Goal: Task Accomplishment & Management: Manage account settings

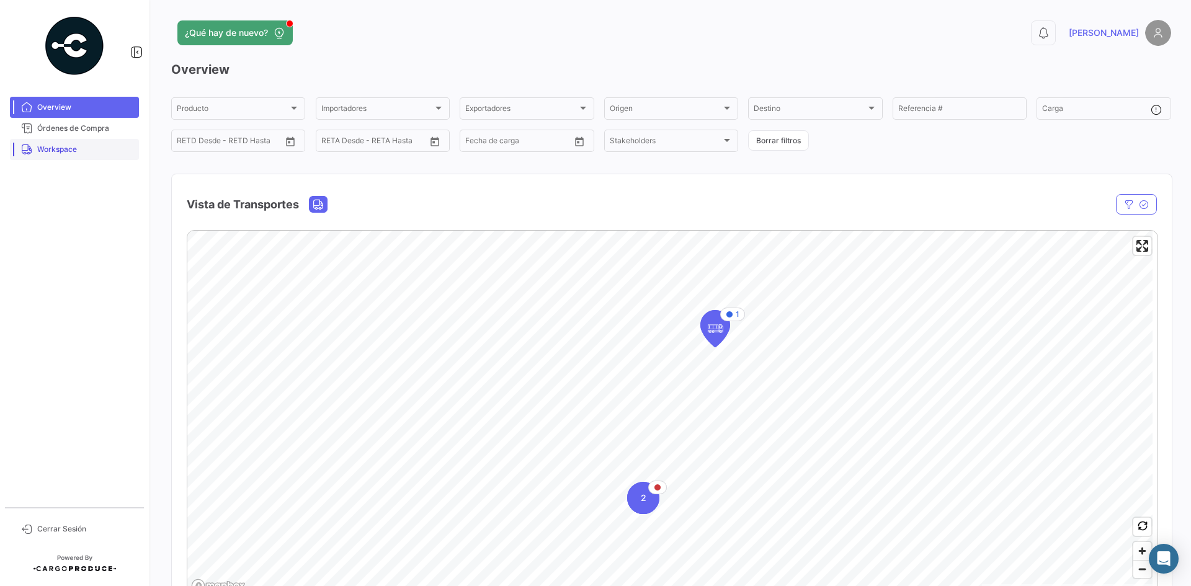
click at [65, 143] on link "Workspace" at bounding box center [74, 149] width 129 height 21
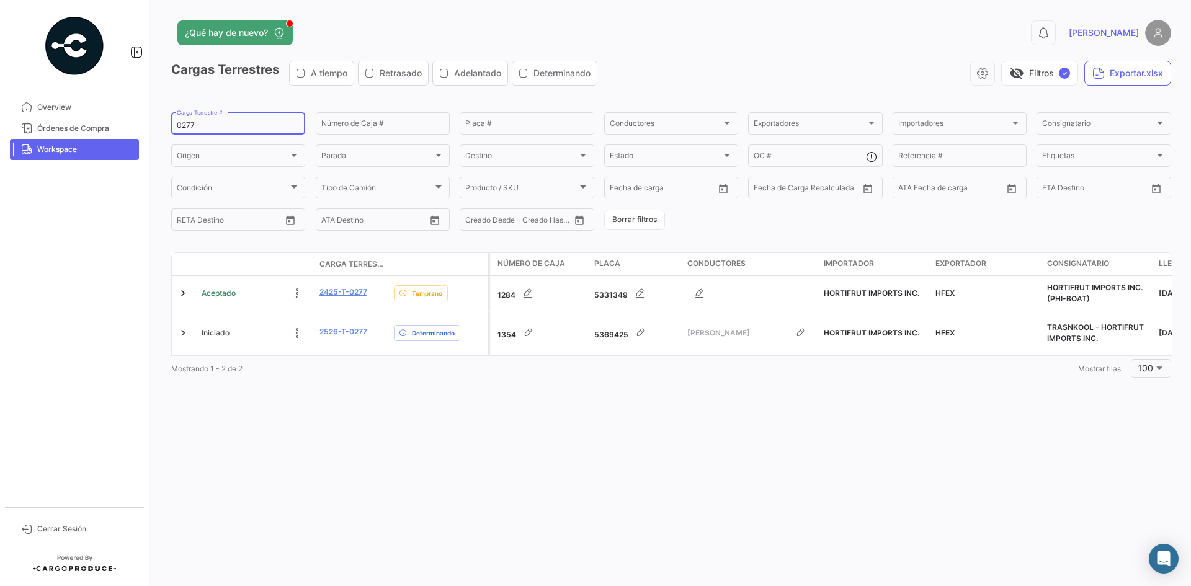
click at [185, 124] on input "0277" at bounding box center [238, 125] width 123 height 9
paste input "379"
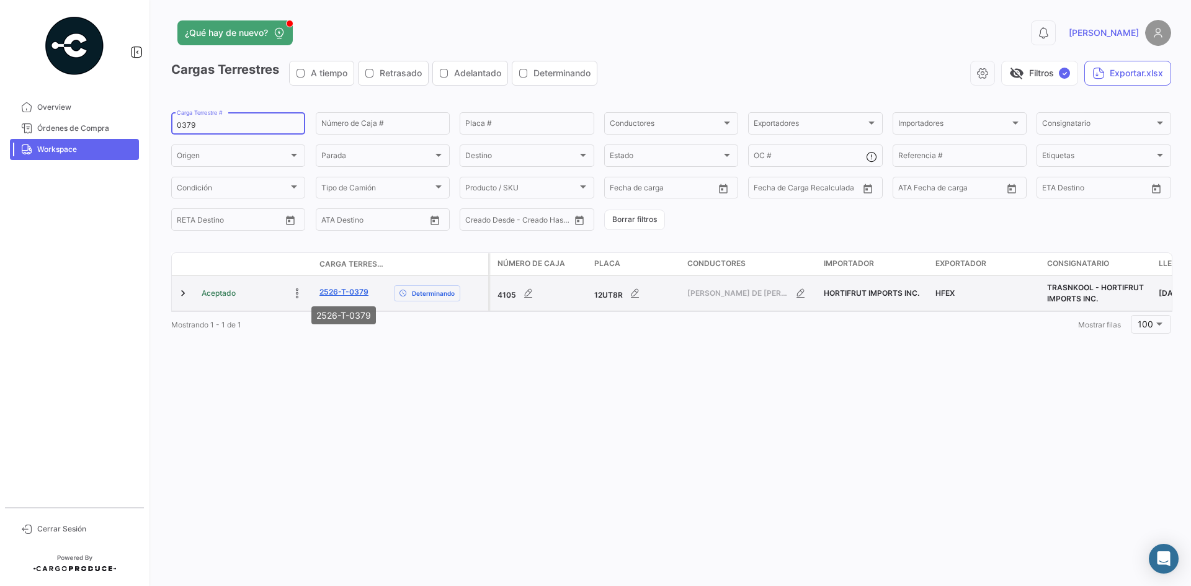
type input "0379"
click at [341, 290] on link "2526-T-0379" at bounding box center [343, 292] width 49 height 11
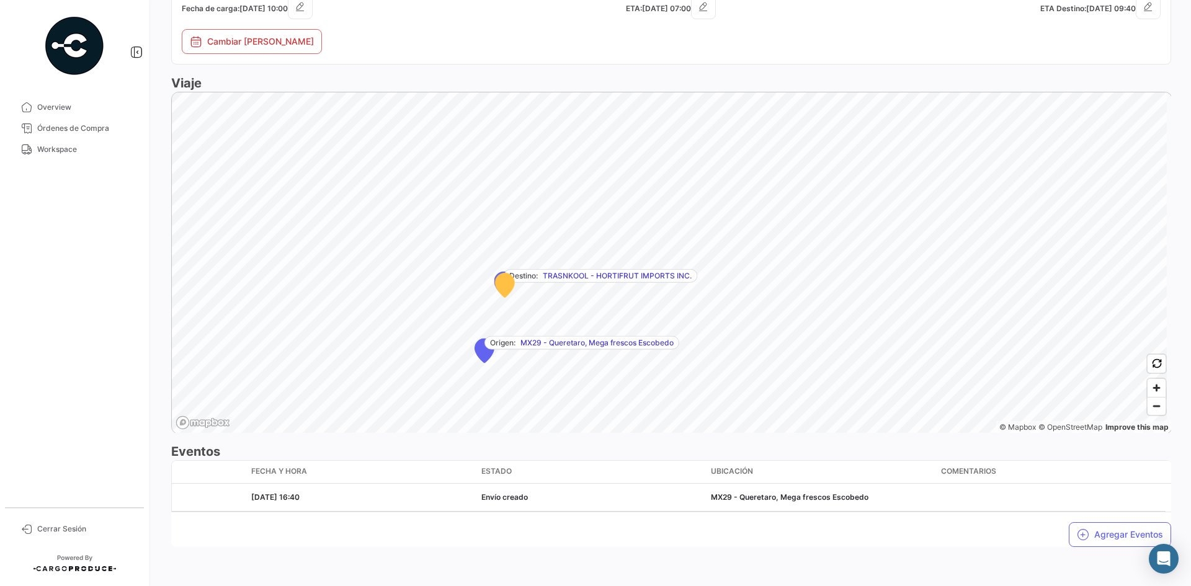
scroll to position [648, 0]
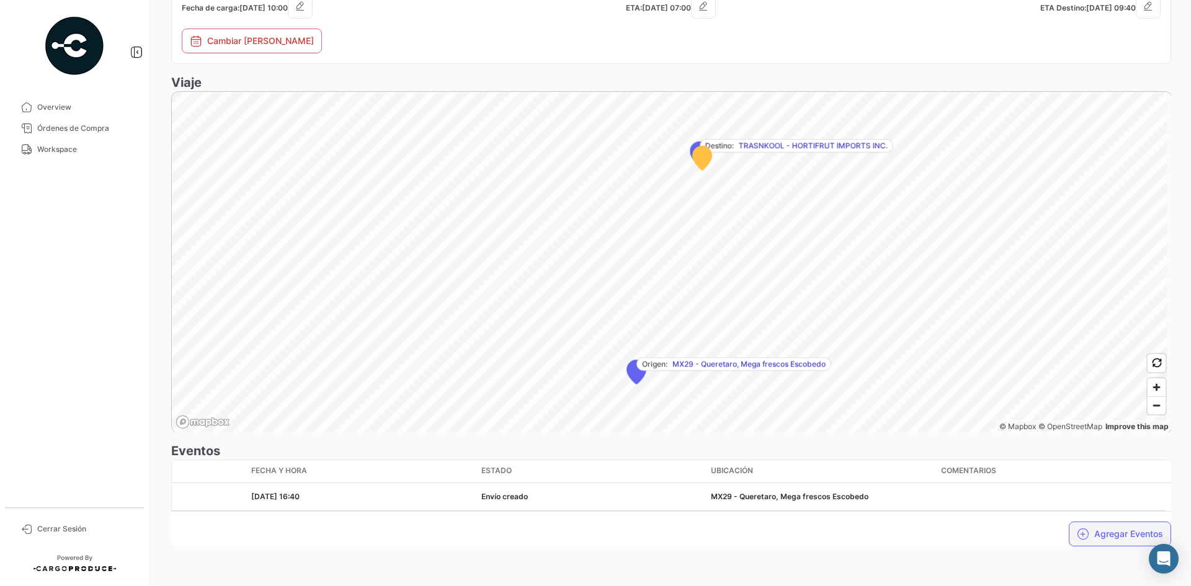
click at [1069, 540] on button "Agregar Eventos" at bounding box center [1120, 534] width 102 height 25
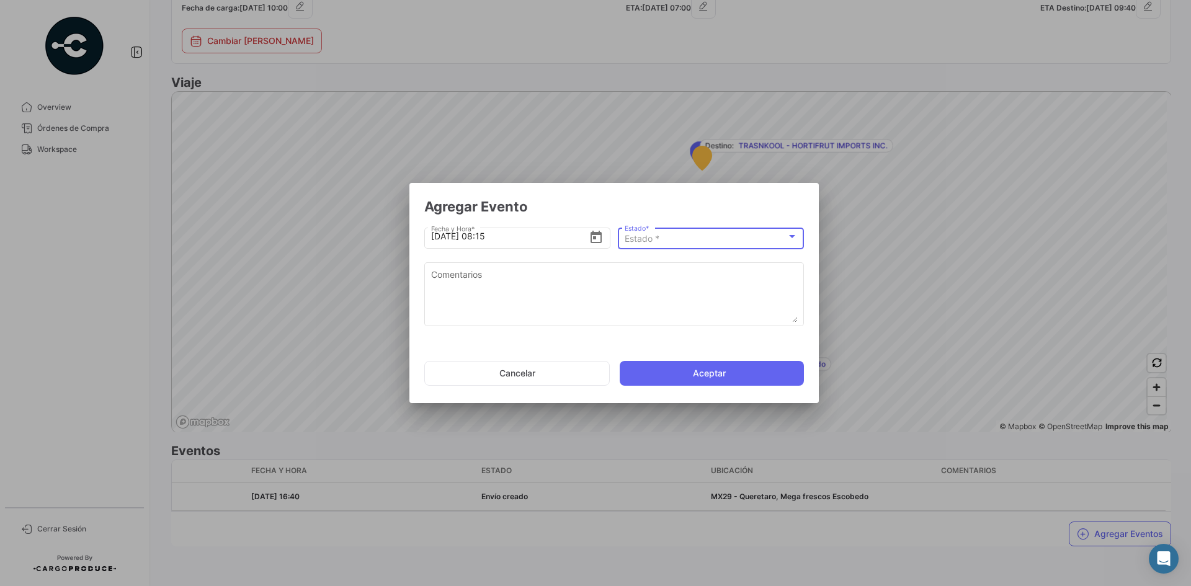
click at [682, 241] on div "Estado *" at bounding box center [706, 239] width 162 height 11
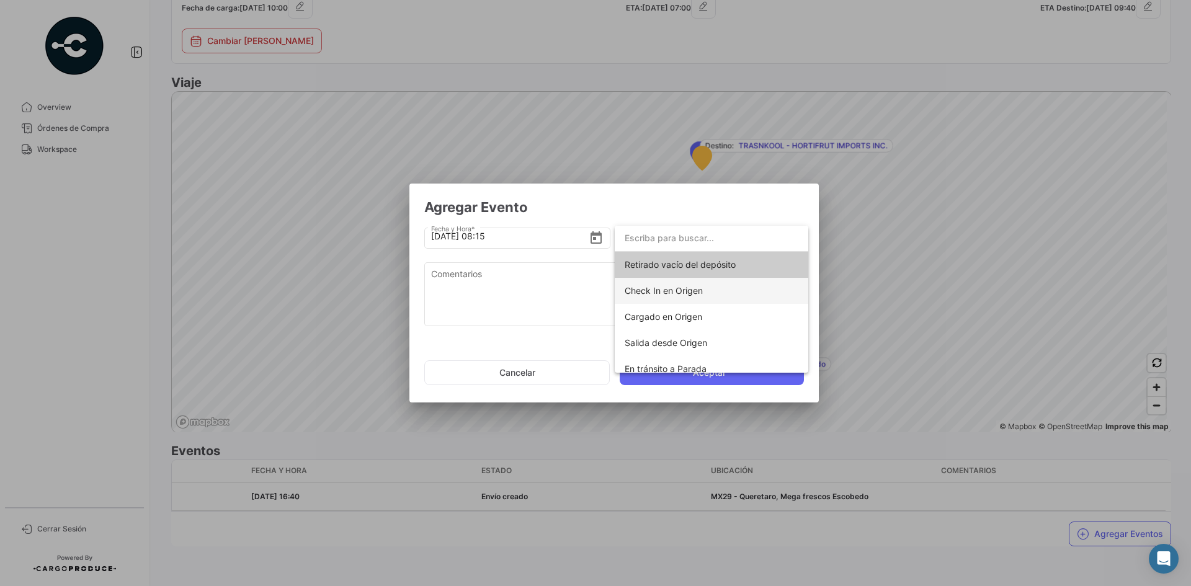
click at [712, 295] on span "Check In en Origen" at bounding box center [712, 291] width 174 height 26
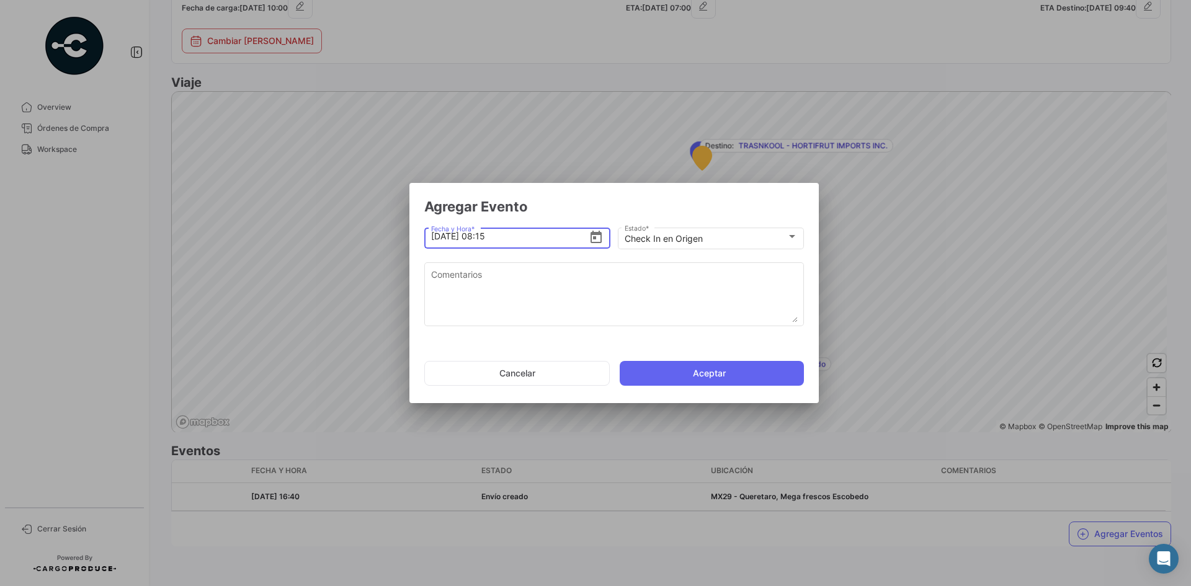
click at [487, 232] on input "[DATE] 08:15" at bounding box center [510, 236] width 158 height 43
type input "[DATE] 07:00"
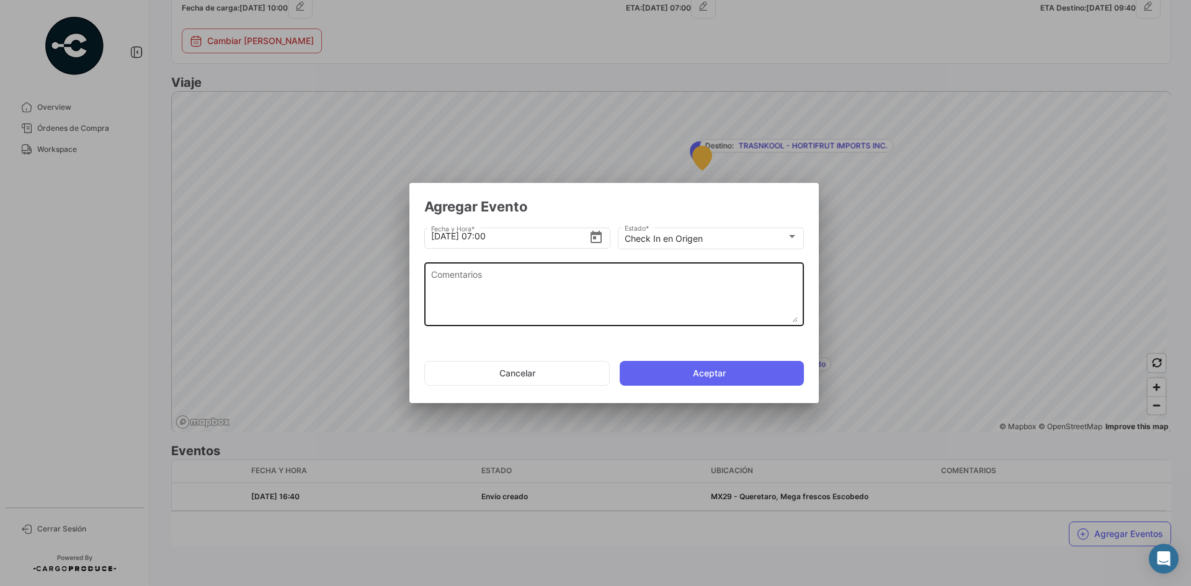
click at [548, 293] on textarea "Comentarios" at bounding box center [614, 295] width 367 height 55
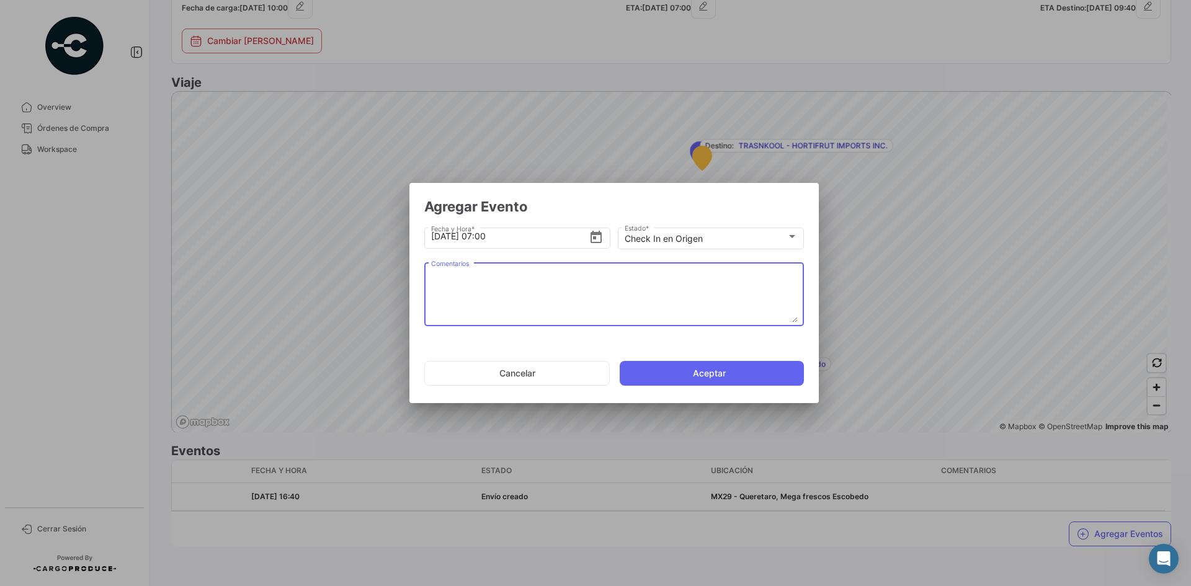
paste textarea "Hora en la que la unidad llega al cooler de carga"
type textarea "Hora en la que la unidad llega al cooler de carga"
click at [666, 380] on button "Aceptar" at bounding box center [712, 373] width 184 height 25
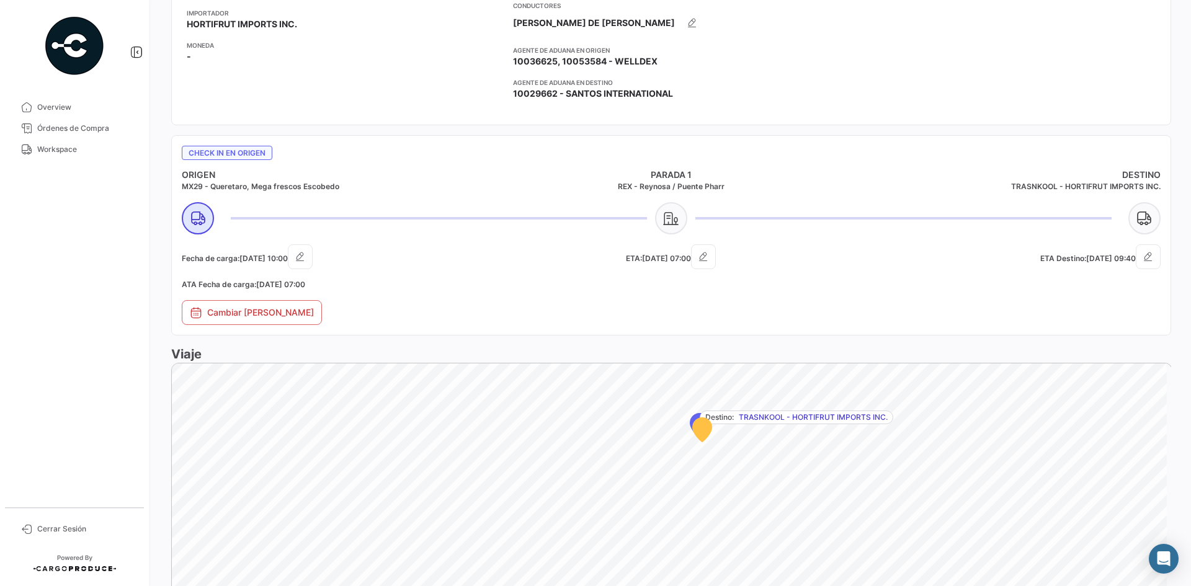
scroll to position [679, 0]
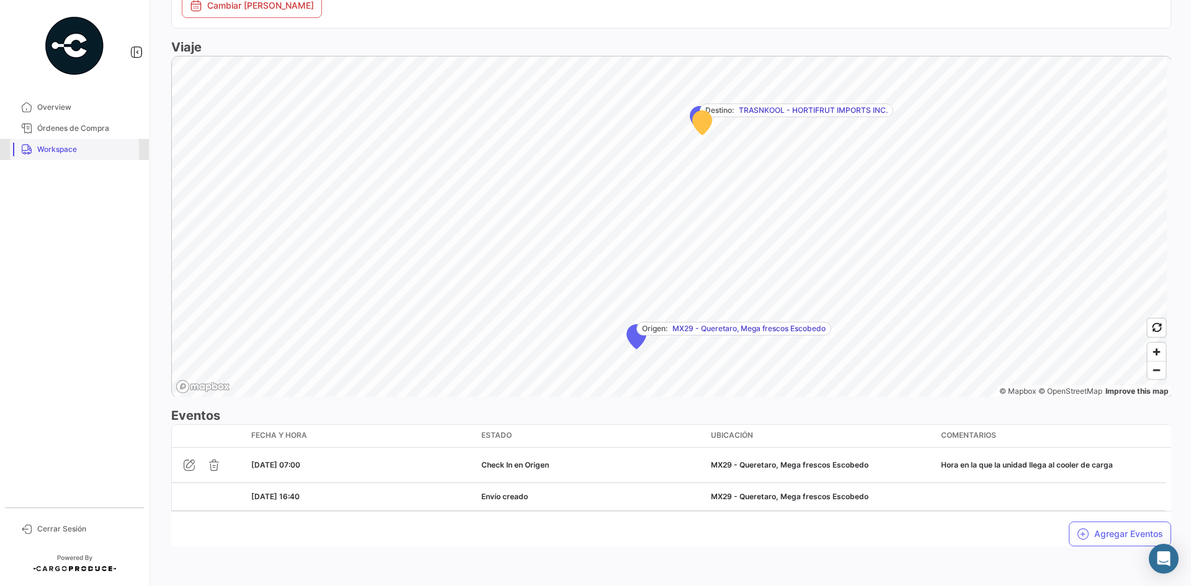
click at [96, 150] on span "Workspace" at bounding box center [85, 149] width 97 height 11
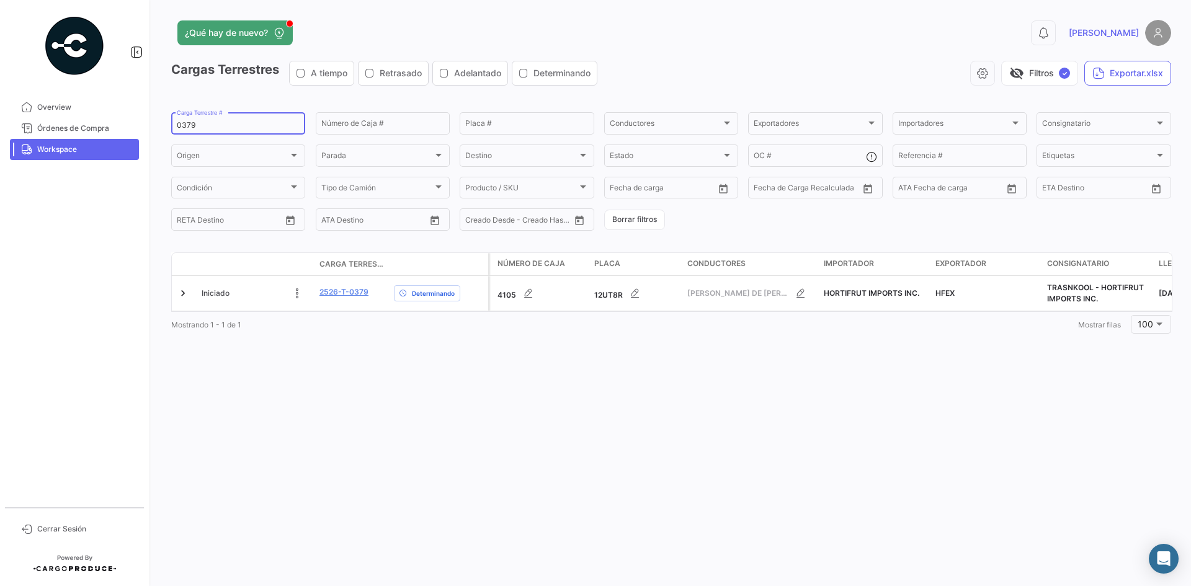
click at [181, 123] on input "0379" at bounding box center [238, 125] width 123 height 9
paste input "271"
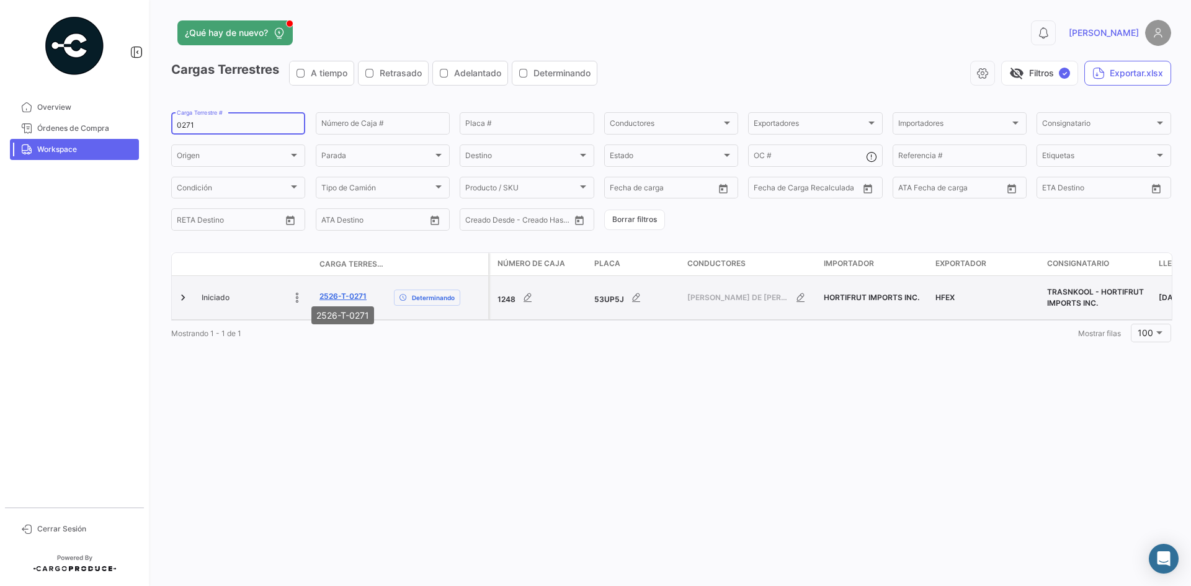
type input "0271"
click at [353, 294] on link "2526-T-0271" at bounding box center [342, 296] width 47 height 11
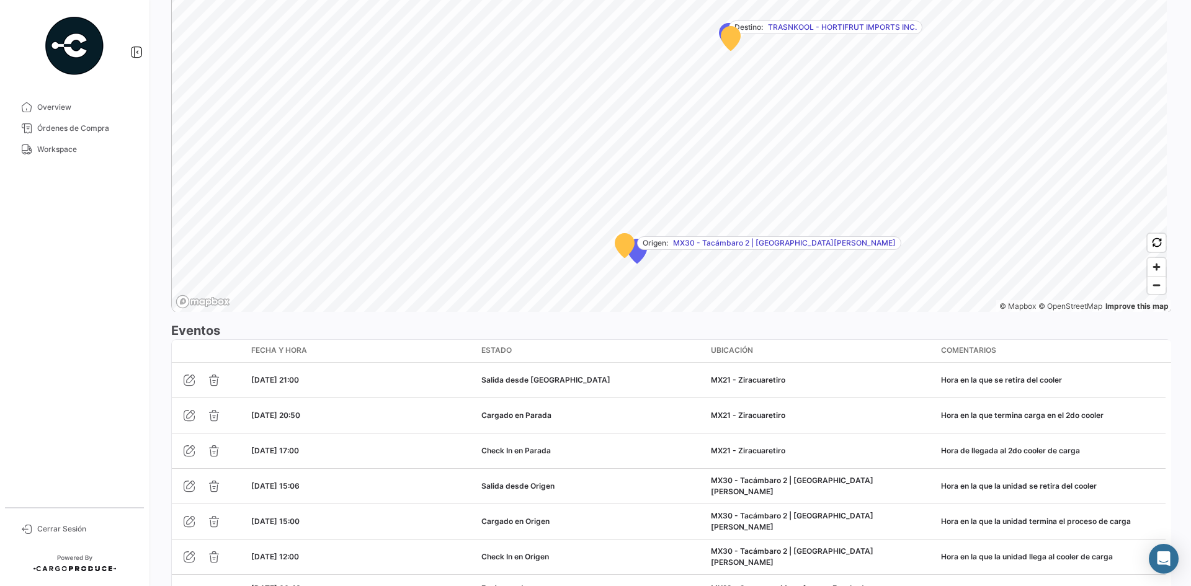
scroll to position [898, 0]
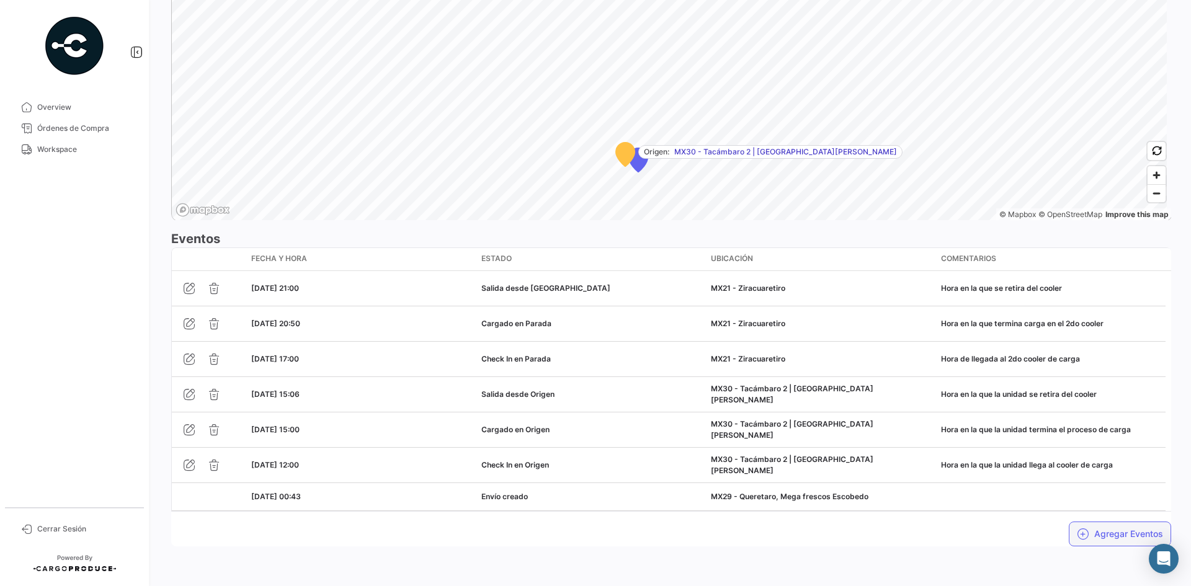
click at [1077, 532] on icon "button" at bounding box center [1083, 534] width 12 height 12
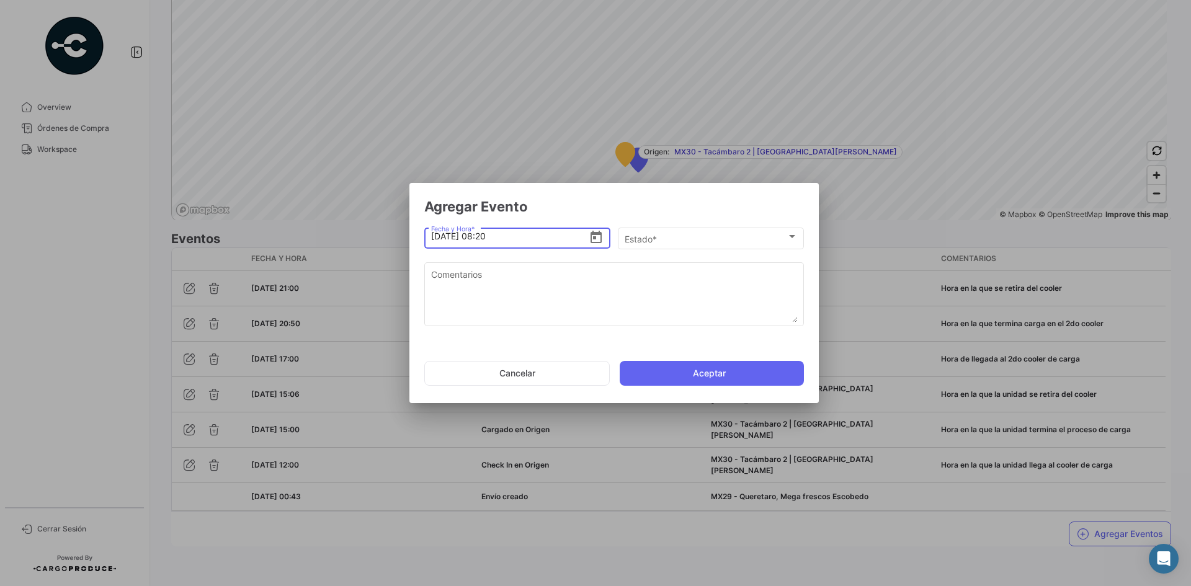
click at [439, 232] on input "[DATE] 08:20" at bounding box center [510, 236] width 158 height 43
click at [486, 234] on input "[DATE] 08:20" at bounding box center [510, 236] width 158 height 43
type input "[DATE] 21:20"
click at [668, 233] on div "Estado * Estado *" at bounding box center [711, 237] width 173 height 24
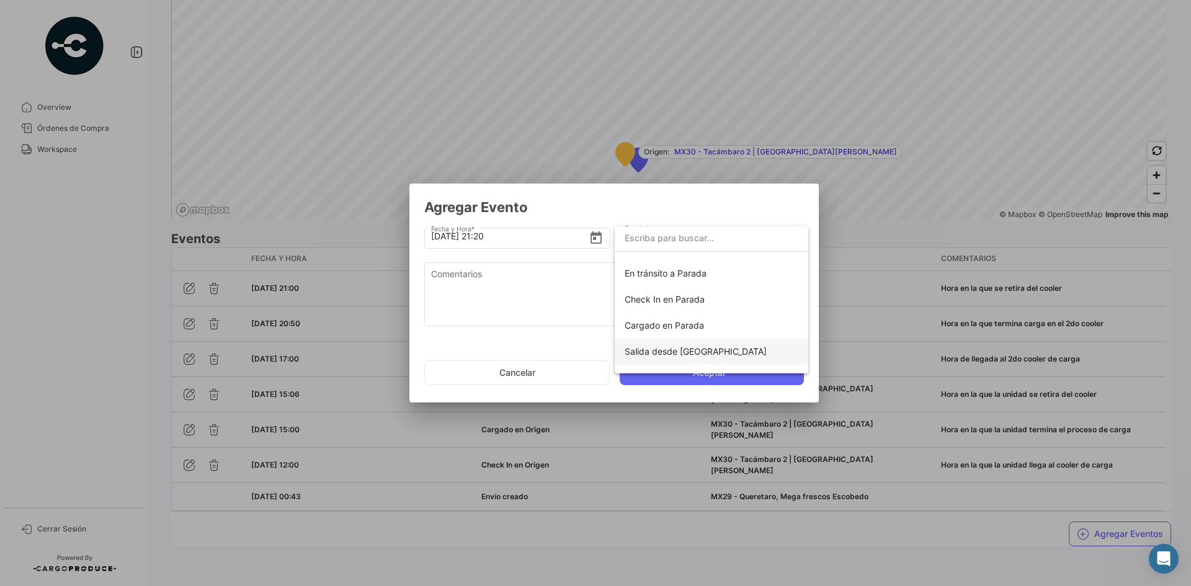
scroll to position [94, 0]
click at [694, 302] on span "Check In en Parada" at bounding box center [665, 302] width 80 height 11
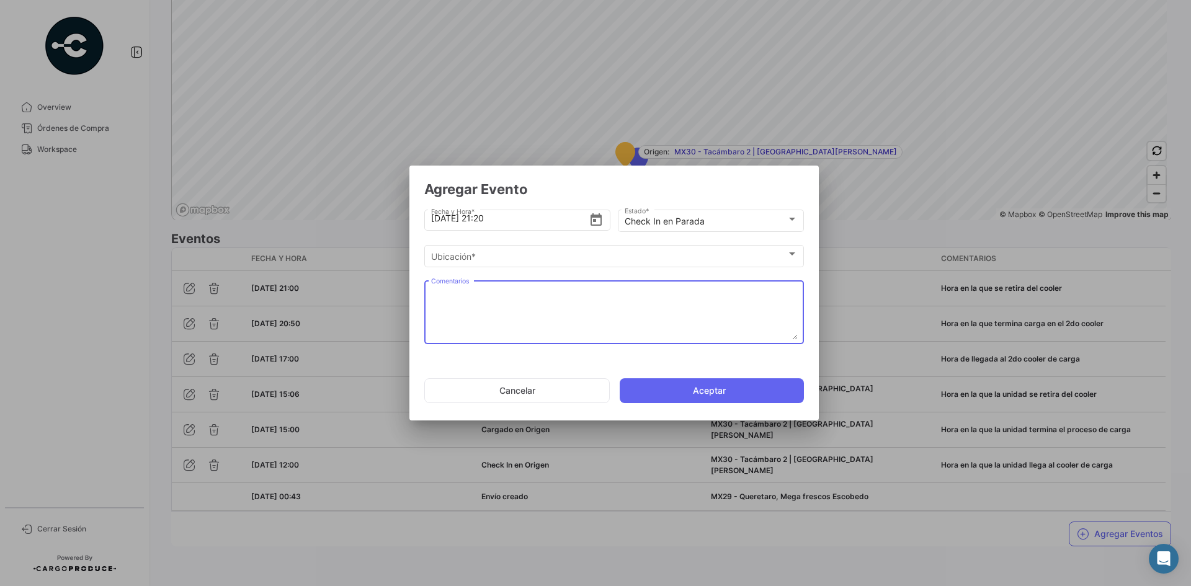
click at [617, 299] on textarea "Comentarios" at bounding box center [614, 312] width 367 height 55
paste textarea "Hora de llegada a frontera"
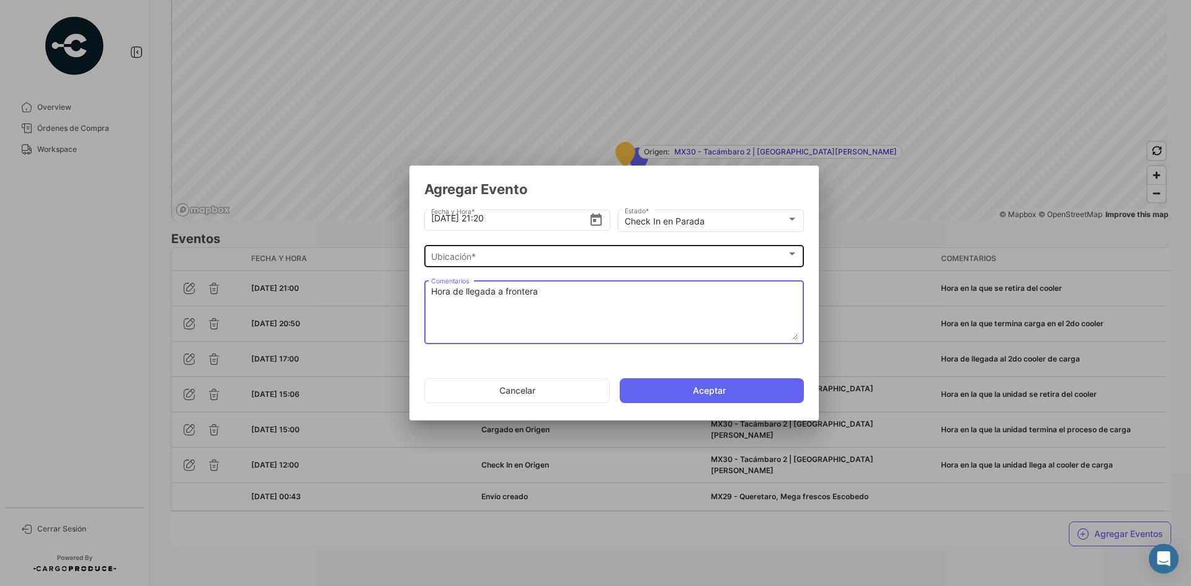
type textarea "Hora de llegada a frontera"
click at [585, 249] on div "Ubicación * Ubicación *" at bounding box center [614, 255] width 367 height 24
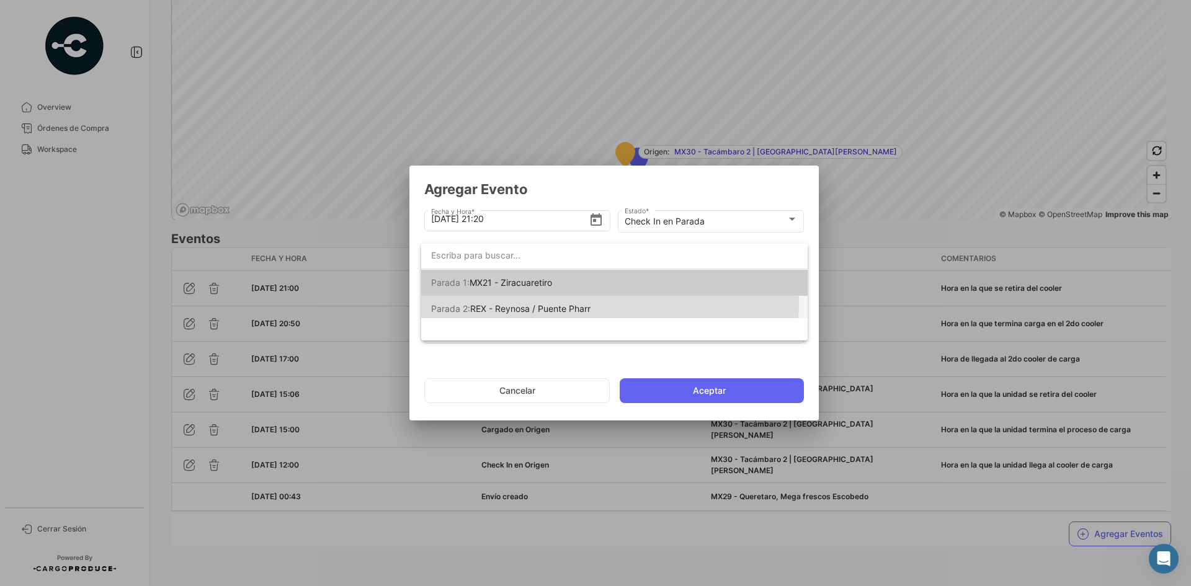
click at [572, 303] on span "Parada 2: REX - Reynosa / Puente Pharr" at bounding box center [518, 309] width 174 height 26
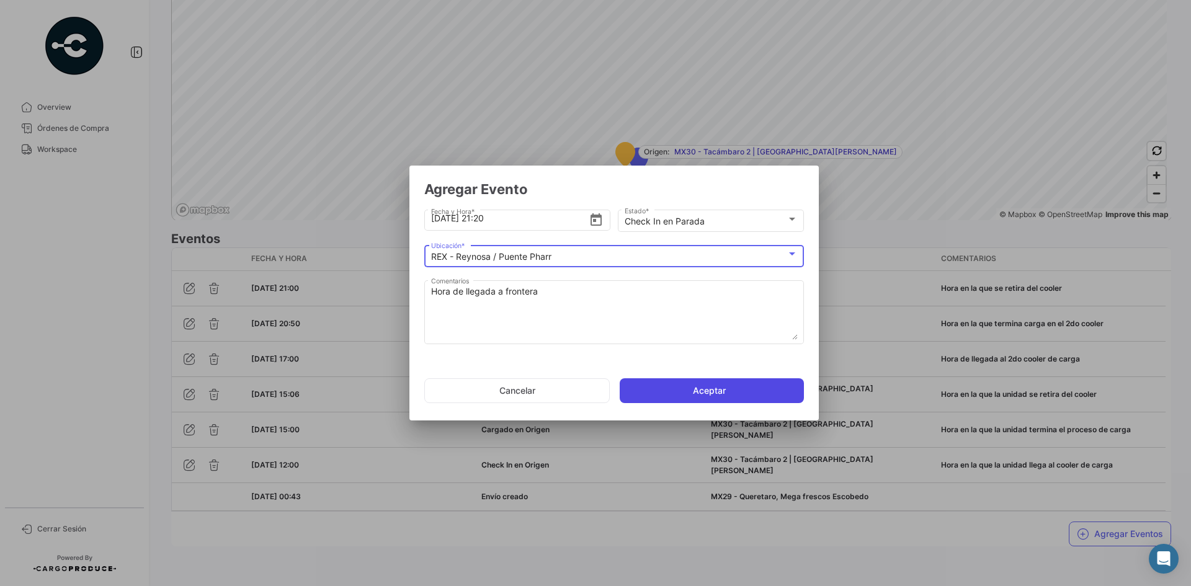
click at [673, 394] on button "Aceptar" at bounding box center [712, 390] width 184 height 25
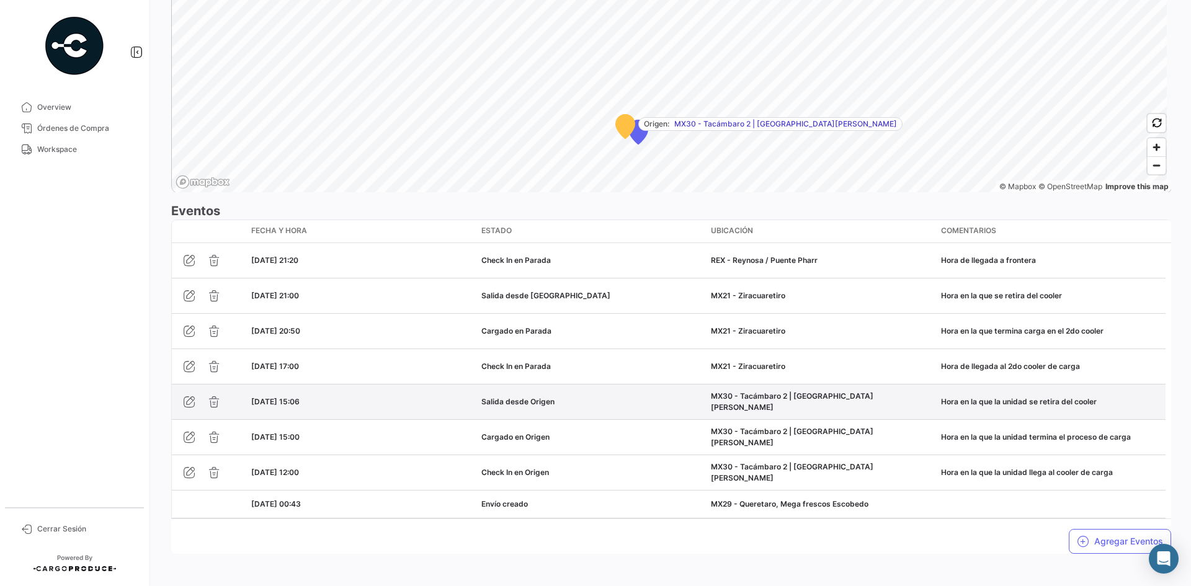
scroll to position [934, 0]
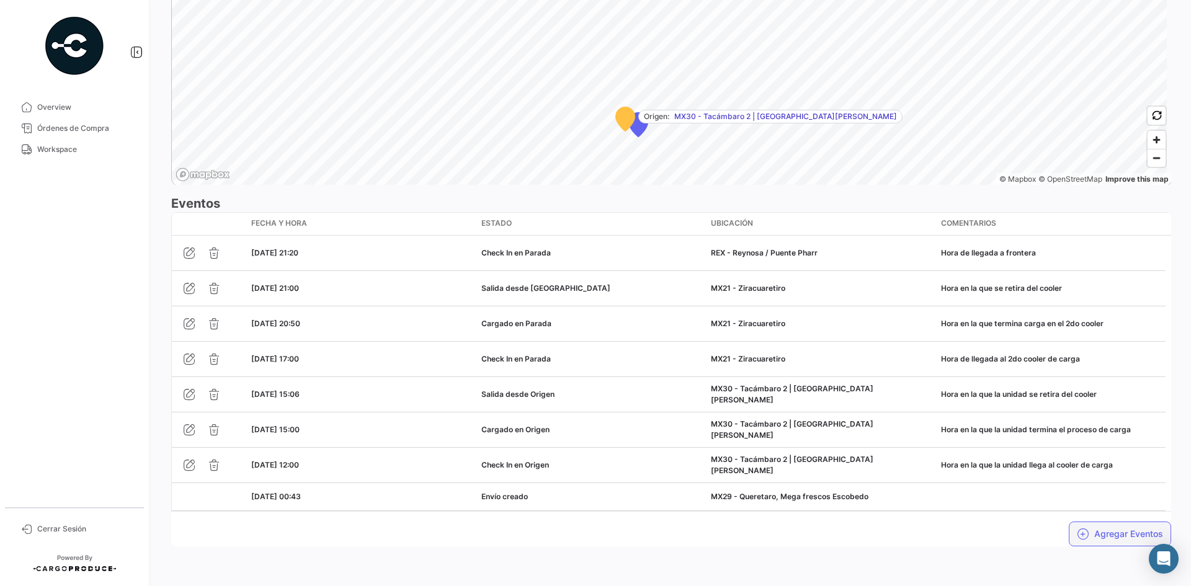
click at [1117, 536] on button "Agregar Eventos" at bounding box center [1120, 534] width 102 height 25
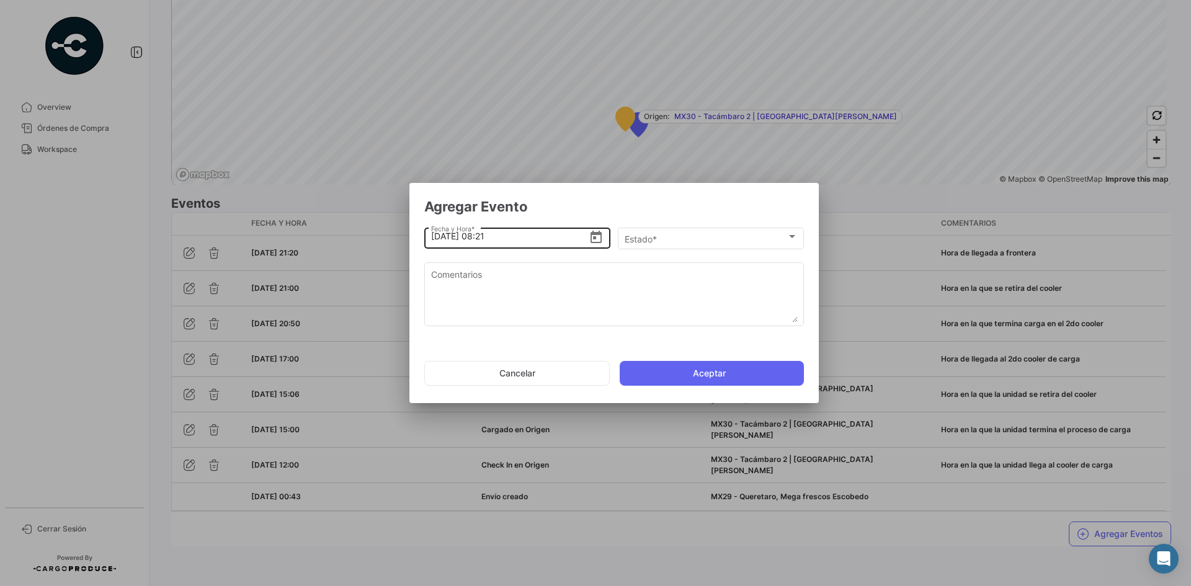
click at [489, 236] on input "[DATE] 08:21" at bounding box center [510, 236] width 158 height 43
type input "[DATE] 07:00"
click at [667, 238] on div "Estado *" at bounding box center [706, 239] width 162 height 11
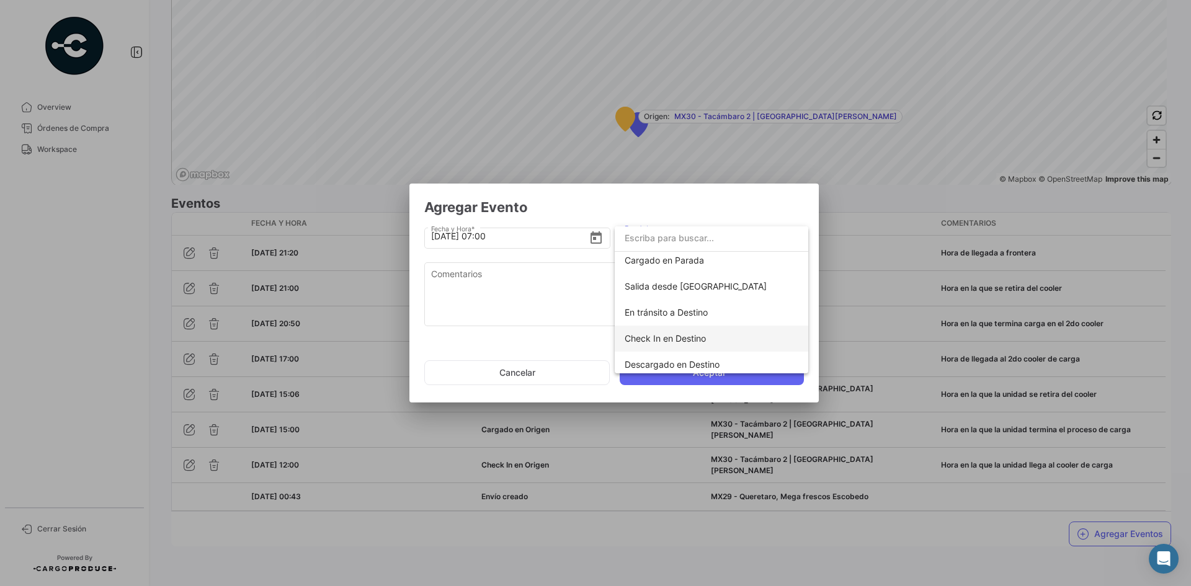
scroll to position [156, 0]
click at [674, 292] on span "Salida desde [GEOGRAPHIC_DATA]" at bounding box center [696, 292] width 142 height 11
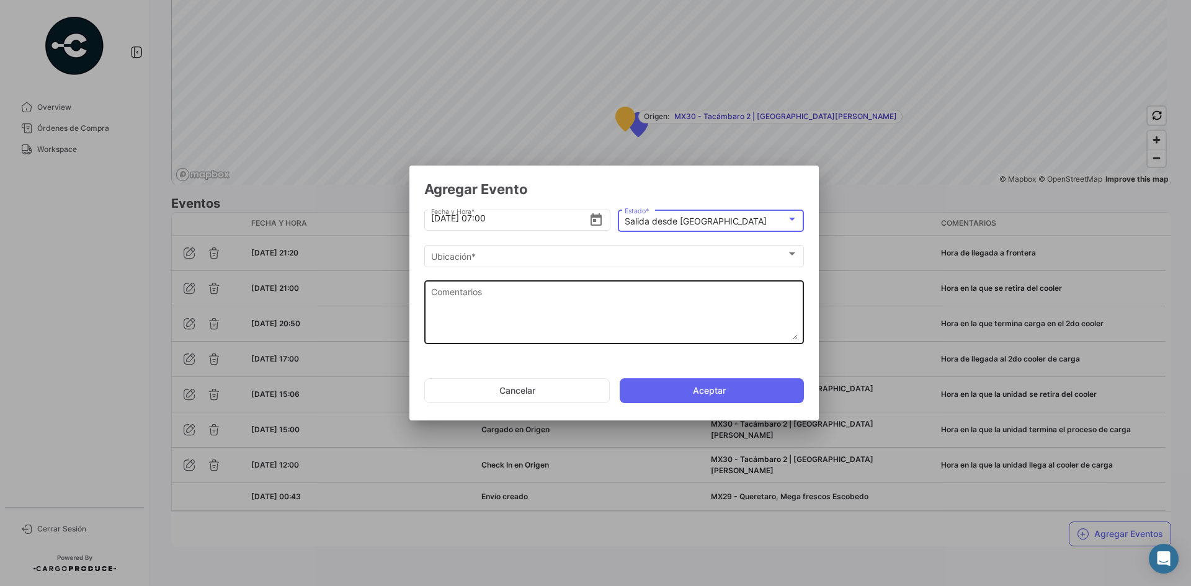
click at [560, 297] on textarea "Comentarios" at bounding box center [614, 312] width 367 height 55
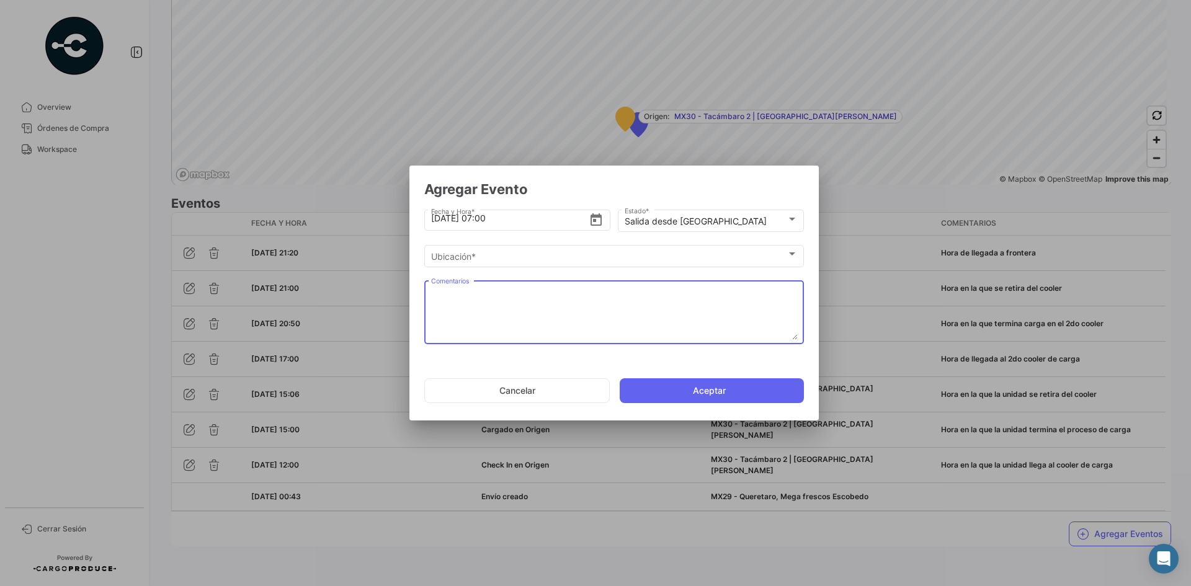
paste textarea "Hora de salida a cruce"
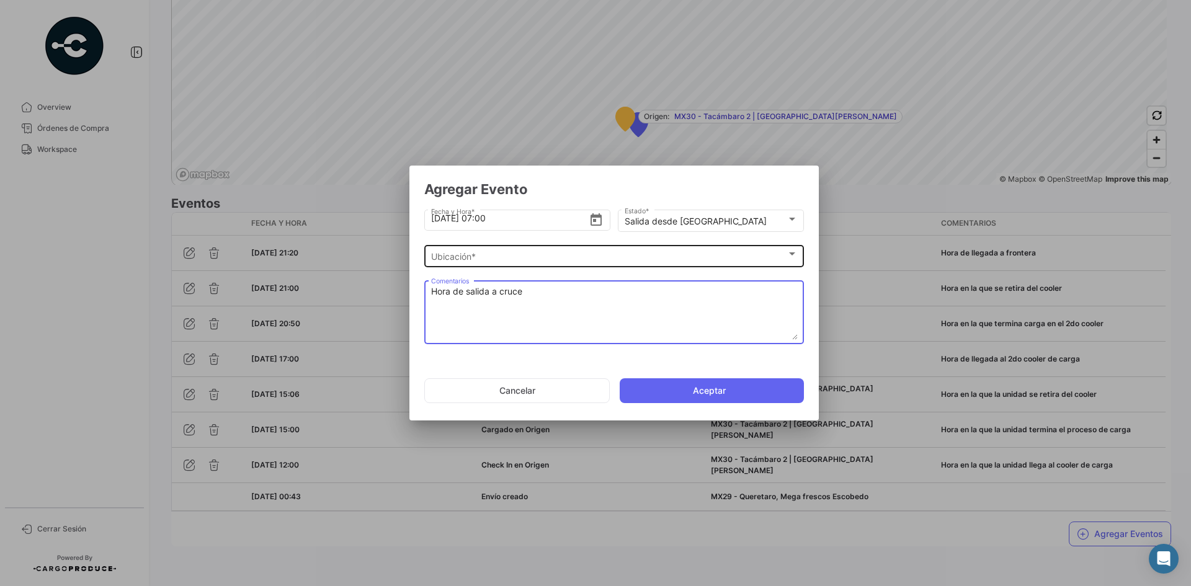
type textarea "Hora de salida a cruce"
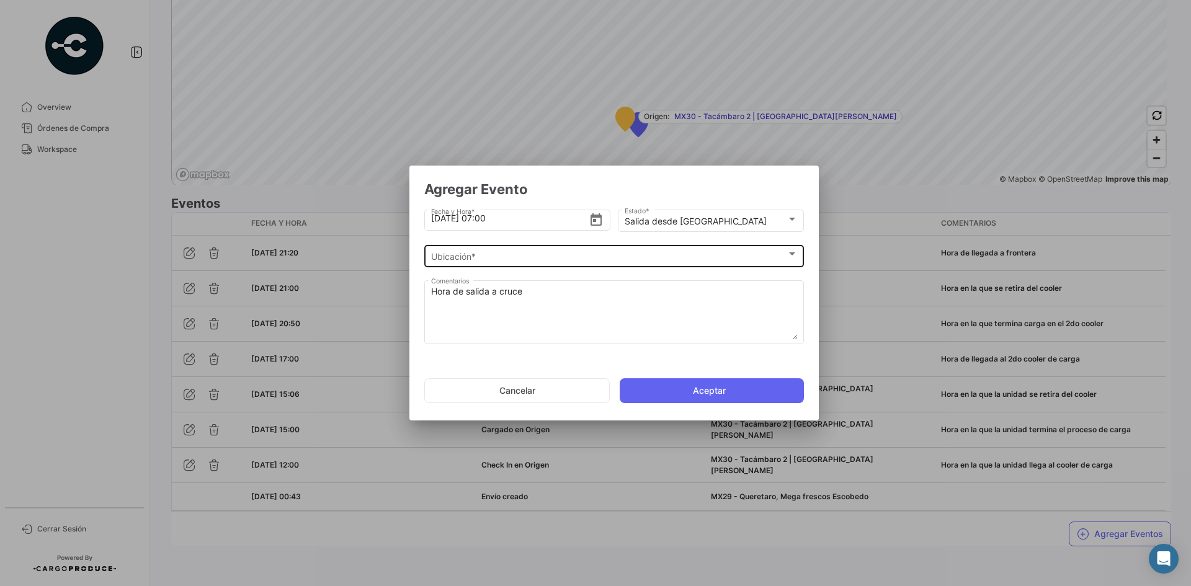
click at [548, 245] on div "Ubicación * Ubicación *" at bounding box center [614, 255] width 367 height 24
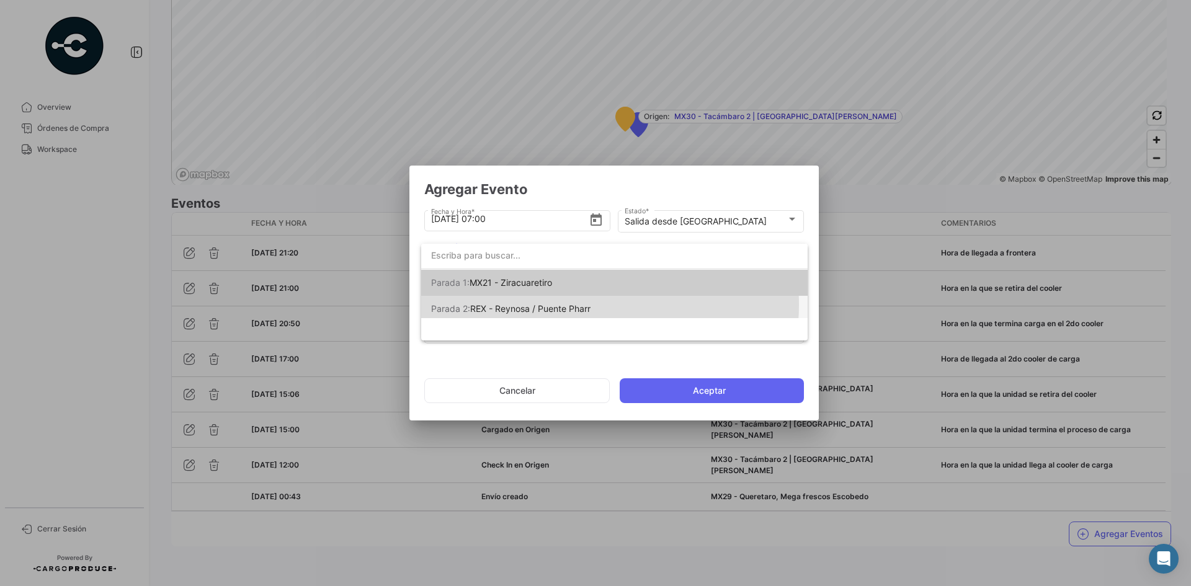
click at [578, 305] on span "REX - Reynosa / Puente Pharr" at bounding box center [530, 308] width 120 height 11
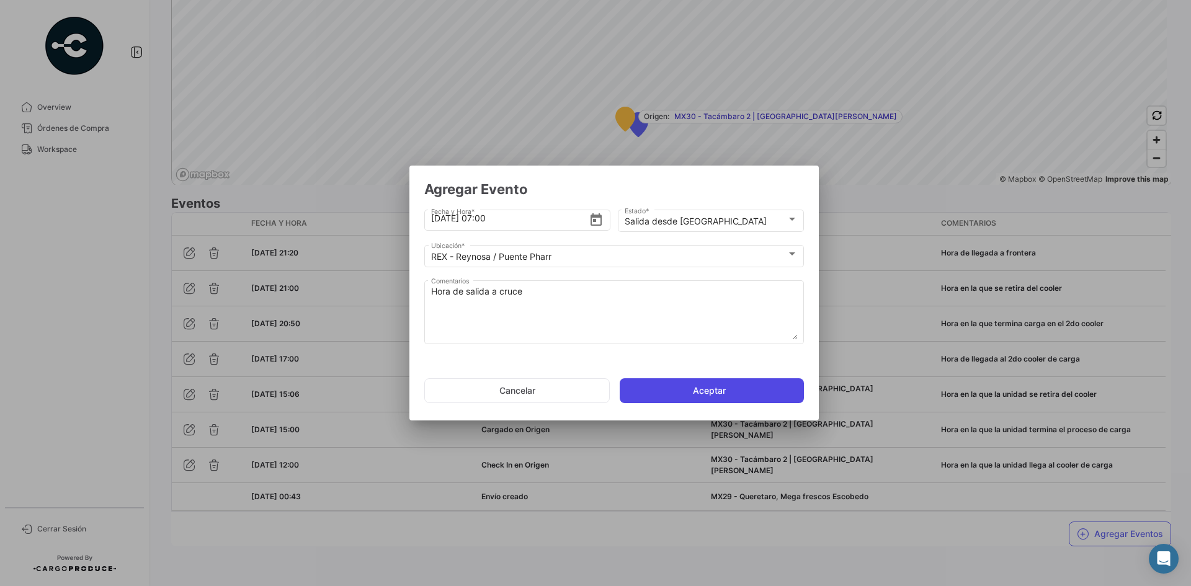
click at [681, 393] on button "Aceptar" at bounding box center [712, 390] width 184 height 25
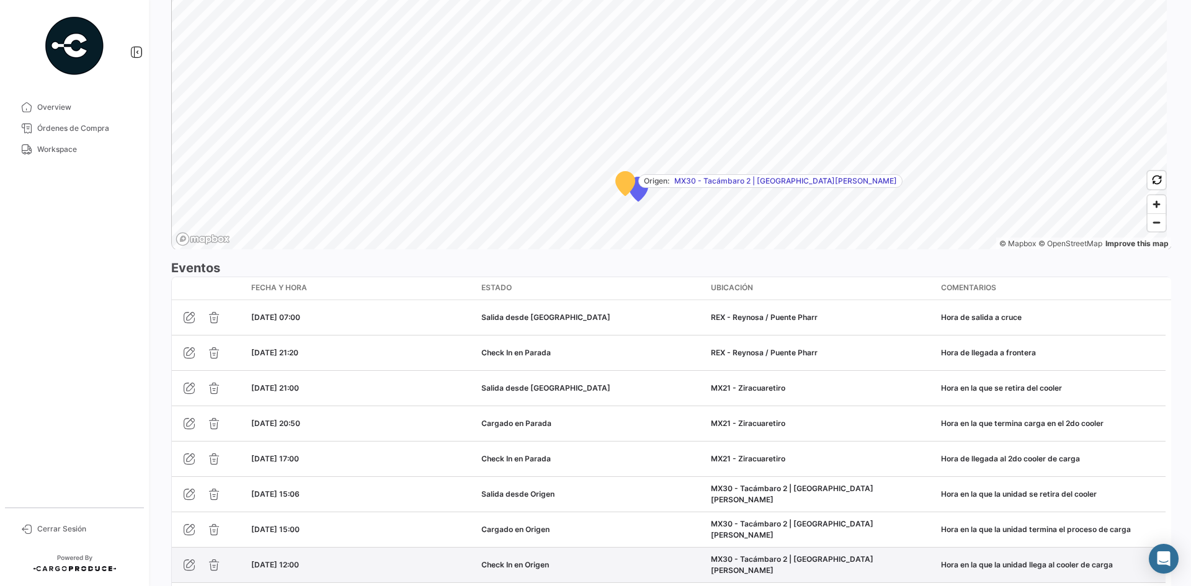
scroll to position [969, 0]
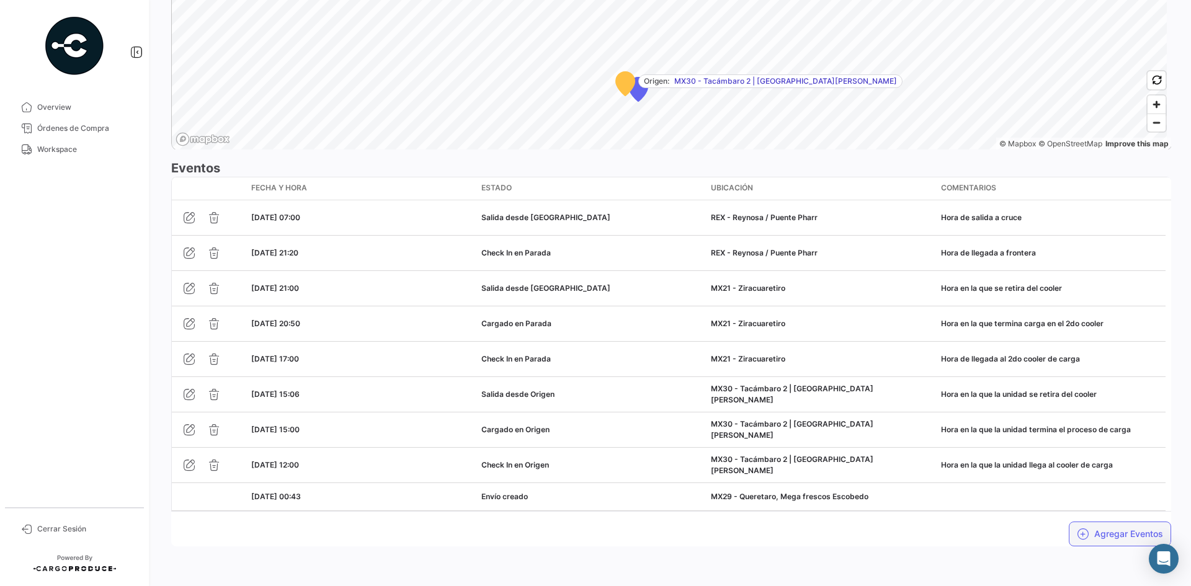
click at [1093, 535] on button "Agregar Eventos" at bounding box center [1120, 534] width 102 height 25
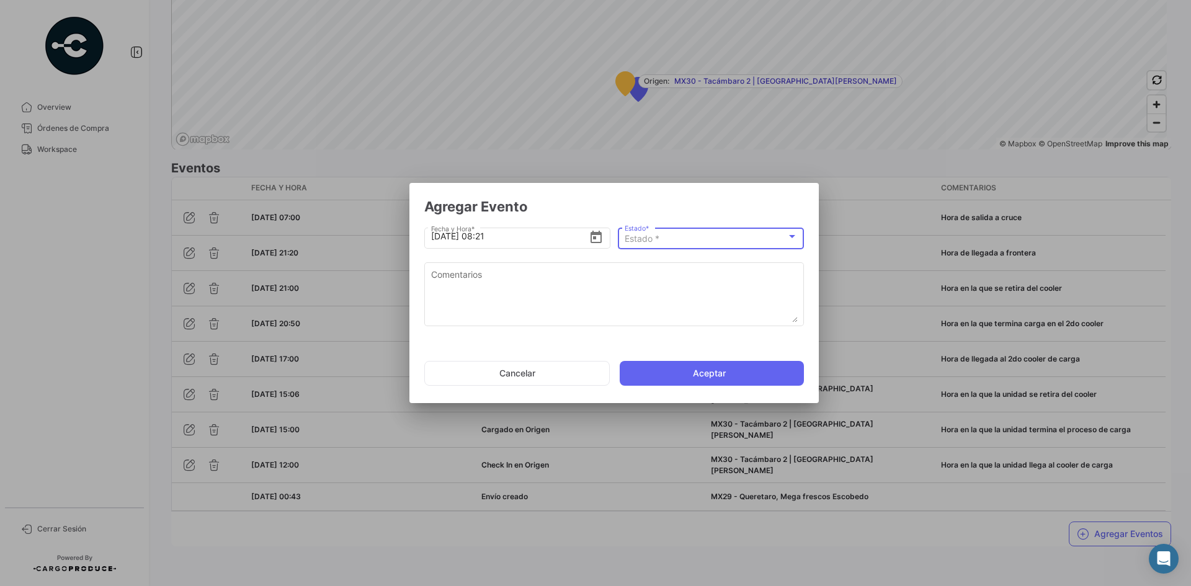
click at [721, 238] on div "Estado *" at bounding box center [706, 239] width 162 height 11
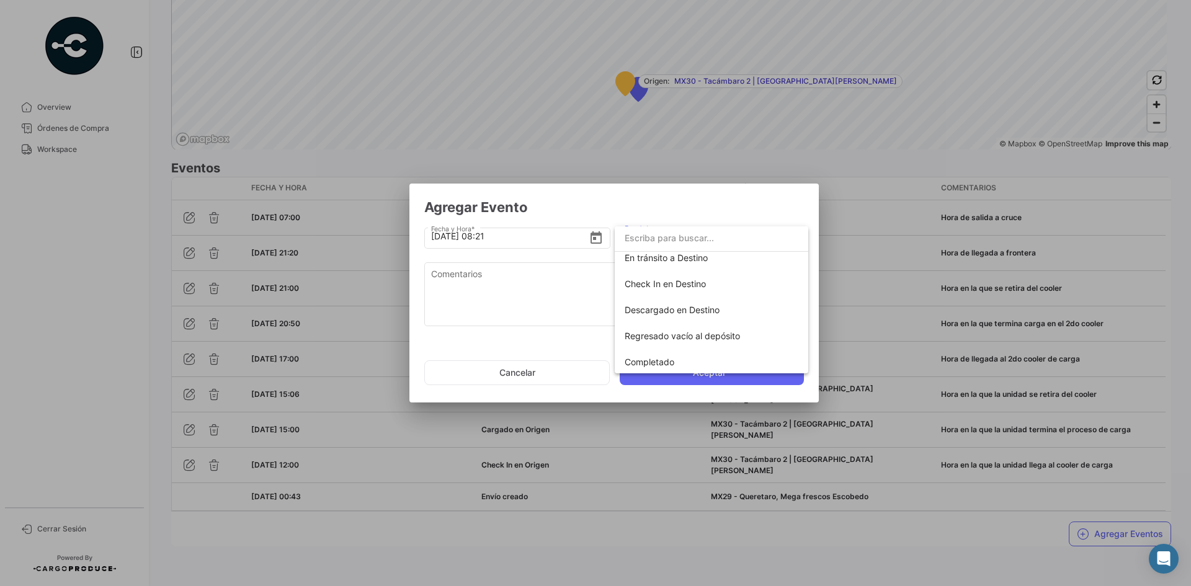
scroll to position [218, 0]
click at [697, 259] on span "En tránsito a Destino" at bounding box center [666, 256] width 83 height 11
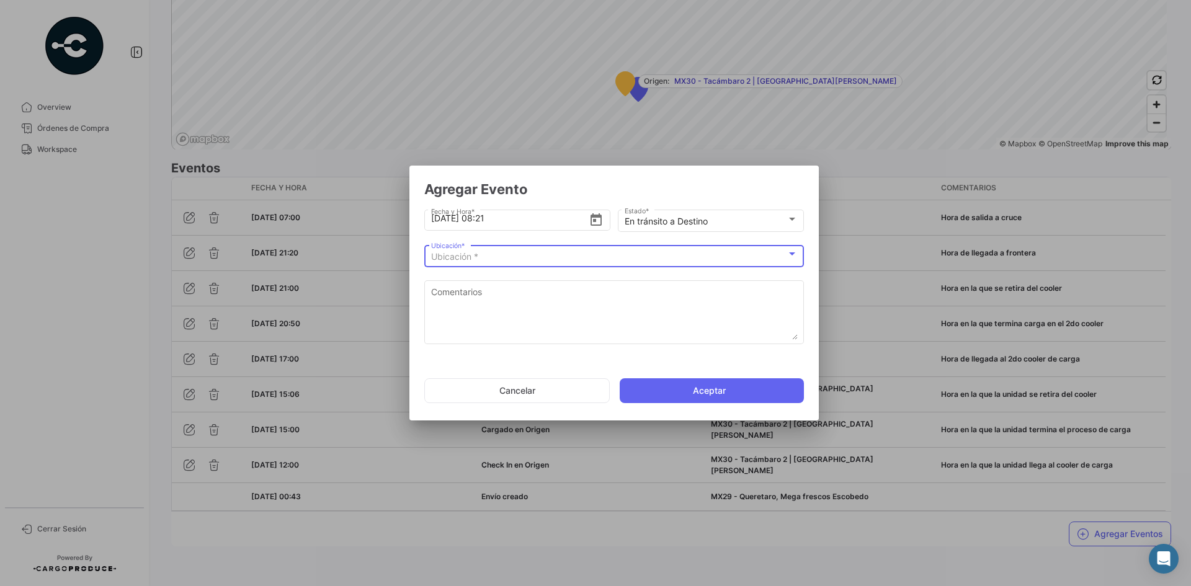
click at [550, 262] on div "Ubicación *" at bounding box center [608, 257] width 355 height 11
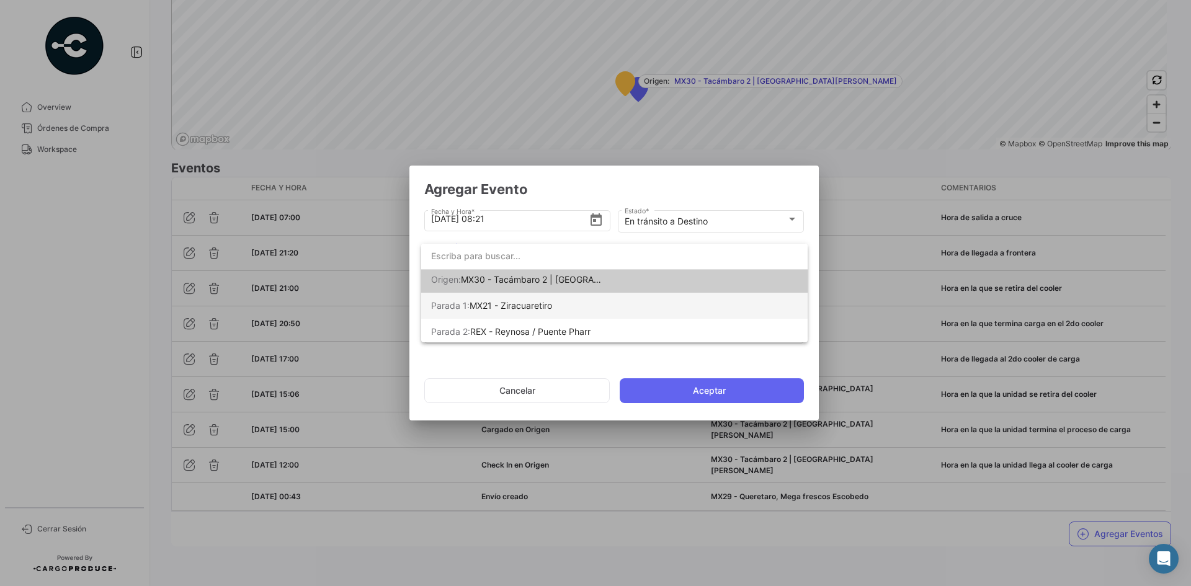
scroll to position [6, 0]
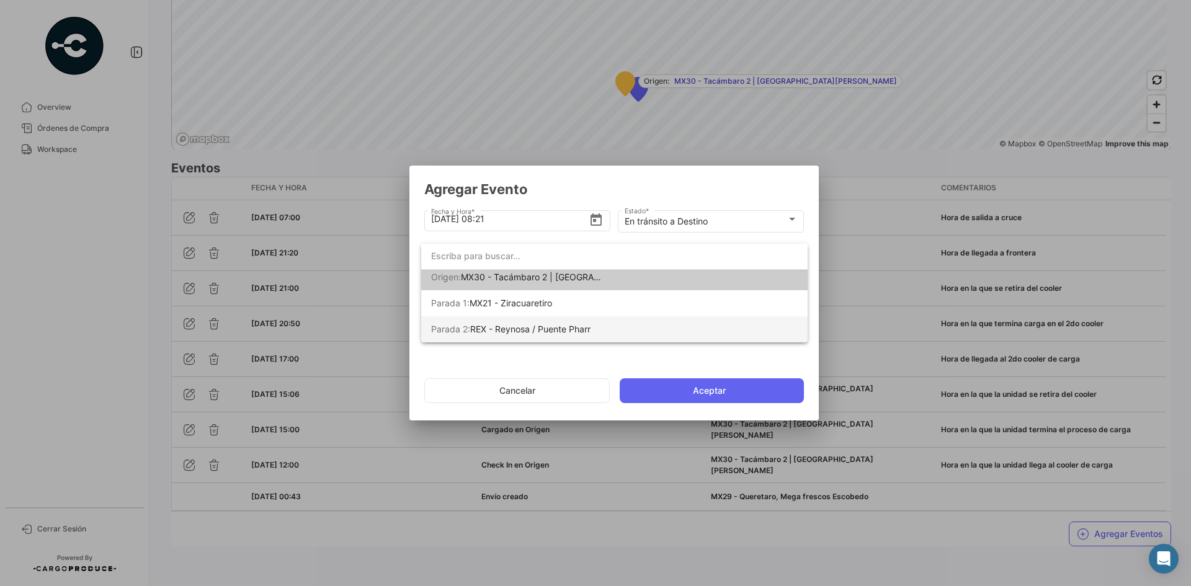
click at [567, 336] on span "Parada 2: REX - Reynosa / Puente Pharr" at bounding box center [518, 329] width 174 height 26
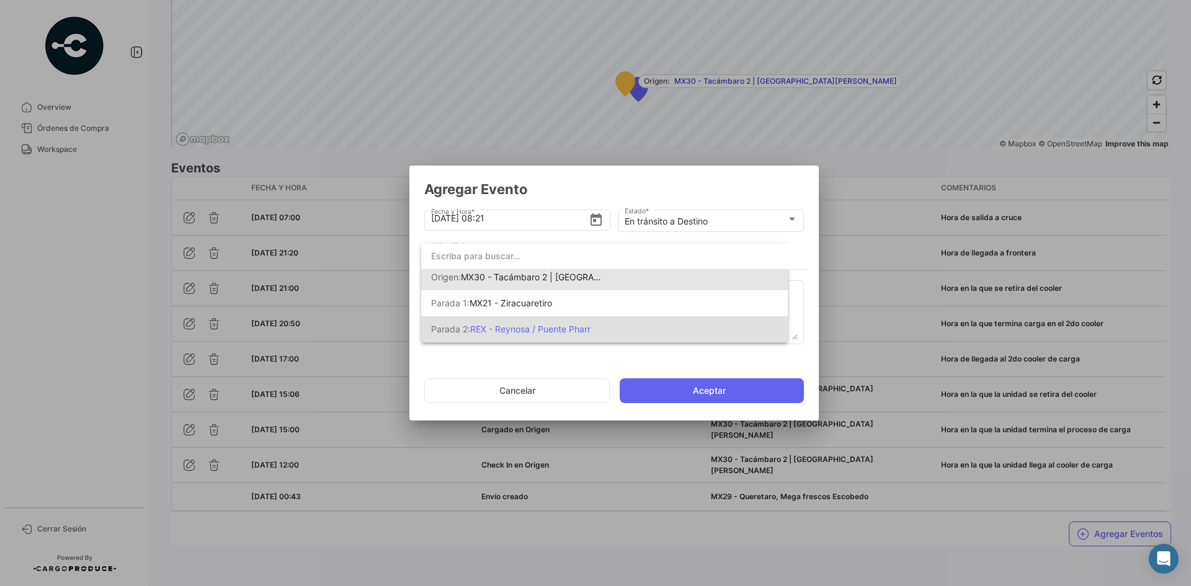
scroll to position [0, 0]
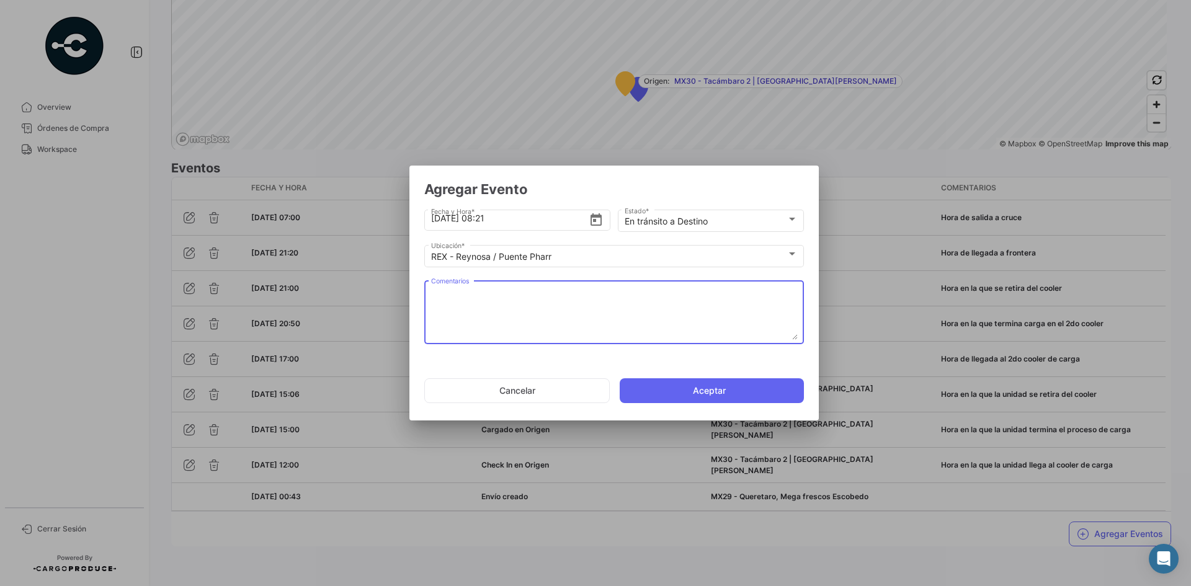
click at [515, 291] on textarea "Comentarios" at bounding box center [614, 312] width 367 height 55
paste textarea "Hora en la que la unidad queda liberada de aduanas y se dirige al destino"
type textarea "Hora en la que la unidad queda liberada de aduanas y se dirige al destino"
click at [501, 222] on input "[DATE] 08:21" at bounding box center [510, 218] width 158 height 43
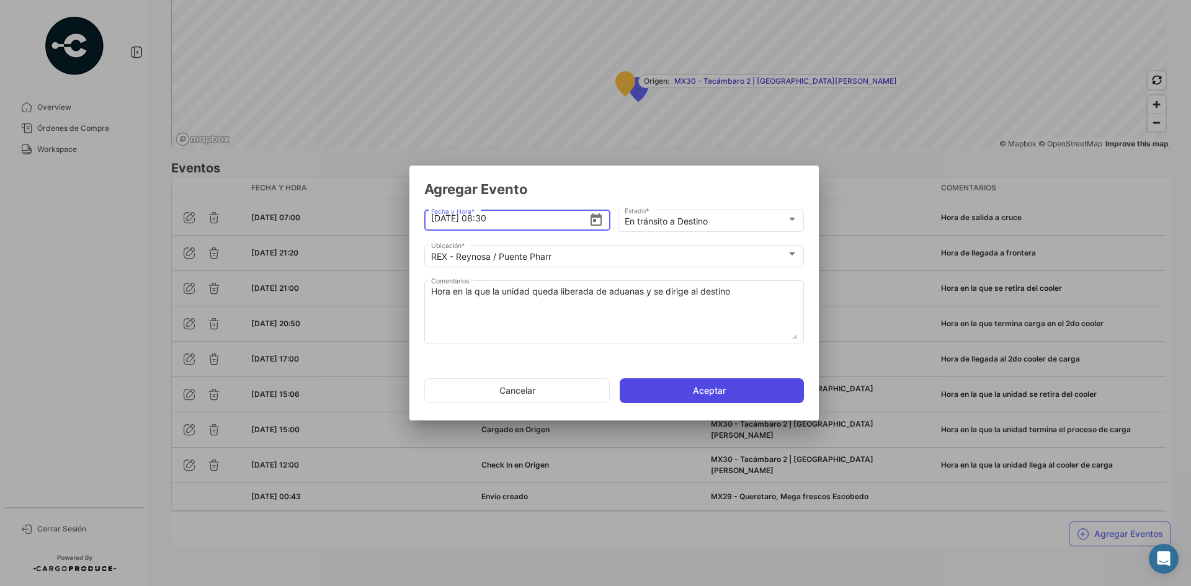
type input "[DATE] 08:30"
click at [677, 383] on button "Aceptar" at bounding box center [712, 390] width 184 height 25
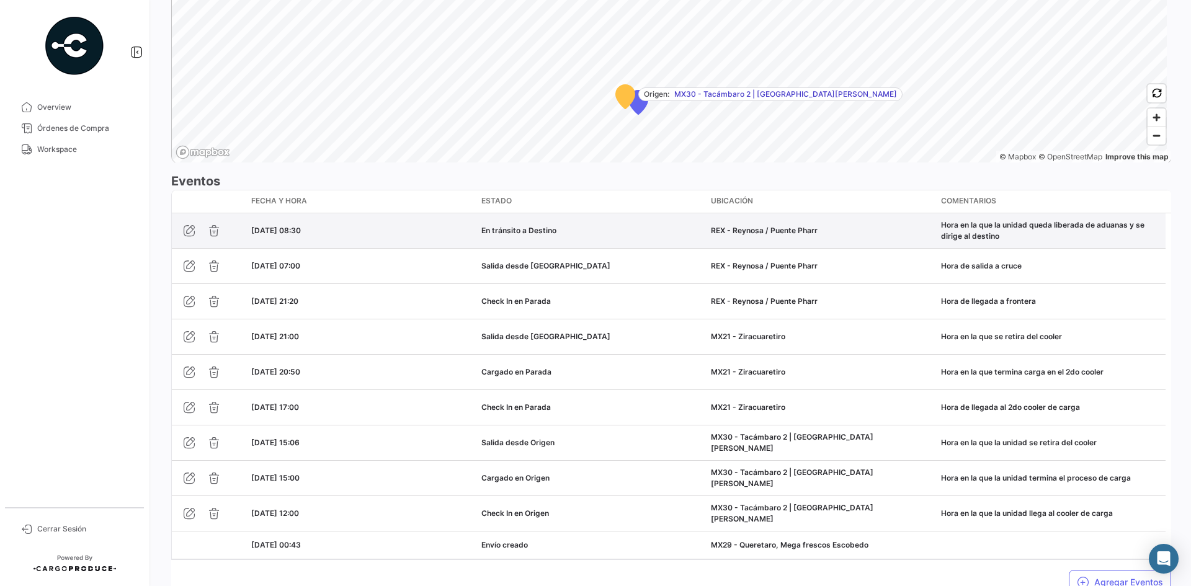
scroll to position [1004, 0]
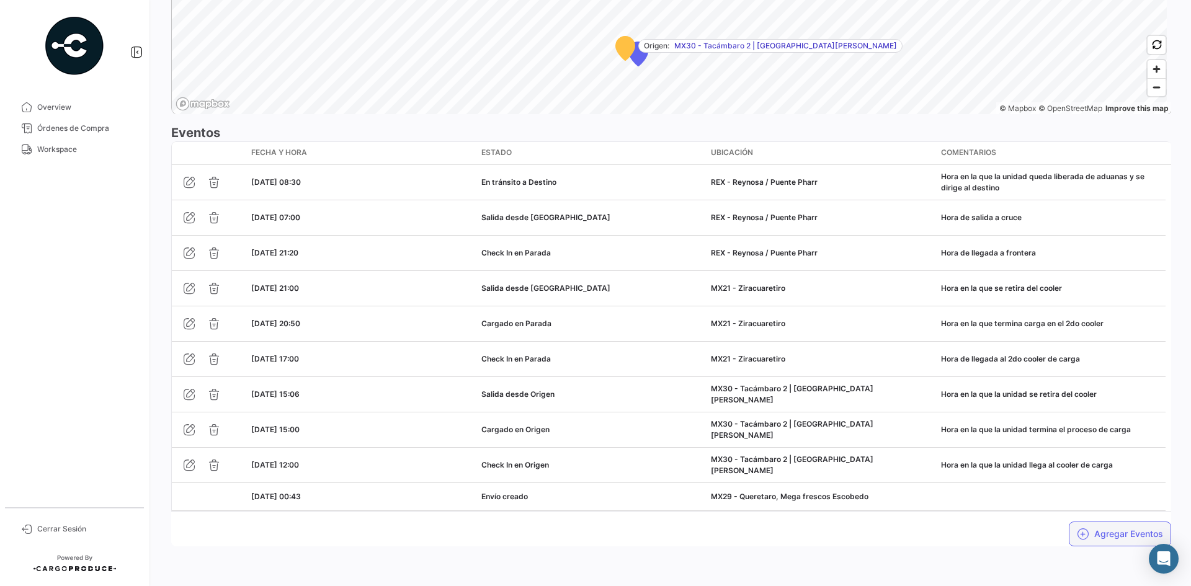
click at [1083, 529] on icon "button" at bounding box center [1083, 534] width 12 height 12
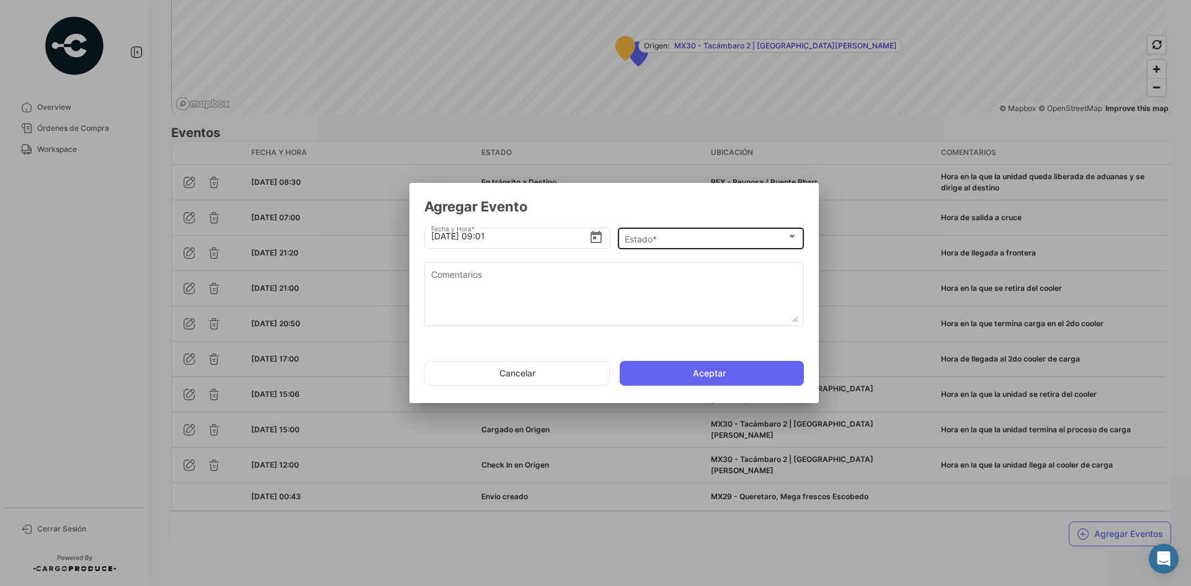
click at [692, 235] on div "Estado *" at bounding box center [706, 239] width 162 height 11
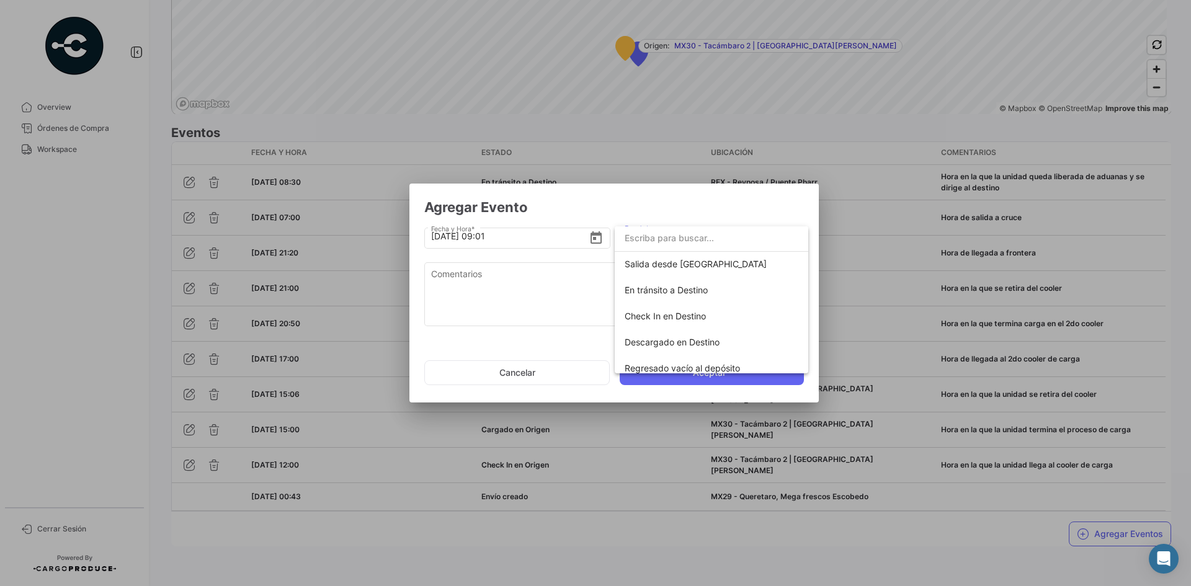
scroll to position [218, 0]
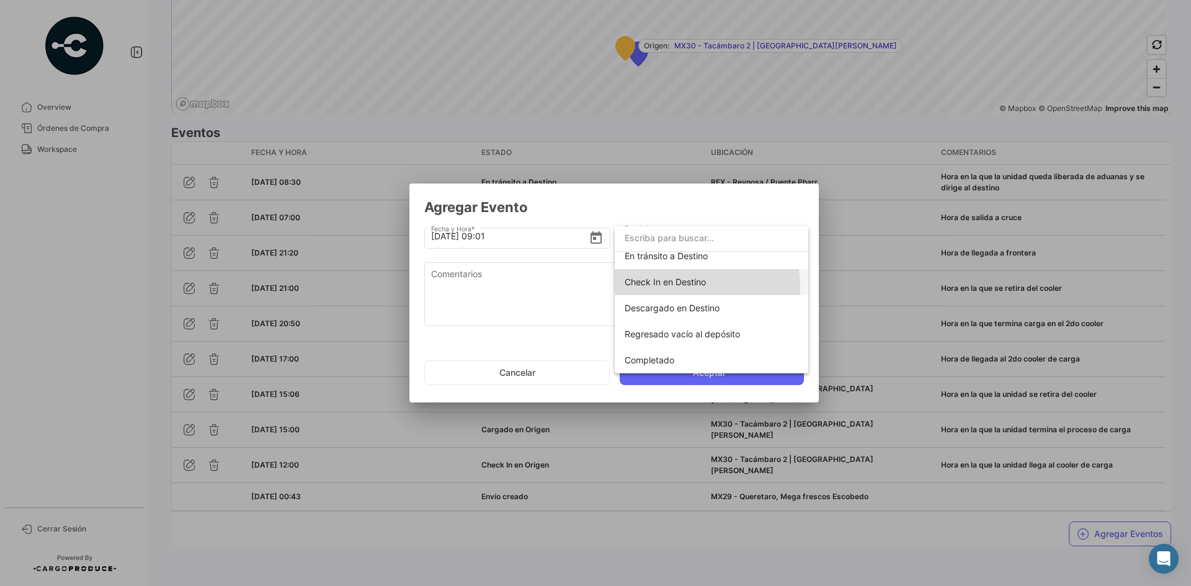
click at [680, 287] on span "Check In en Destino" at bounding box center [665, 282] width 81 height 11
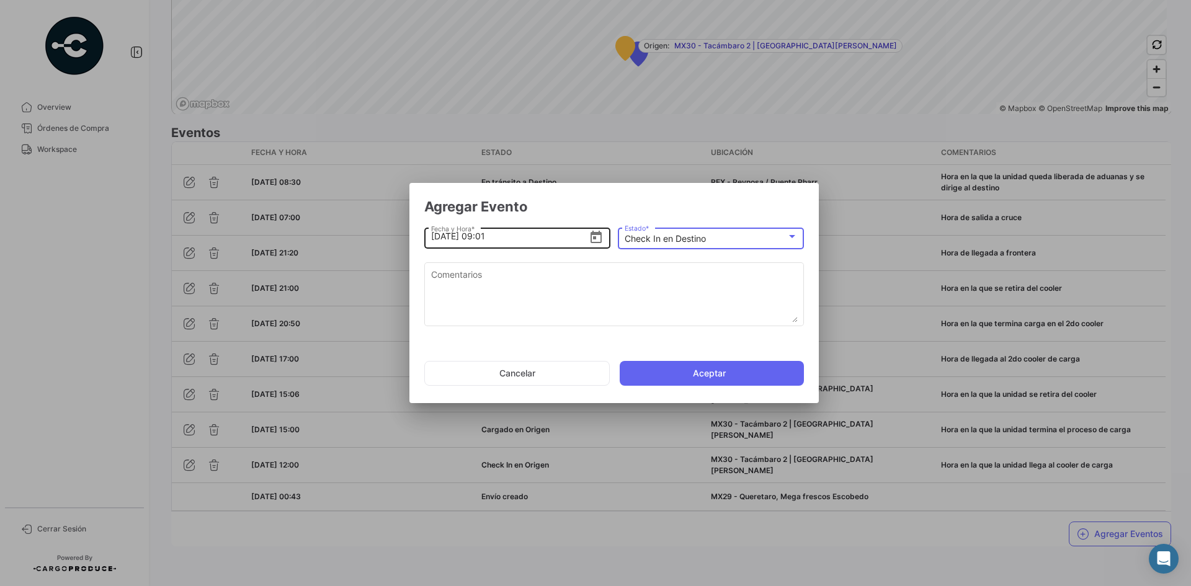
click at [497, 238] on input "[DATE] 09:01" at bounding box center [510, 236] width 158 height 43
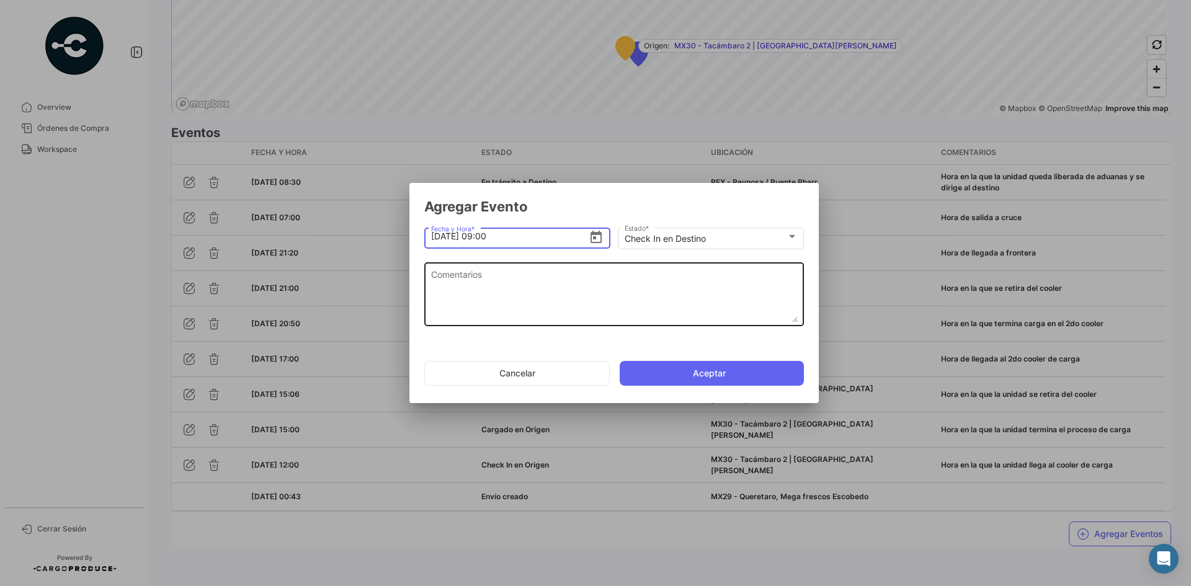
type input "[DATE] 09:00"
click at [504, 287] on textarea "Comentarios" at bounding box center [614, 295] width 367 height 55
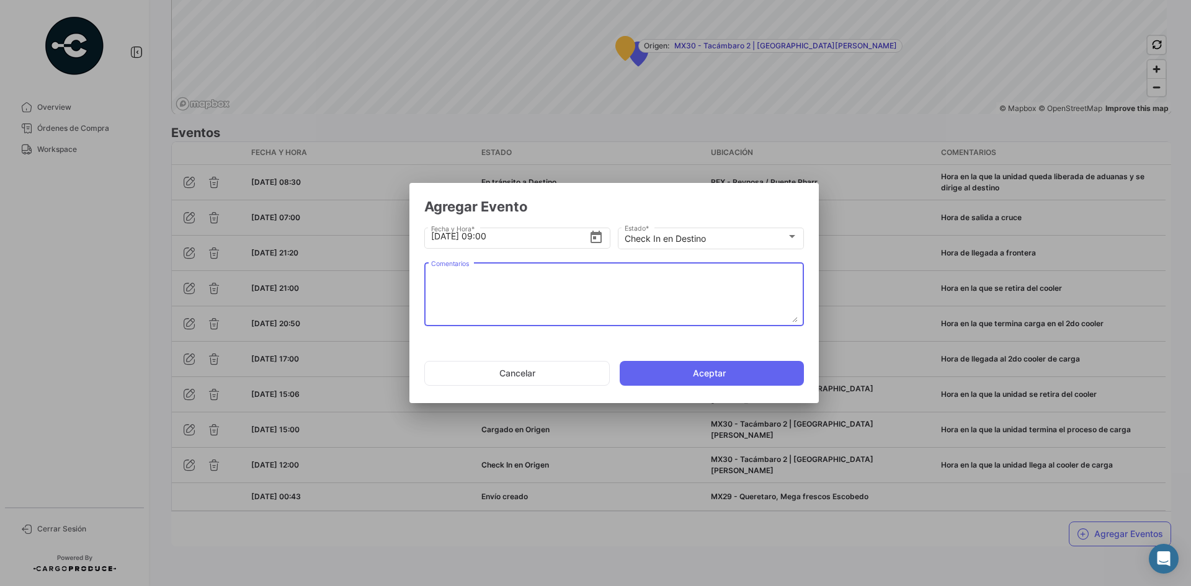
paste textarea "Hora de arribo al destino"
type textarea "Hora de arribo al destino"
click at [677, 370] on button "Aceptar" at bounding box center [712, 373] width 184 height 25
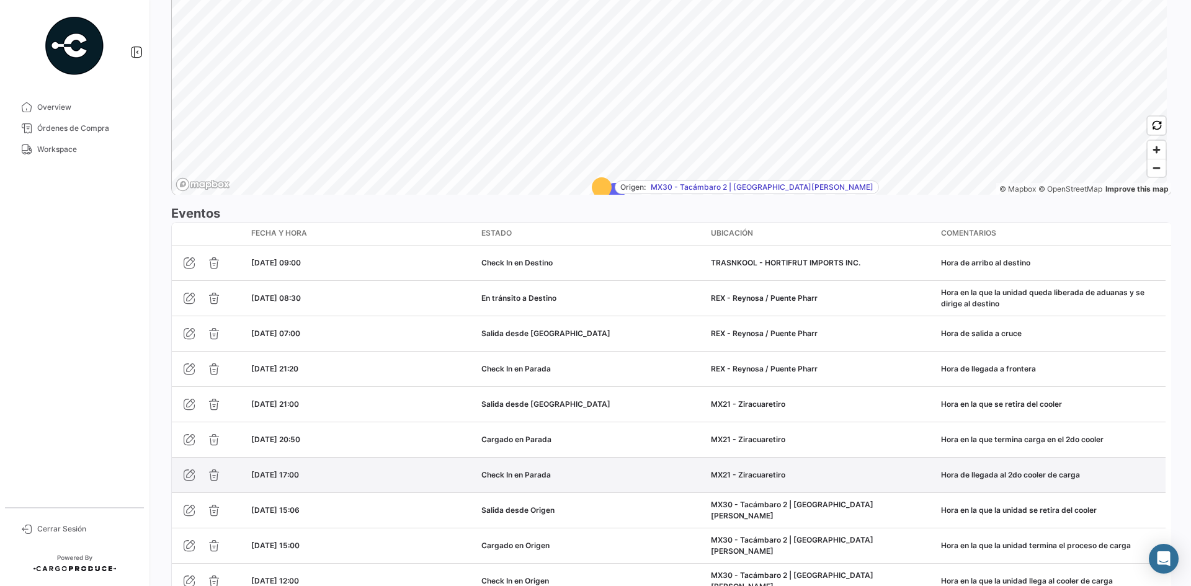
scroll to position [1040, 0]
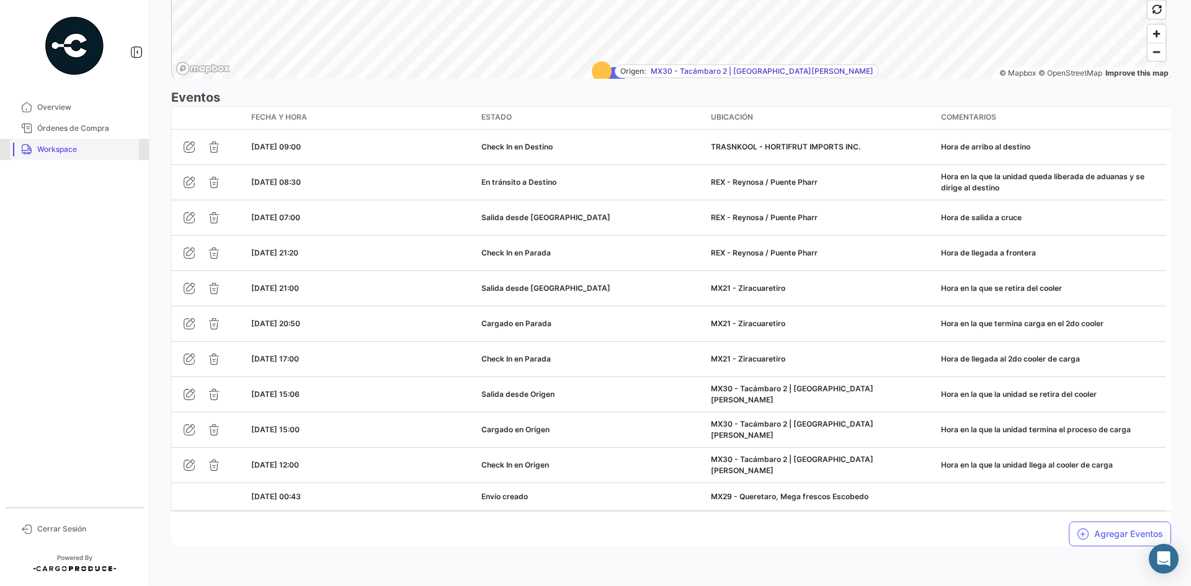
click at [52, 146] on span "Workspace" at bounding box center [85, 149] width 97 height 11
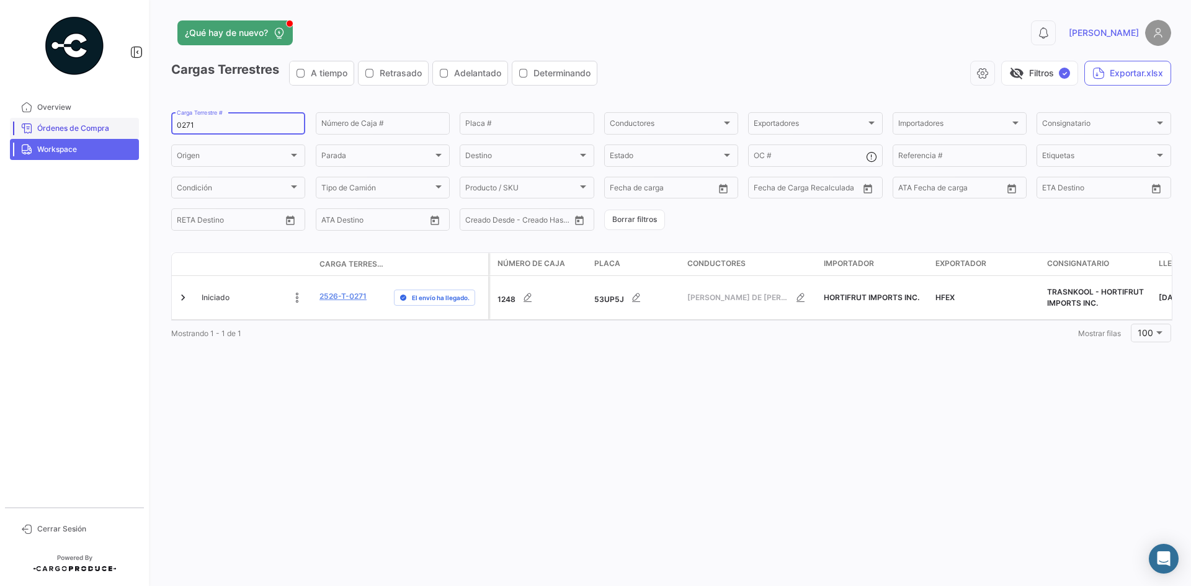
drag, startPoint x: 190, startPoint y: 124, endPoint x: 107, endPoint y: 130, distance: 83.4
click at [107, 130] on mat-sidenav-container "Overview Órdenes de Compra Workspace Cerrar Sesión ¿Qué hay de nuevo? 0 [PERSON…" at bounding box center [595, 293] width 1191 height 586
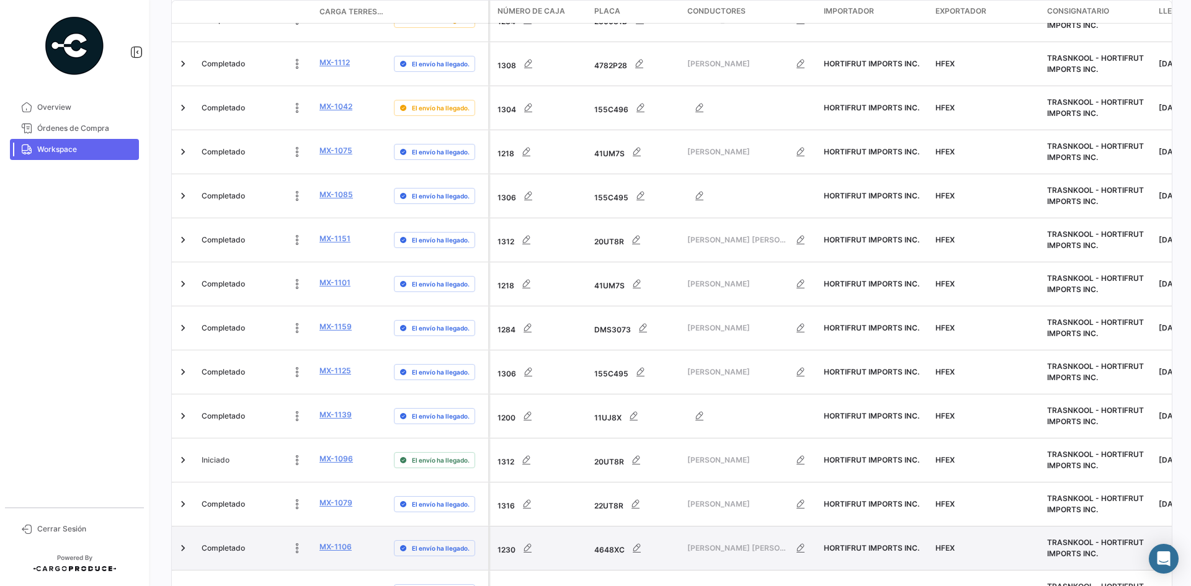
scroll to position [3872, 0]
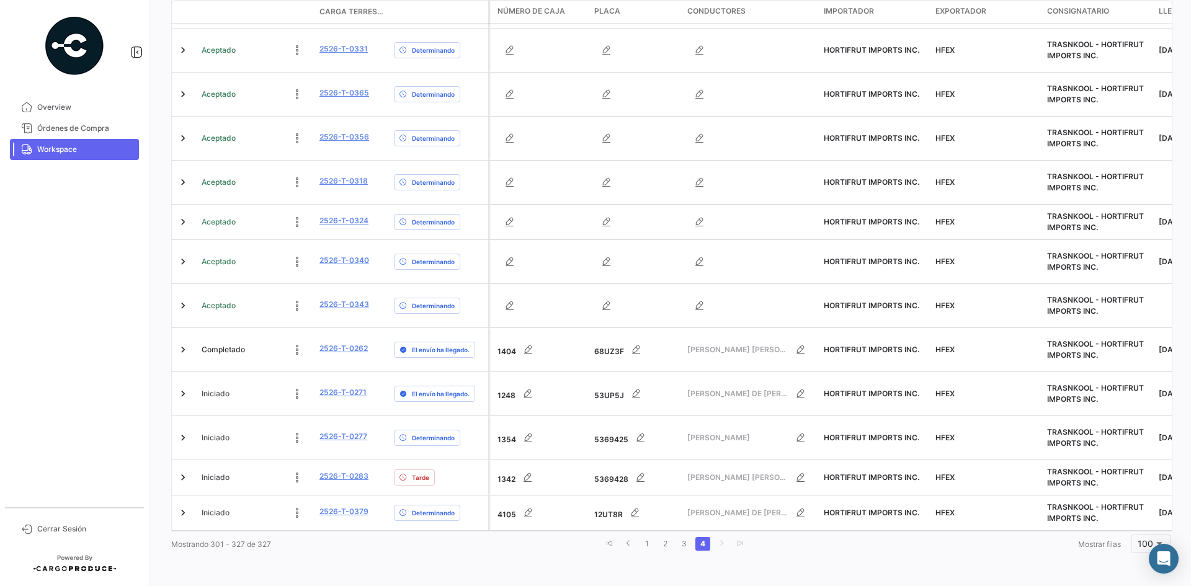
scroll to position [813, 0]
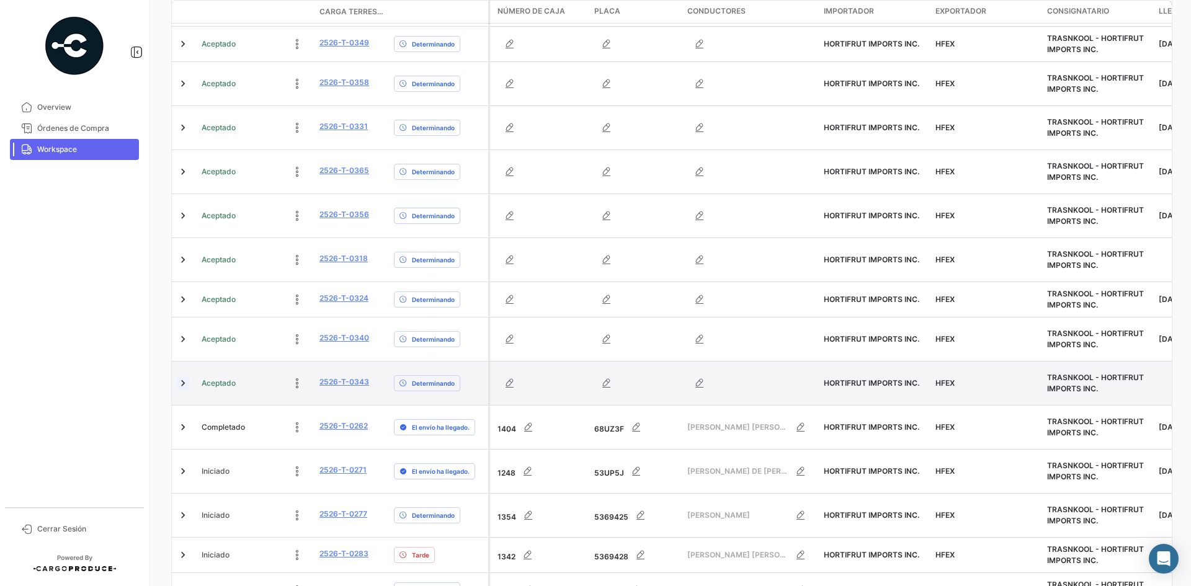
click at [181, 377] on link at bounding box center [183, 383] width 12 height 12
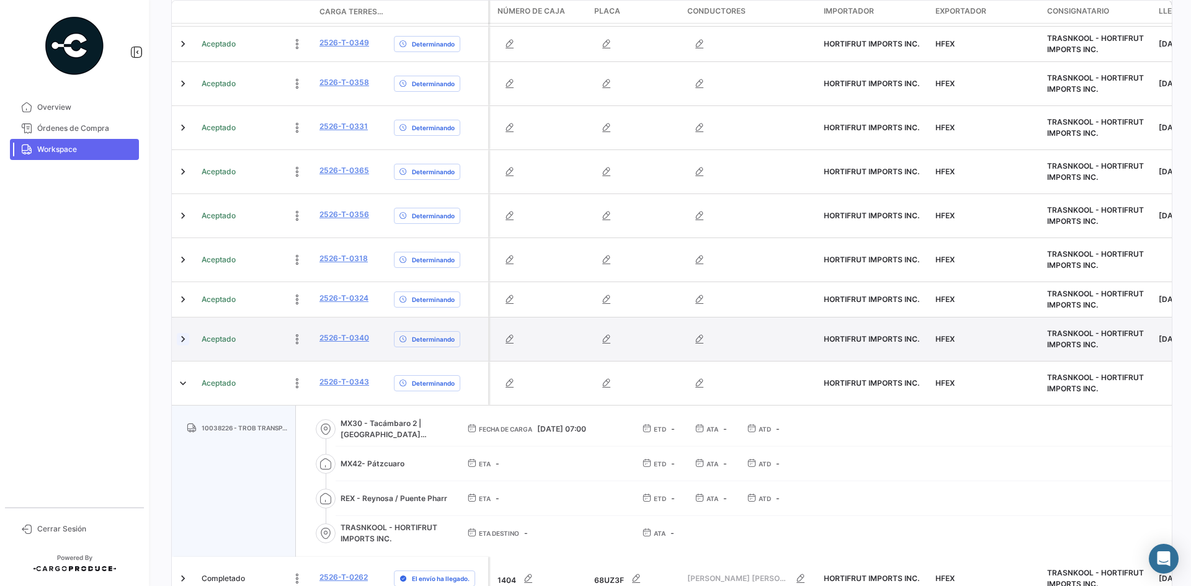
click at [183, 333] on link at bounding box center [183, 339] width 12 height 12
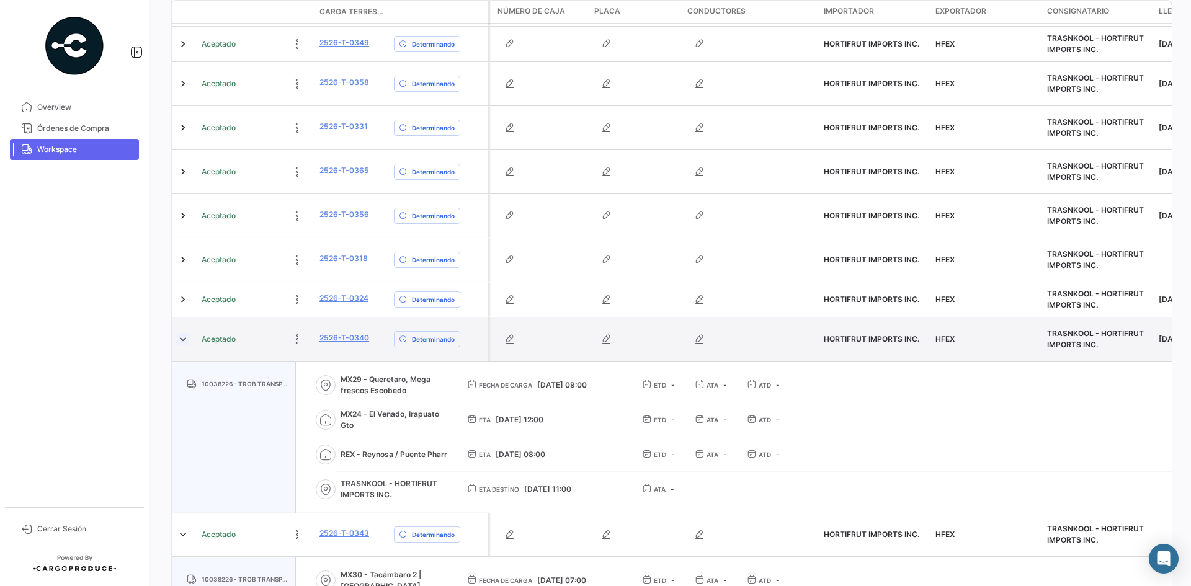
click at [180, 333] on link at bounding box center [183, 339] width 12 height 12
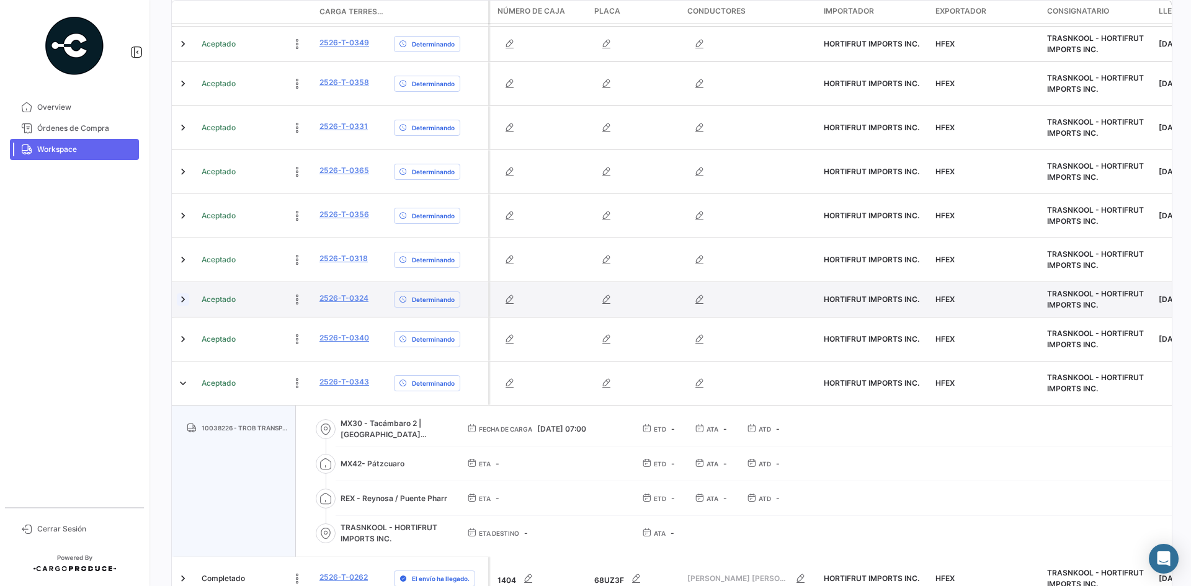
click at [181, 293] on link at bounding box center [183, 299] width 12 height 12
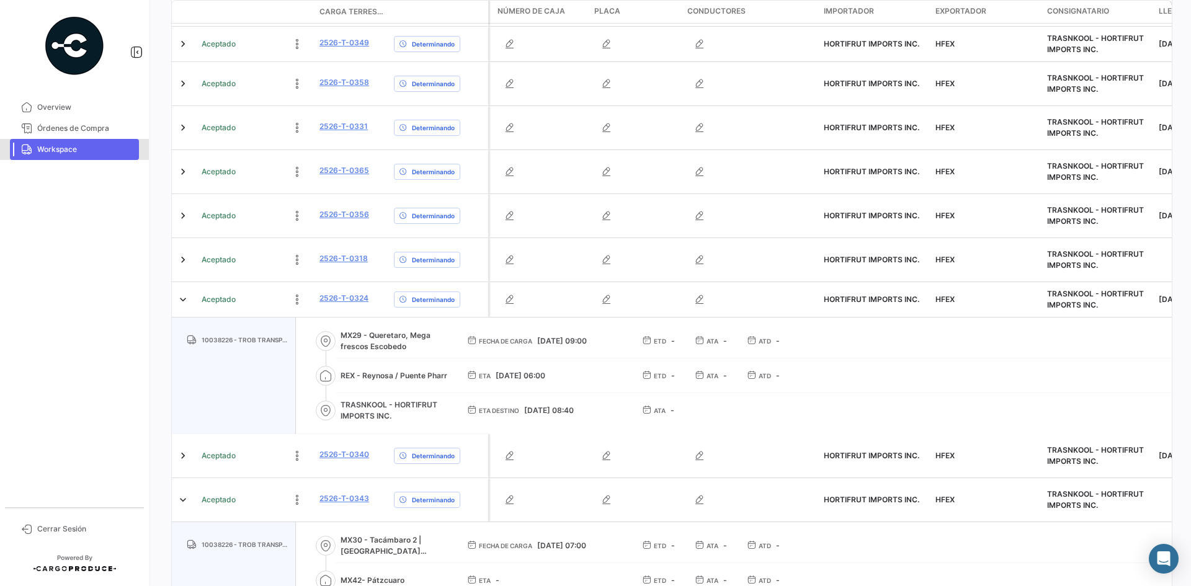
click at [94, 150] on span "Workspace" at bounding box center [85, 149] width 97 height 11
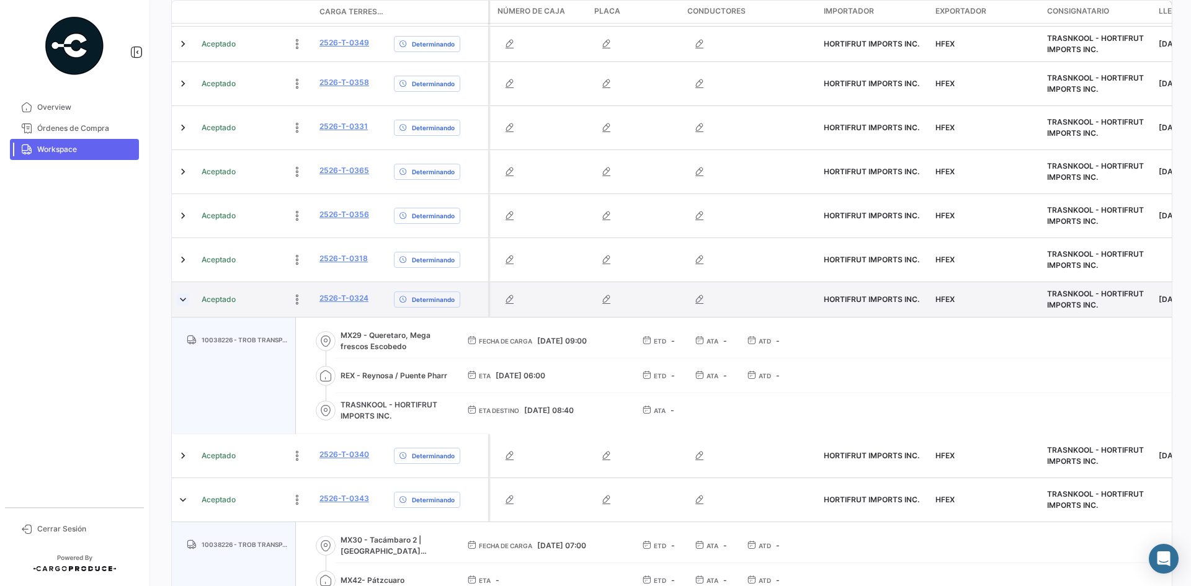
click at [184, 293] on link at bounding box center [183, 299] width 12 height 12
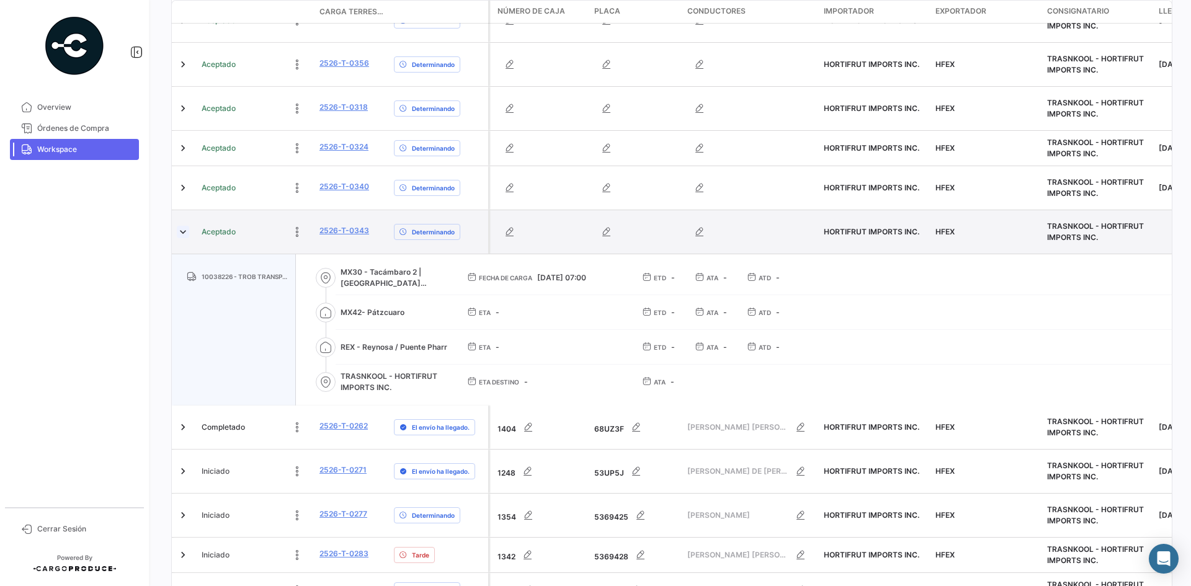
click at [179, 226] on link at bounding box center [183, 232] width 12 height 12
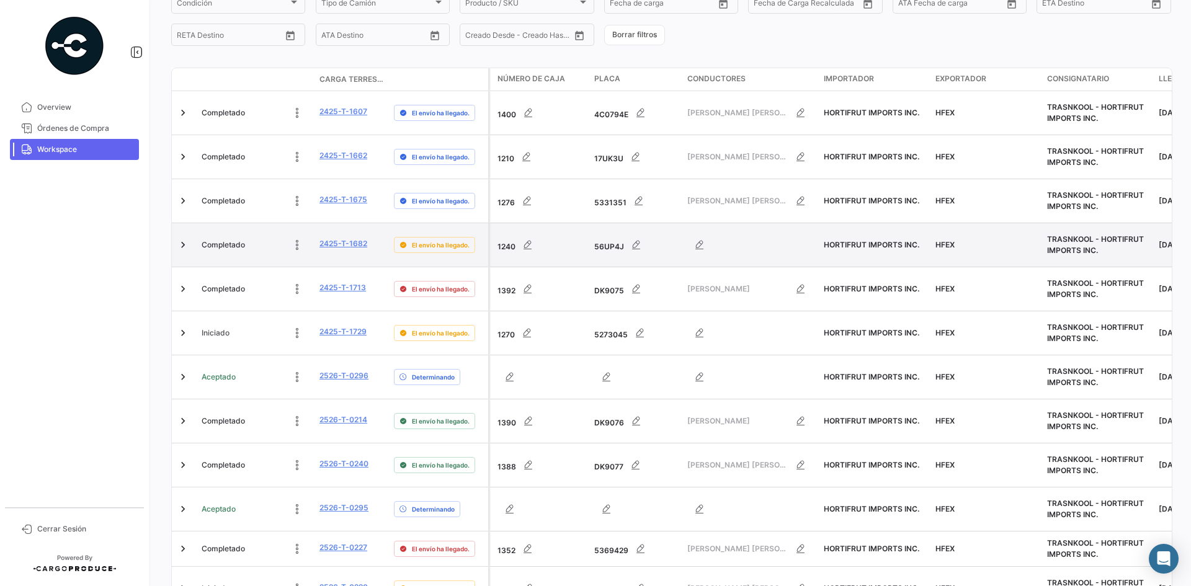
scroll to position [0, 0]
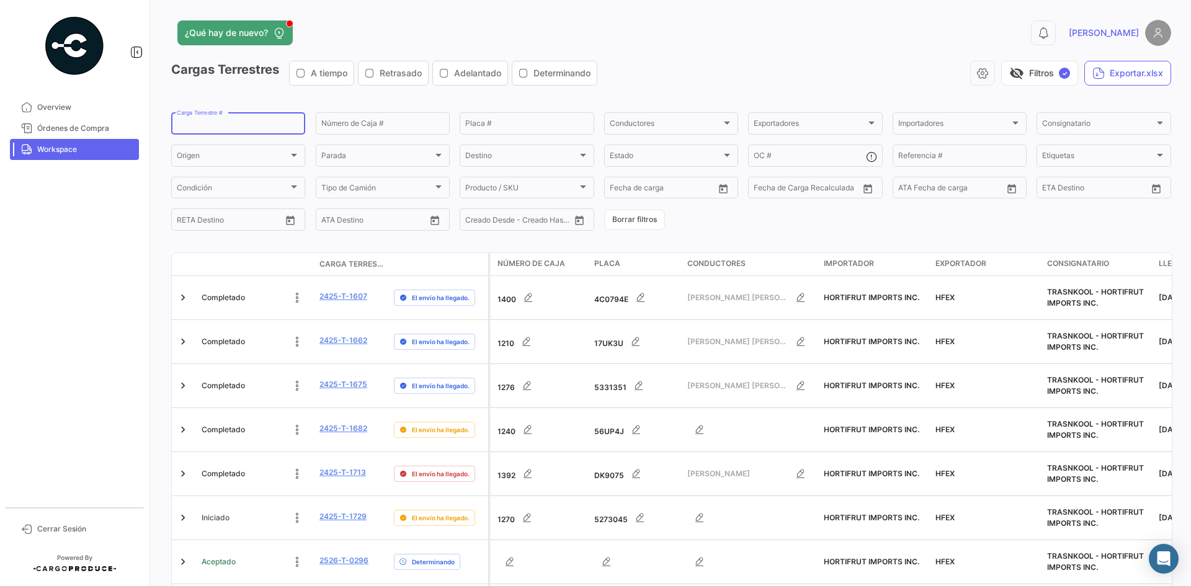
click at [226, 125] on input "Carga Terrestre #" at bounding box center [238, 125] width 123 height 9
paste input "2526-T0384"
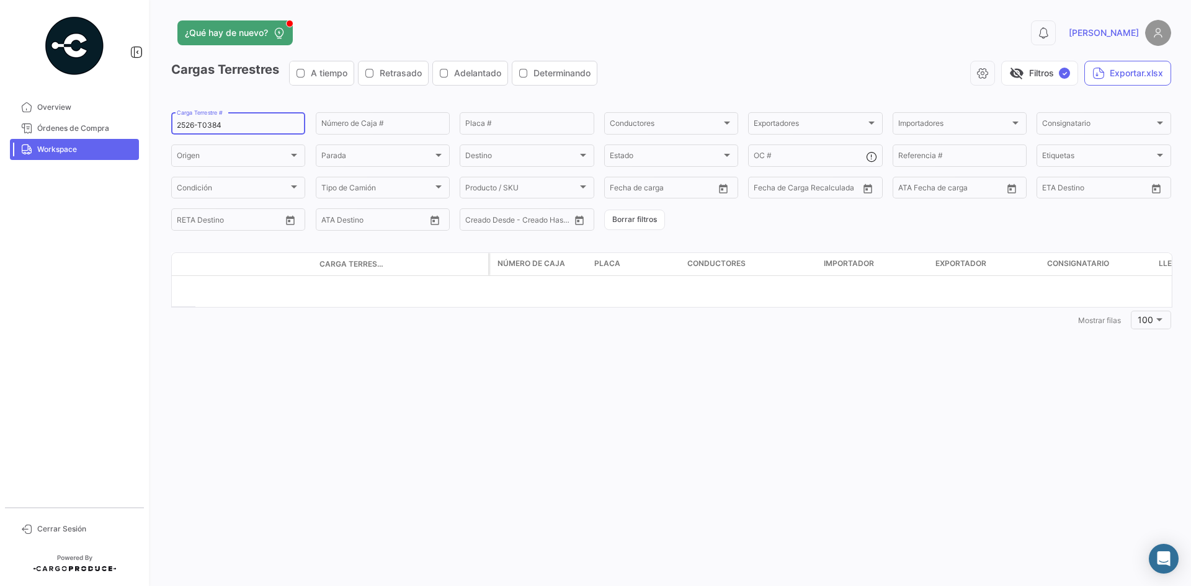
click at [203, 123] on input "2526-T0384" at bounding box center [238, 125] width 123 height 9
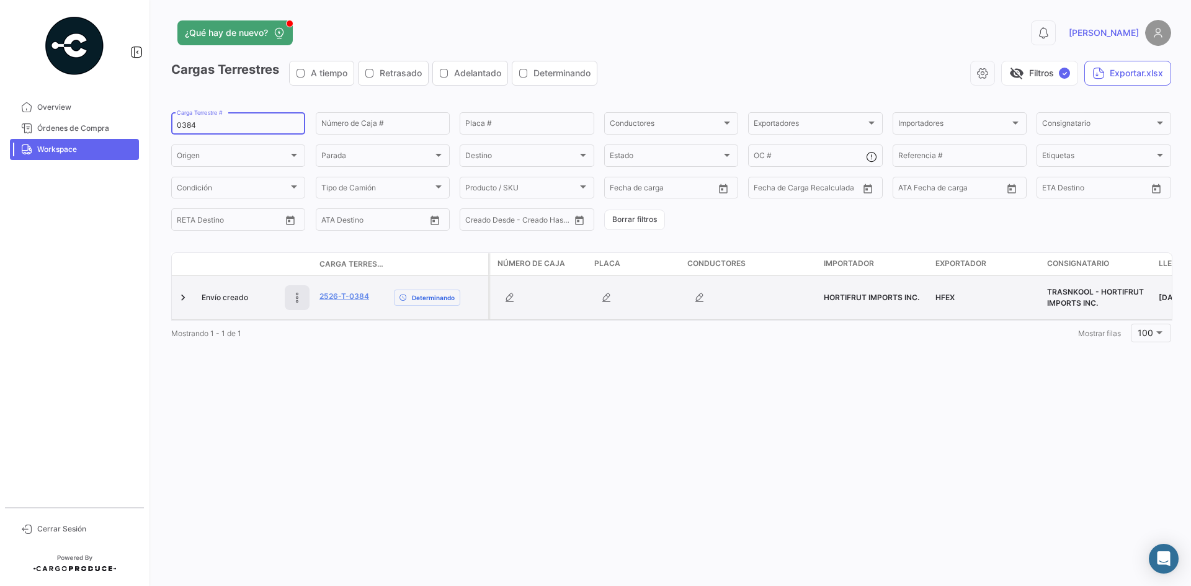
click at [295, 303] on icon at bounding box center [297, 298] width 12 height 12
click at [213, 298] on icon at bounding box center [214, 298] width 12 height 12
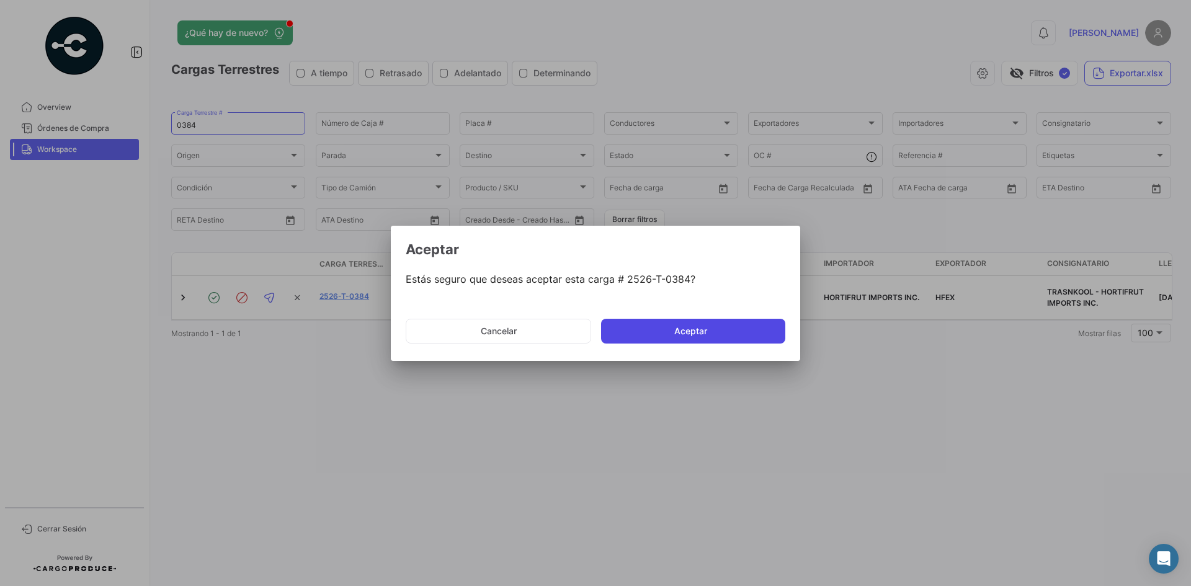
click at [663, 327] on button "Aceptar" at bounding box center [693, 331] width 184 height 25
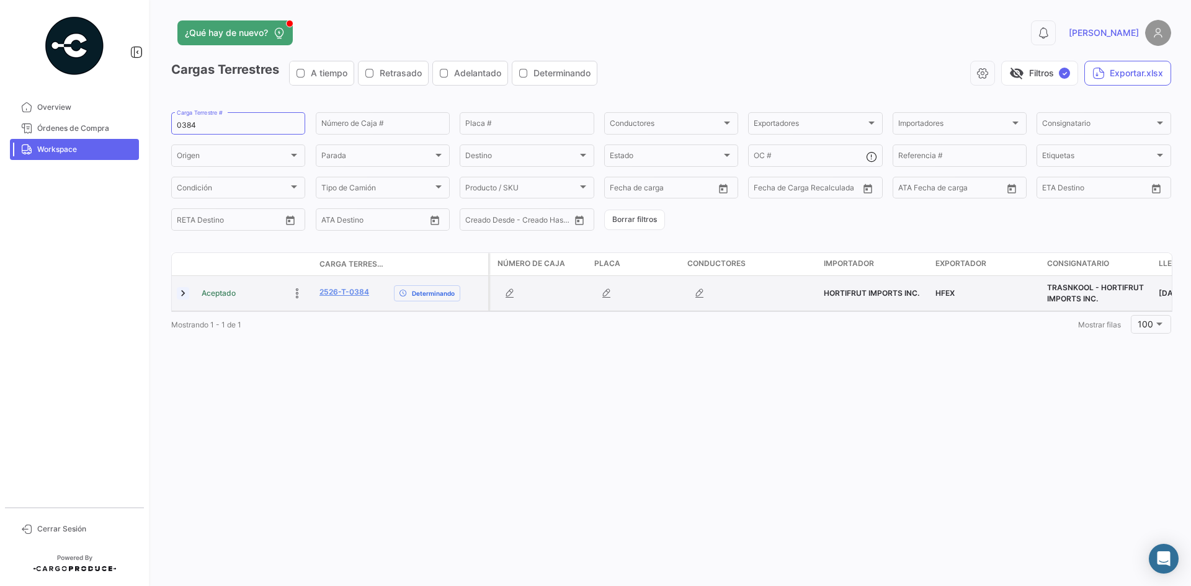
click at [187, 295] on link at bounding box center [183, 293] width 12 height 12
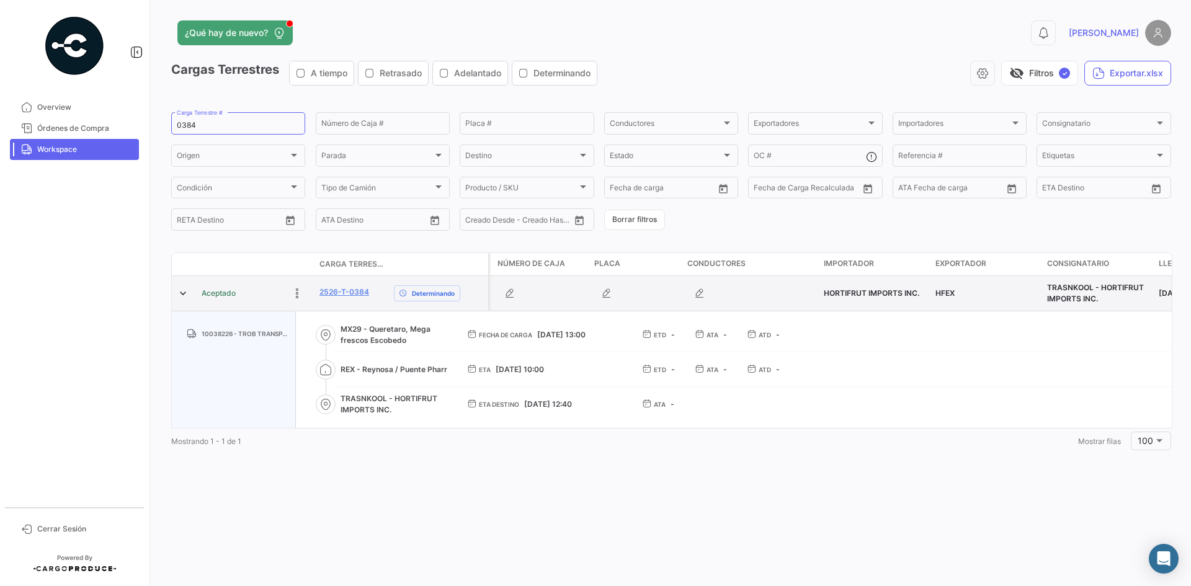
drag, startPoint x: 374, startPoint y: 297, endPoint x: 323, endPoint y: 300, distance: 51.0
click at [323, 300] on div "2526-T-0384" at bounding box center [351, 294] width 65 height 14
drag, startPoint x: 372, startPoint y: 292, endPoint x: 315, endPoint y: 292, distance: 57.1
click at [315, 292] on datatable-body-cell "2526-T-0384" at bounding box center [352, 293] width 74 height 35
copy link "2526-T-0384"
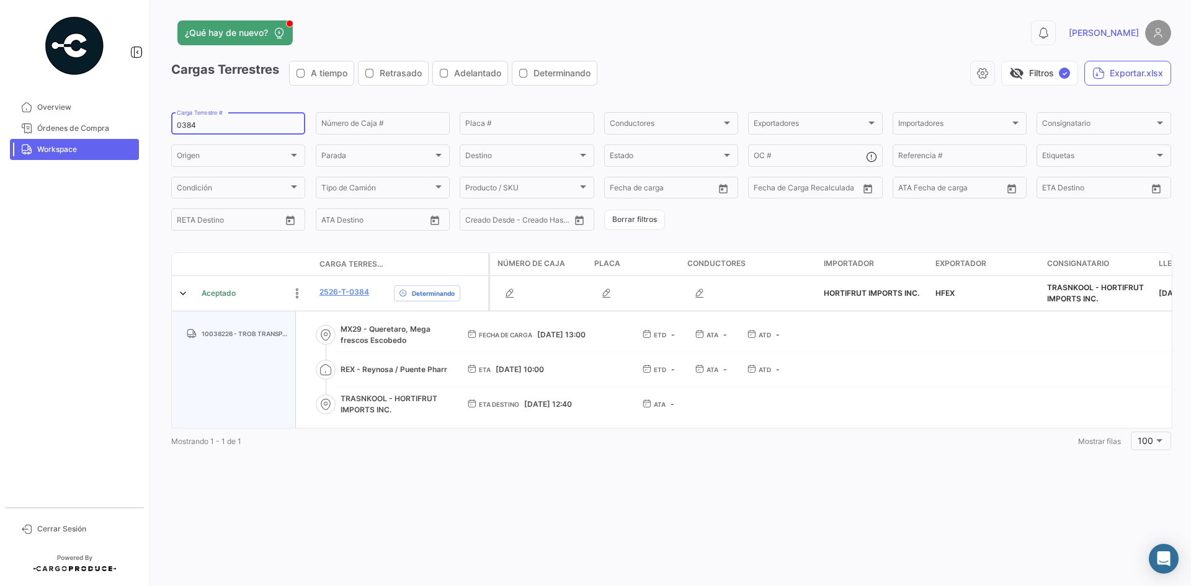
click at [182, 132] on div "0384 Carga Terrestre #" at bounding box center [238, 122] width 123 height 24
click at [184, 127] on input "0384" at bounding box center [238, 125] width 123 height 9
paste input "295"
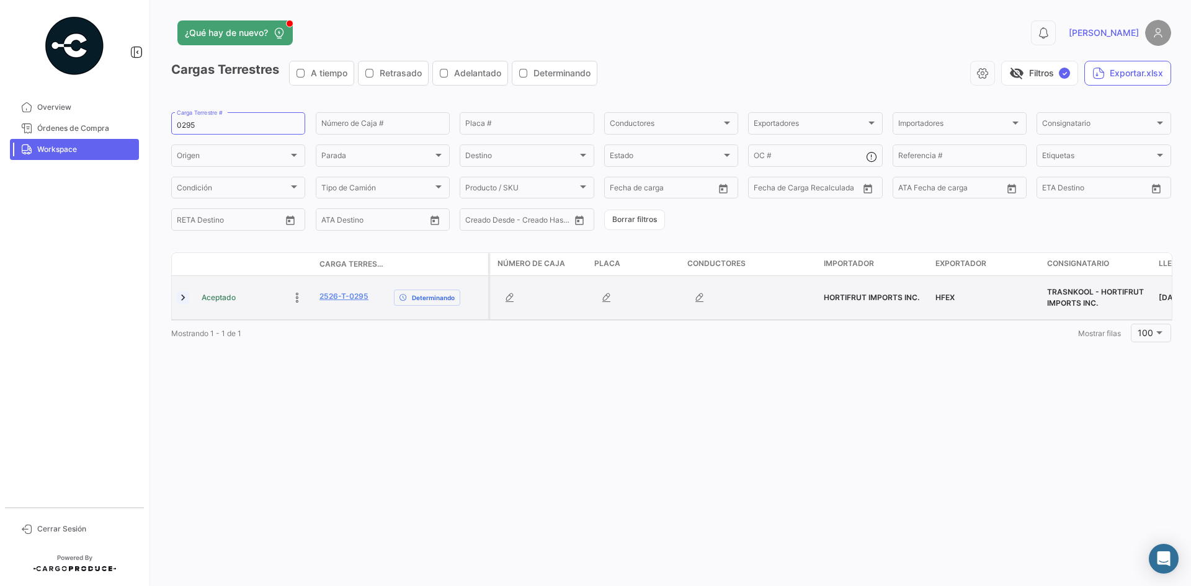
click at [185, 297] on link at bounding box center [183, 298] width 12 height 12
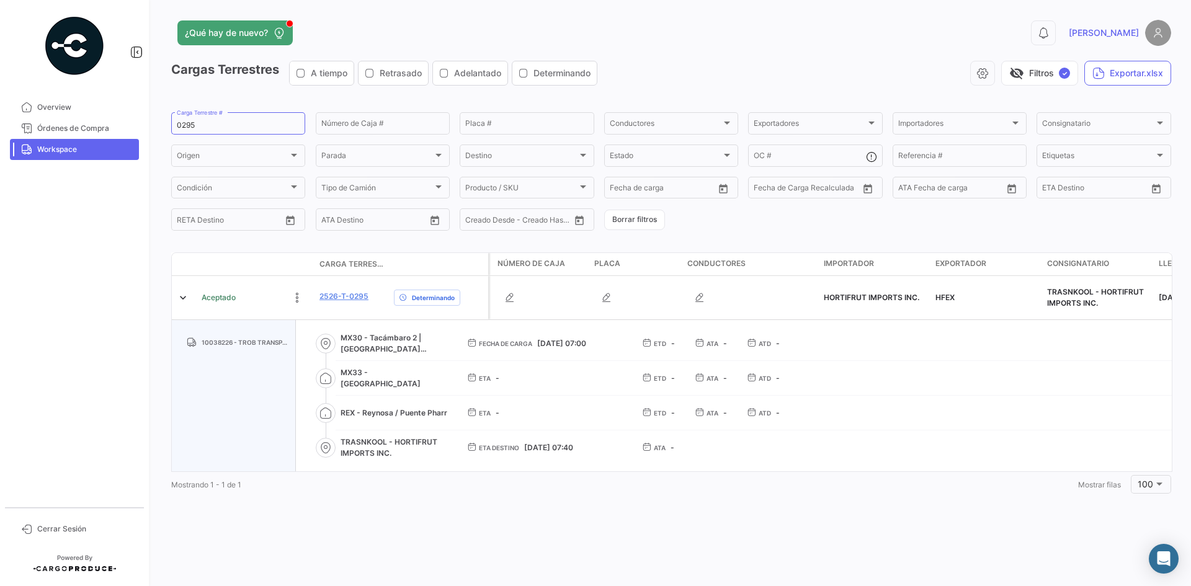
drag, startPoint x: 366, startPoint y: 370, endPoint x: 398, endPoint y: 373, distance: 31.8
click at [398, 373] on span "MX33 - [GEOGRAPHIC_DATA]" at bounding box center [394, 378] width 107 height 22
copy span "[PERSON_NAME]"
click at [189, 127] on input "0295" at bounding box center [238, 125] width 123 height 9
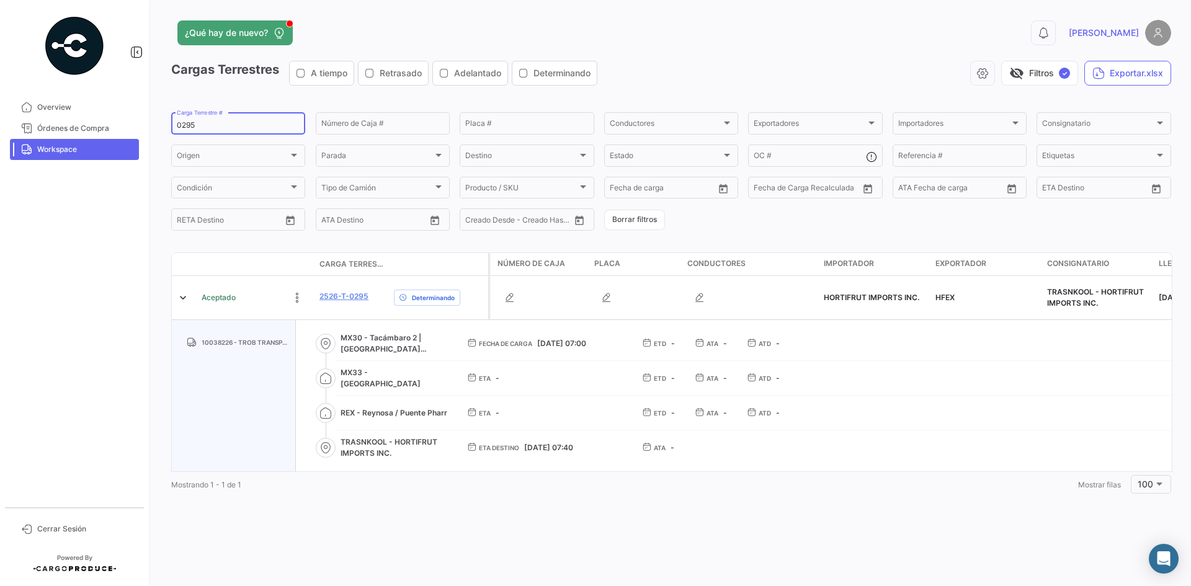
paste input "6"
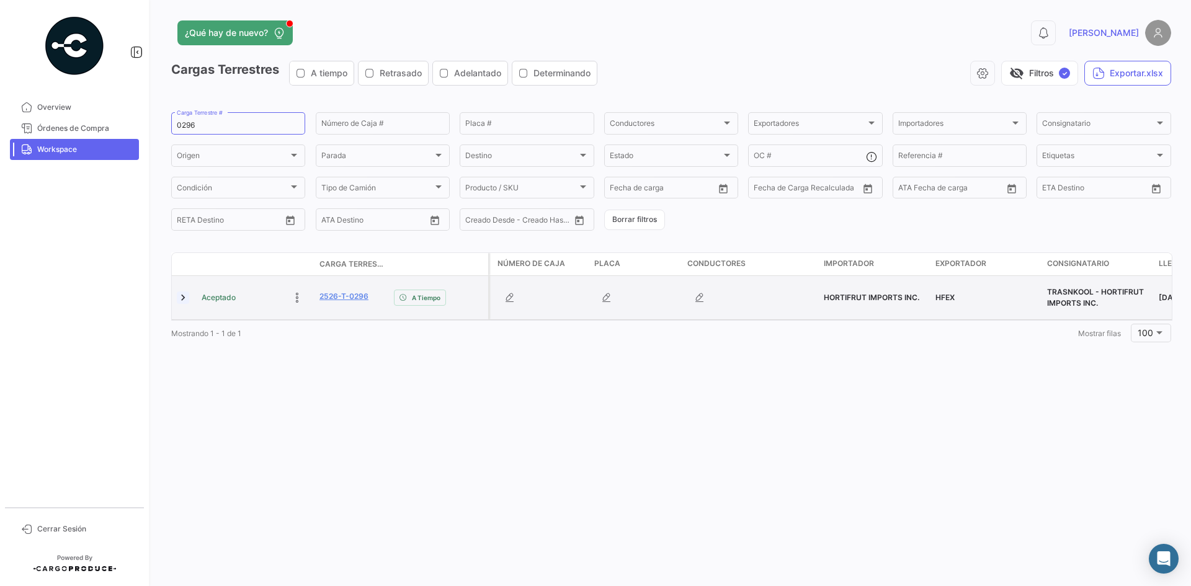
click at [181, 300] on link at bounding box center [183, 298] width 12 height 12
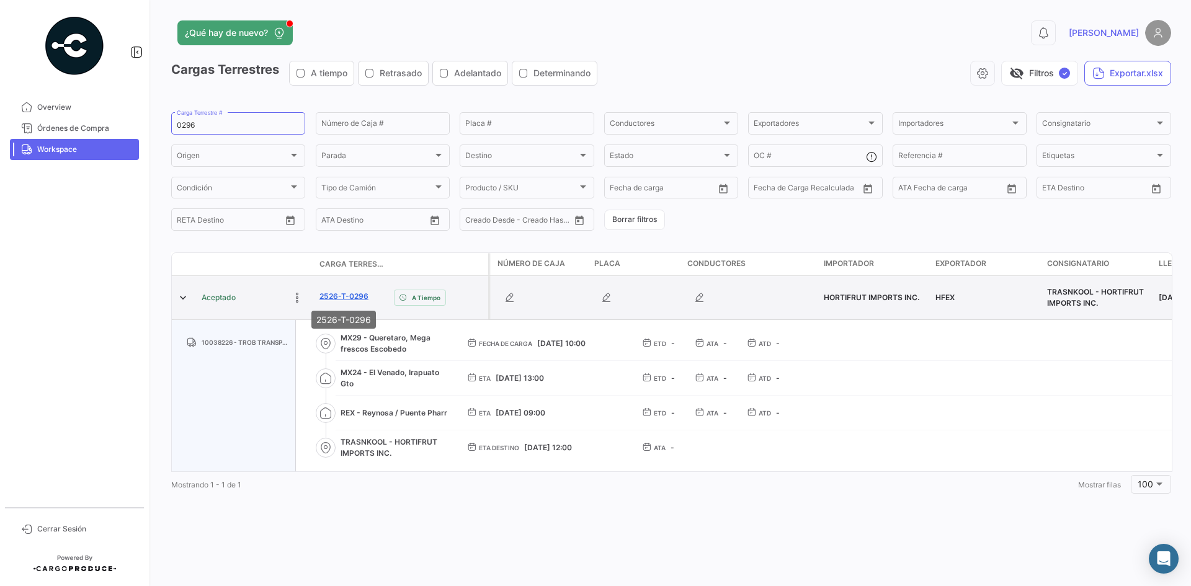
drag, startPoint x: 377, startPoint y: 298, endPoint x: 320, endPoint y: 295, distance: 57.2
click at [320, 295] on div "2526-T-0296" at bounding box center [351, 298] width 65 height 14
copy link "2526-T-0296"
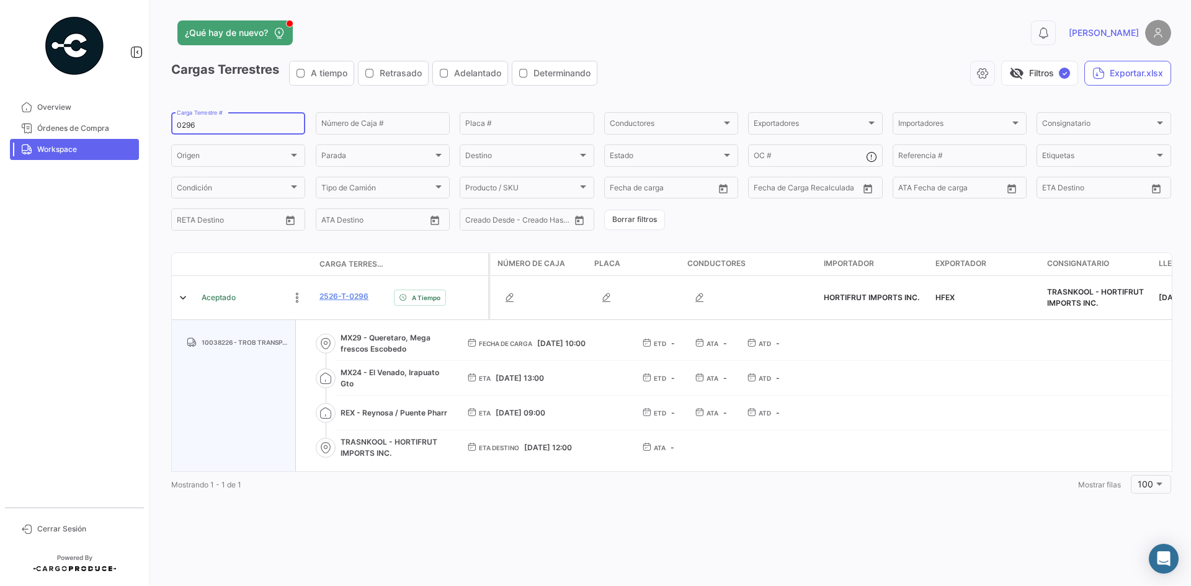
drag, startPoint x: 242, startPoint y: 128, endPoint x: 94, endPoint y: 141, distance: 148.8
click at [94, 141] on mat-sidenav-container "Overview Órdenes de Compra Workspace Cerrar Sesión ¿Qué hay de nuevo? 0 [PERSON…" at bounding box center [595, 293] width 1191 height 586
paste input "2536-T-0295"
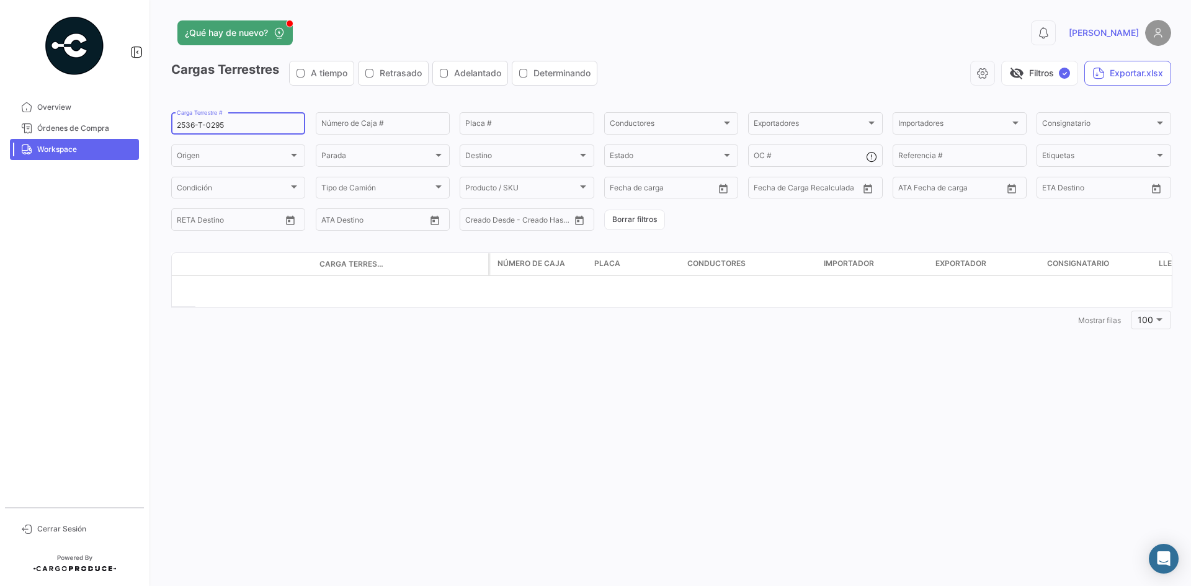
drag, startPoint x: 244, startPoint y: 125, endPoint x: 160, endPoint y: 138, distance: 85.4
click at [160, 138] on div "¿Qué hay de nuevo? 0 [PERSON_NAME] Terrestres A tiempo Retrasado Adelantado Det…" at bounding box center [671, 293] width 1040 height 586
click at [204, 127] on input "2536-T-0295" at bounding box center [238, 125] width 123 height 9
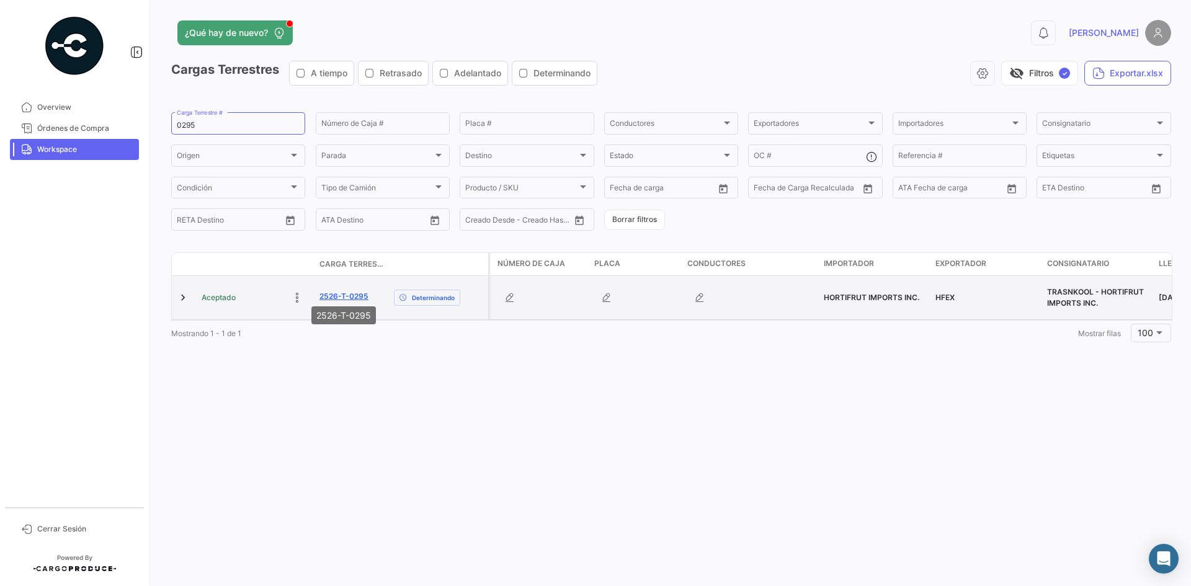
drag, startPoint x: 377, startPoint y: 296, endPoint x: 319, endPoint y: 296, distance: 57.1
click at [319, 296] on div "2526-T-0295" at bounding box center [351, 298] width 65 height 14
copy link "2526-T-0295"
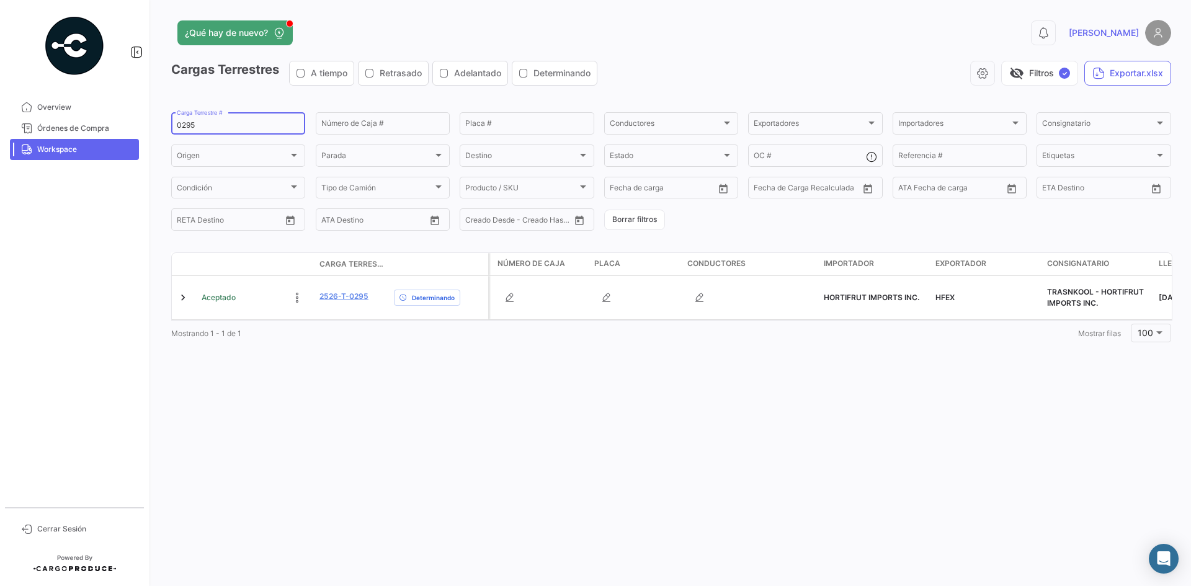
click at [181, 124] on input "0295" at bounding box center [238, 125] width 123 height 9
paste input "71"
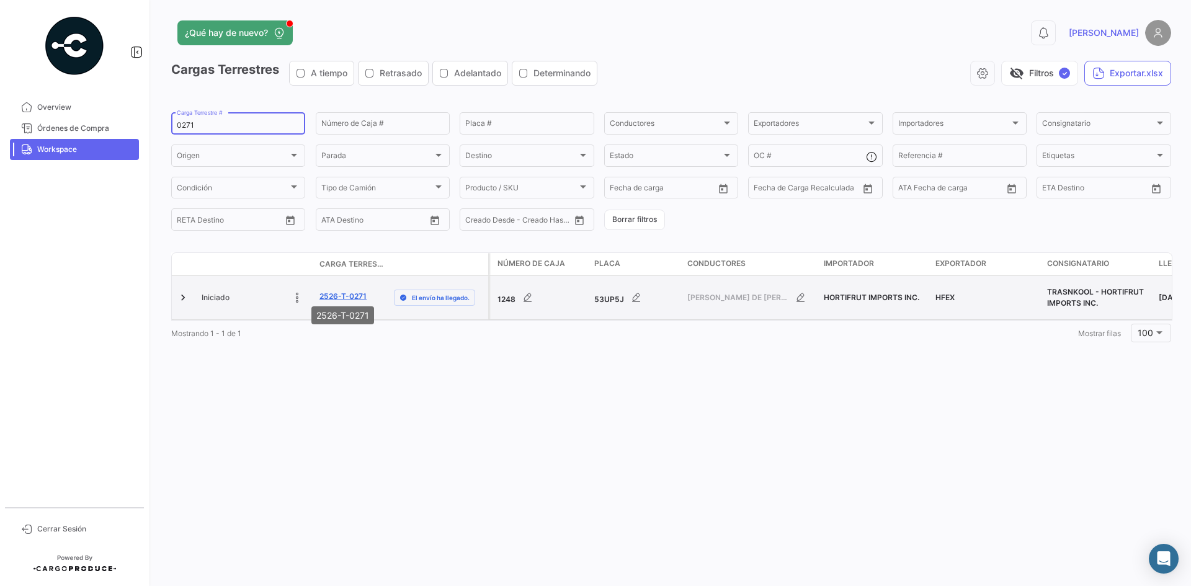
type input "0271"
click at [347, 292] on link "2526-T-0271" at bounding box center [342, 296] width 47 height 11
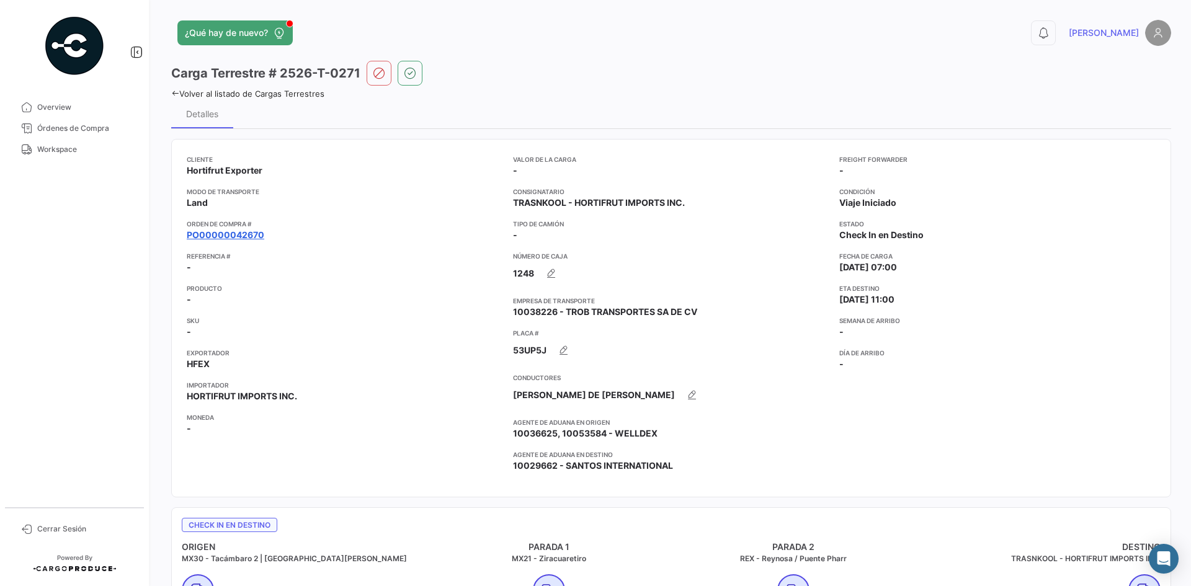
click at [236, 230] on link "PO00000042670" at bounding box center [226, 235] width 78 height 12
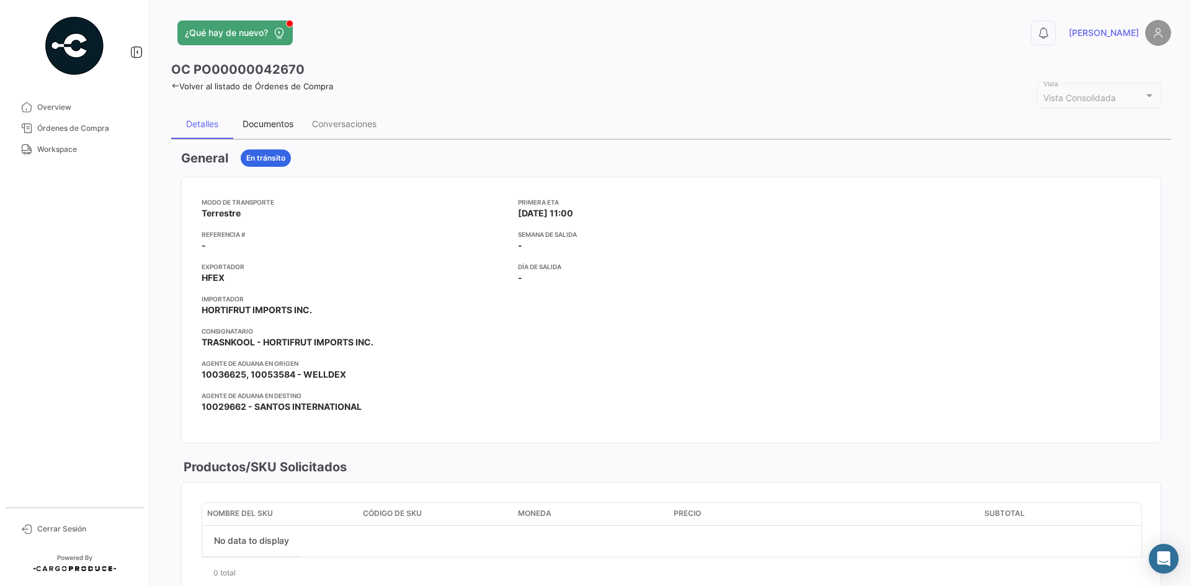
click at [278, 124] on div "Documentos" at bounding box center [268, 123] width 51 height 11
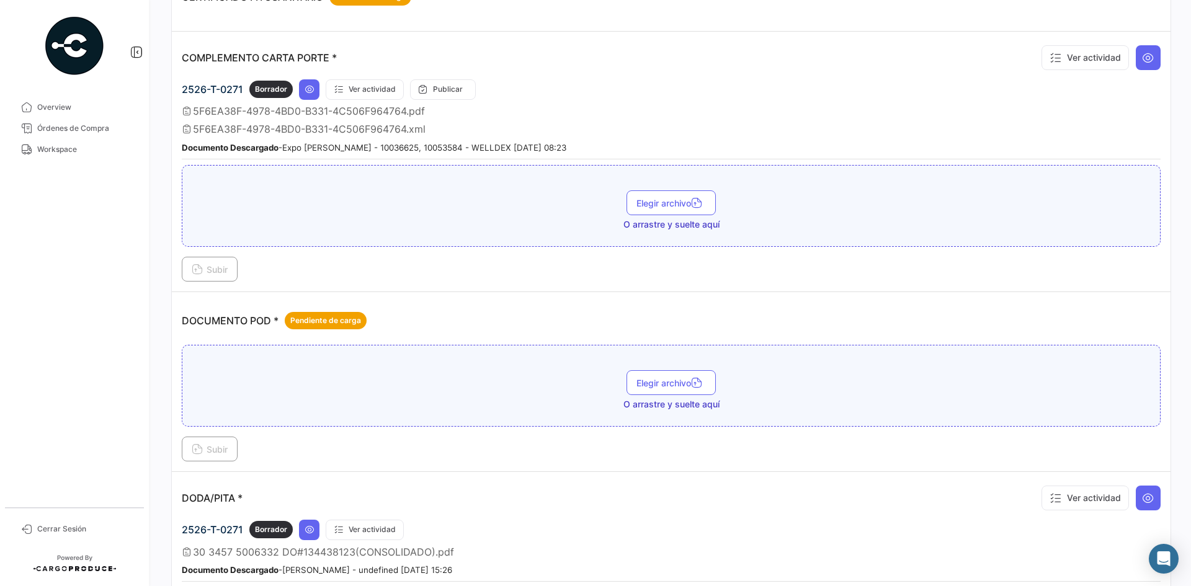
scroll to position [372, 0]
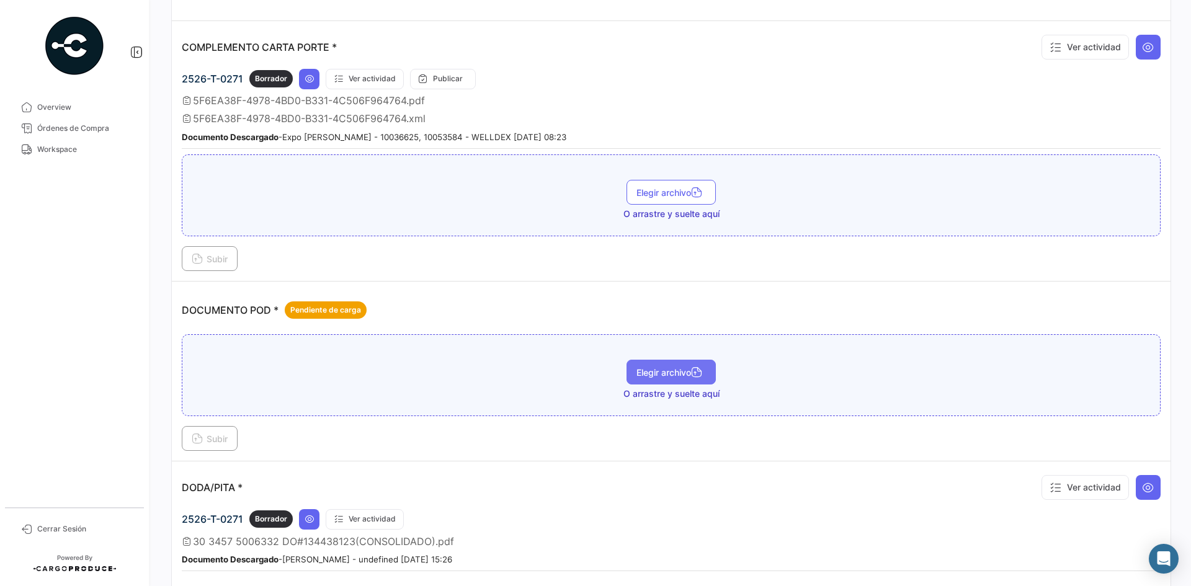
click at [651, 373] on span "Elegir archivo" at bounding box center [671, 372] width 69 height 11
click at [203, 436] on span "Subir" at bounding box center [210, 439] width 36 height 11
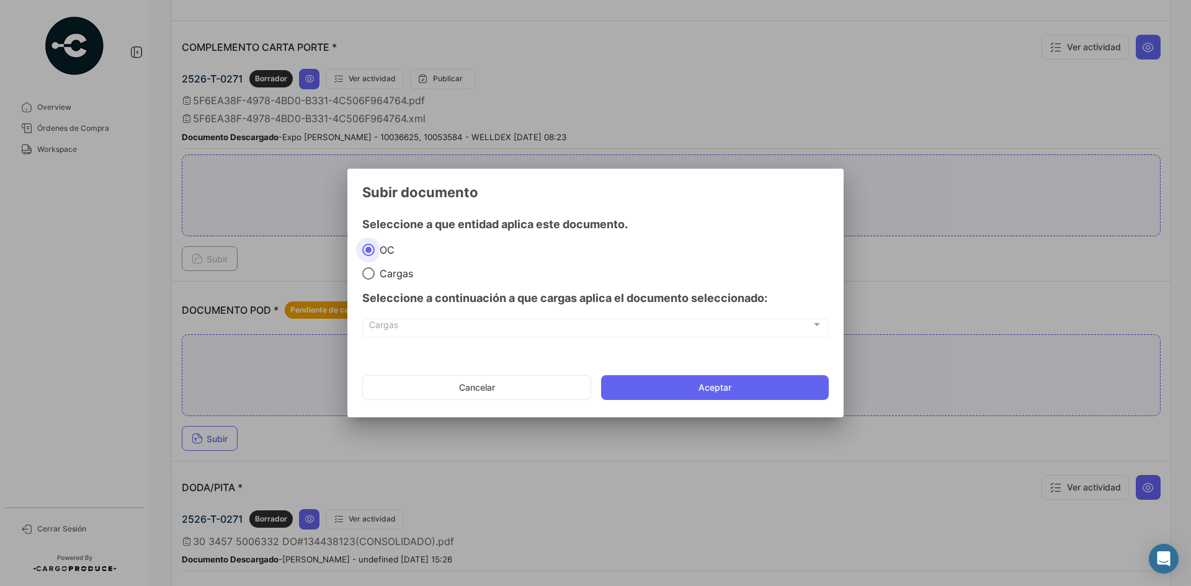
click at [373, 284] on div "Seleccione a continuación a que cargas aplica el documento seleccionado:" at bounding box center [595, 298] width 467 height 37
click at [382, 277] on span "Cargas" at bounding box center [394, 273] width 38 height 12
click at [375, 277] on input "Cargas" at bounding box center [368, 273] width 12 height 12
radio input "true"
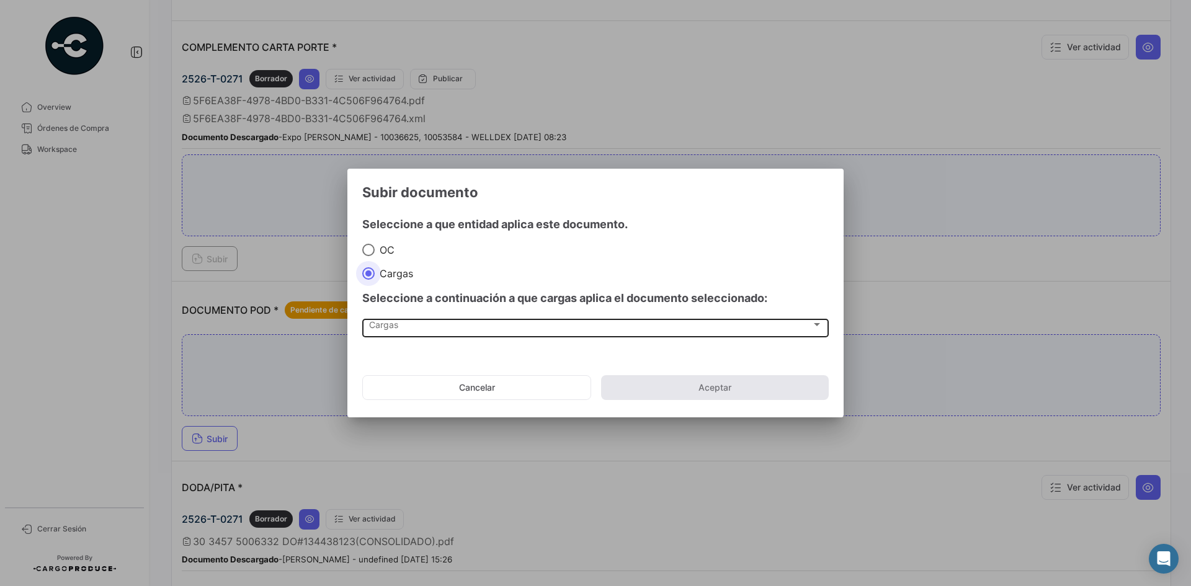
click at [381, 319] on div "Cargas Cargas" at bounding box center [595, 327] width 453 height 21
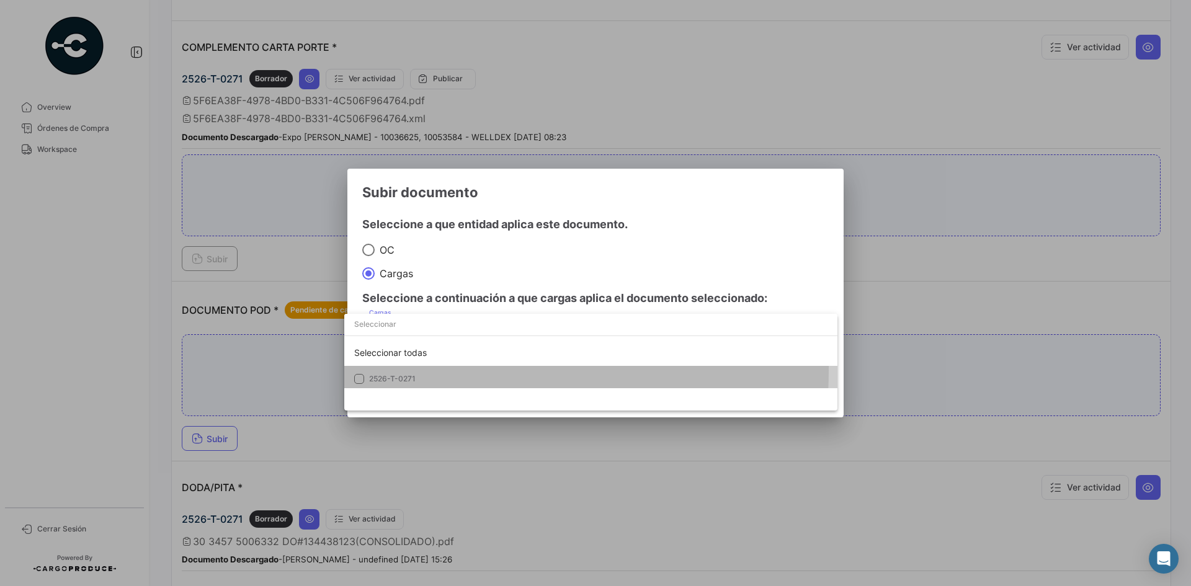
click at [415, 370] on mat-option "2526-T-0271" at bounding box center [590, 379] width 493 height 26
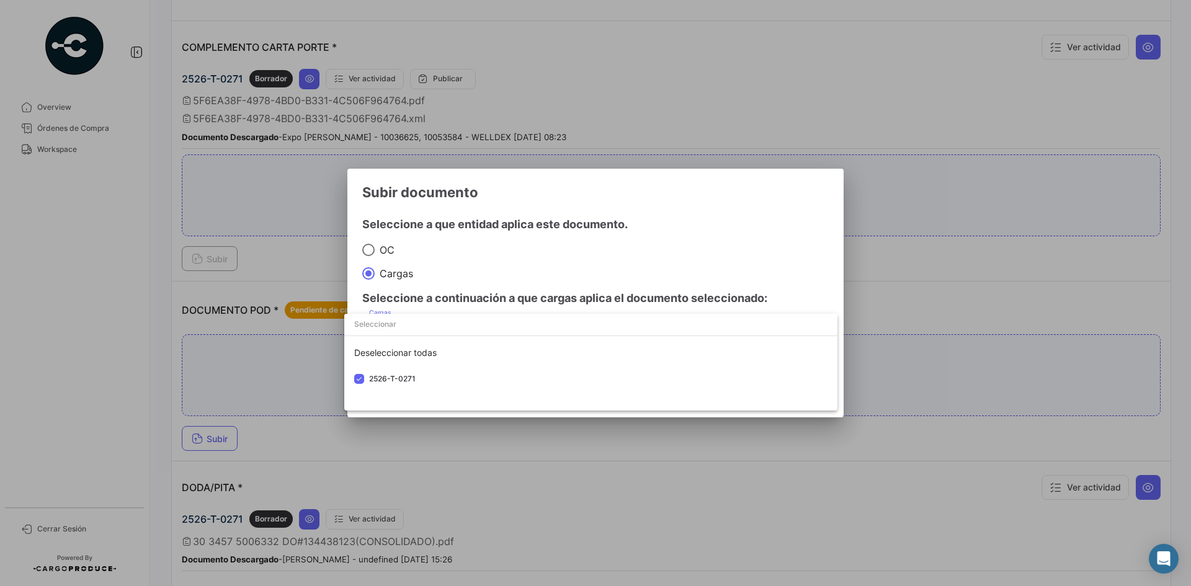
click at [666, 194] on div at bounding box center [595, 293] width 1191 height 586
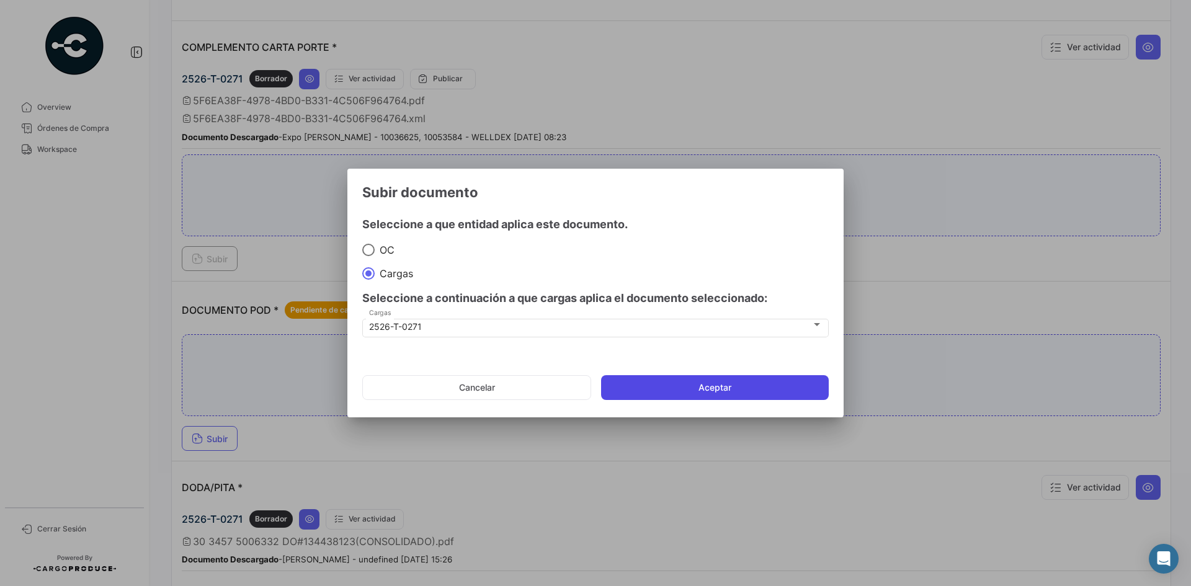
click at [712, 379] on button "Aceptar" at bounding box center [715, 387] width 228 height 25
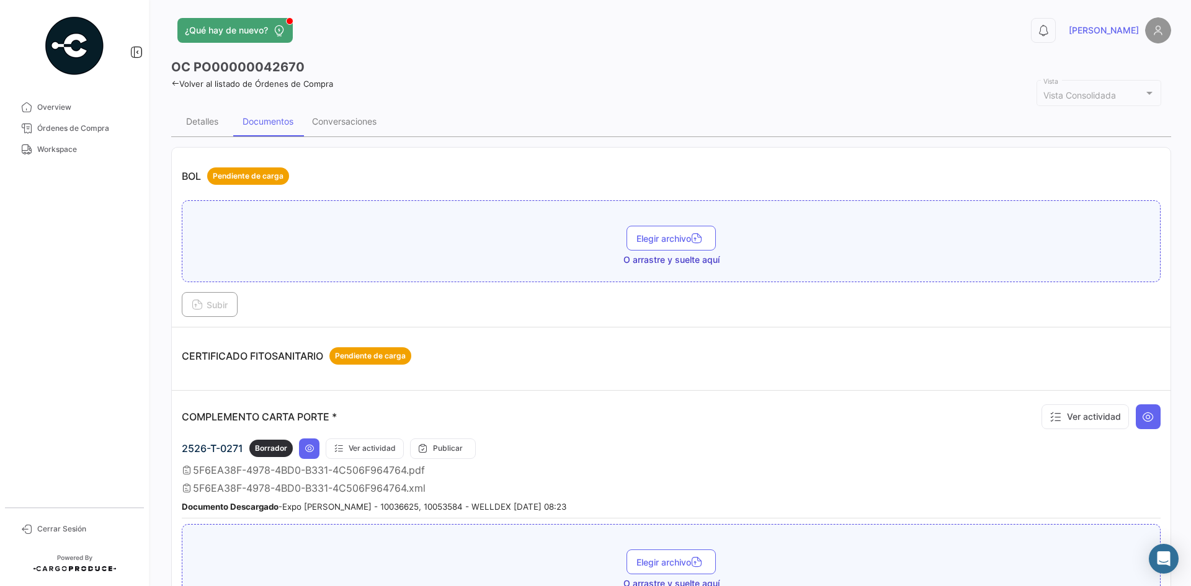
scroll to position [0, 0]
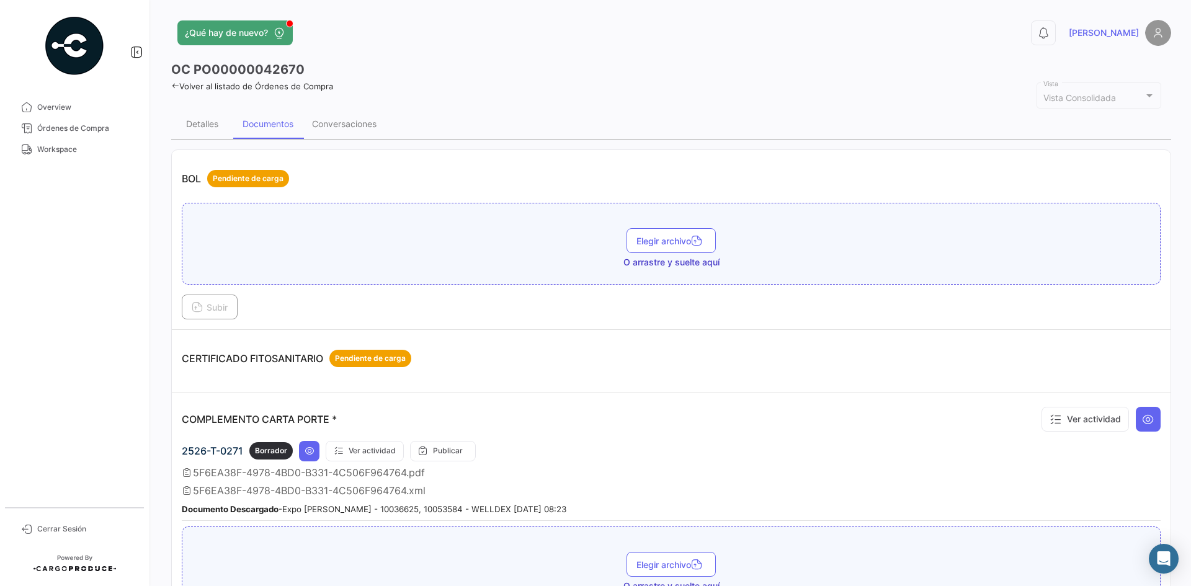
click at [174, 86] on icon at bounding box center [175, 86] width 8 height 8
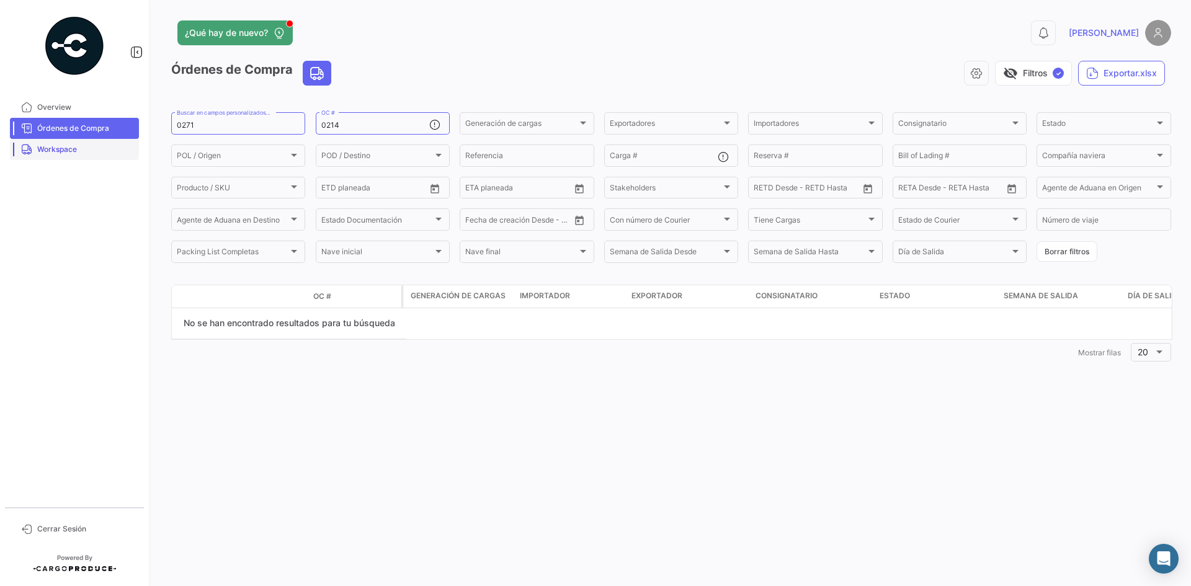
click at [86, 146] on span "Workspace" at bounding box center [85, 149] width 97 height 11
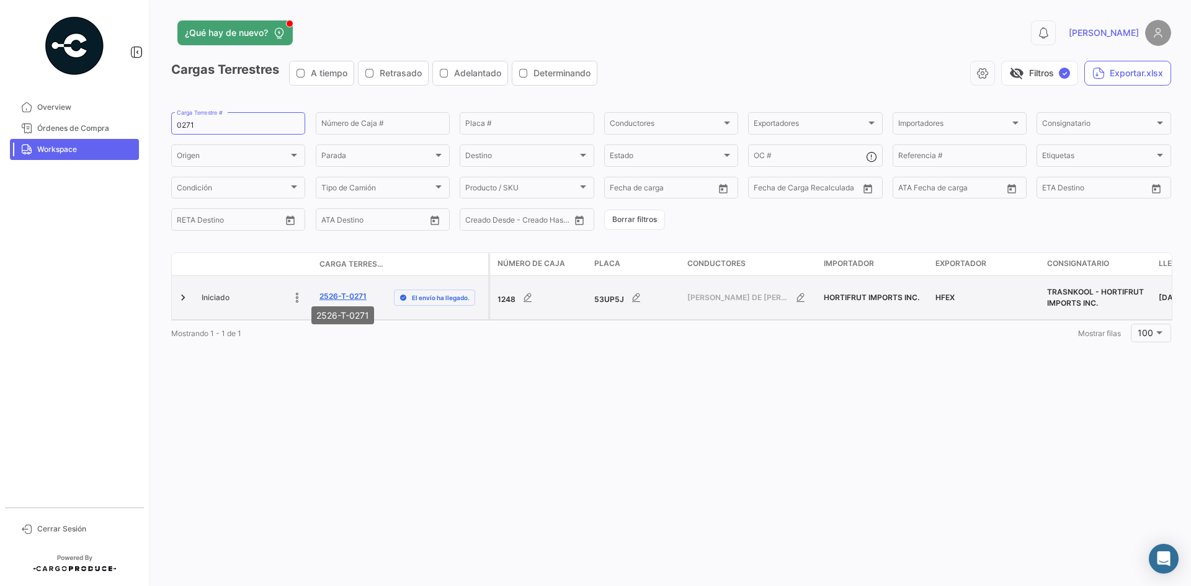
click at [334, 292] on link "2526-T-0271" at bounding box center [342, 296] width 47 height 11
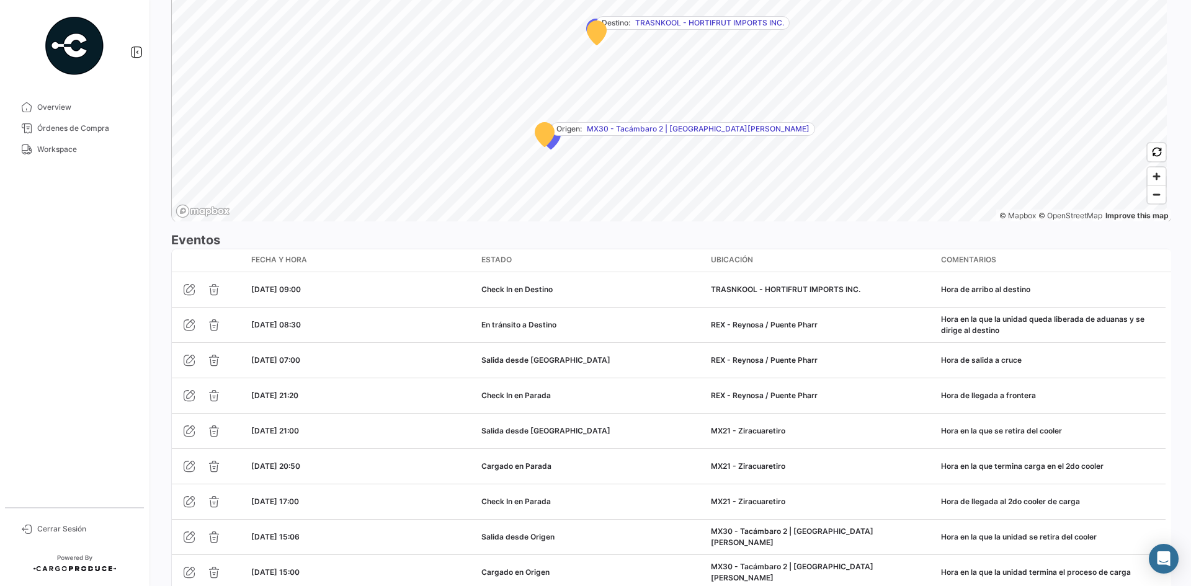
scroll to position [1040, 0]
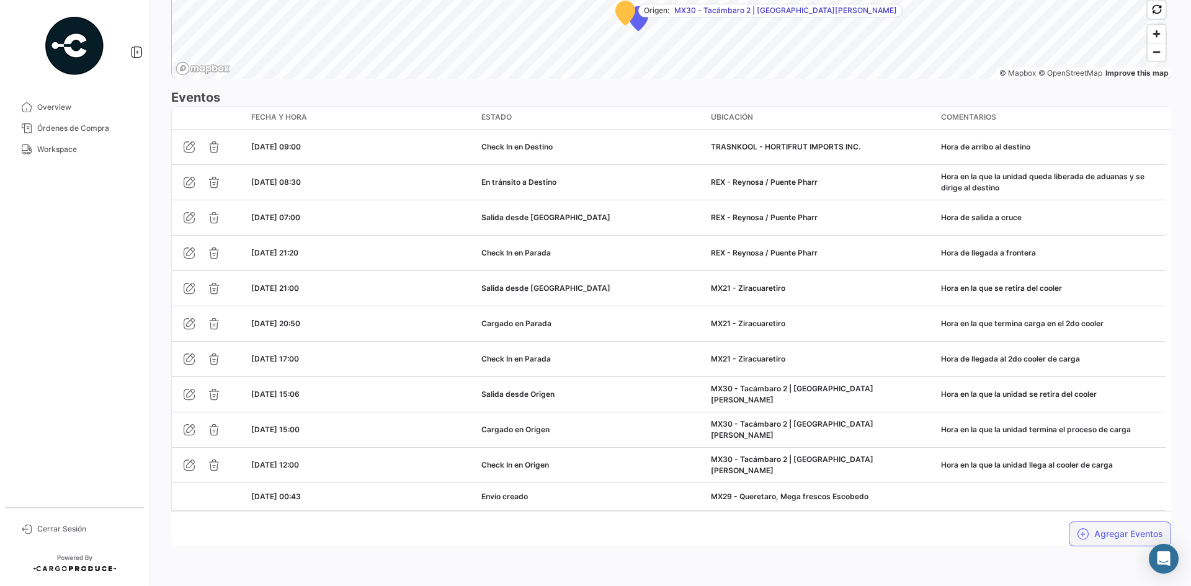
click at [1078, 532] on icon "button" at bounding box center [1083, 534] width 12 height 12
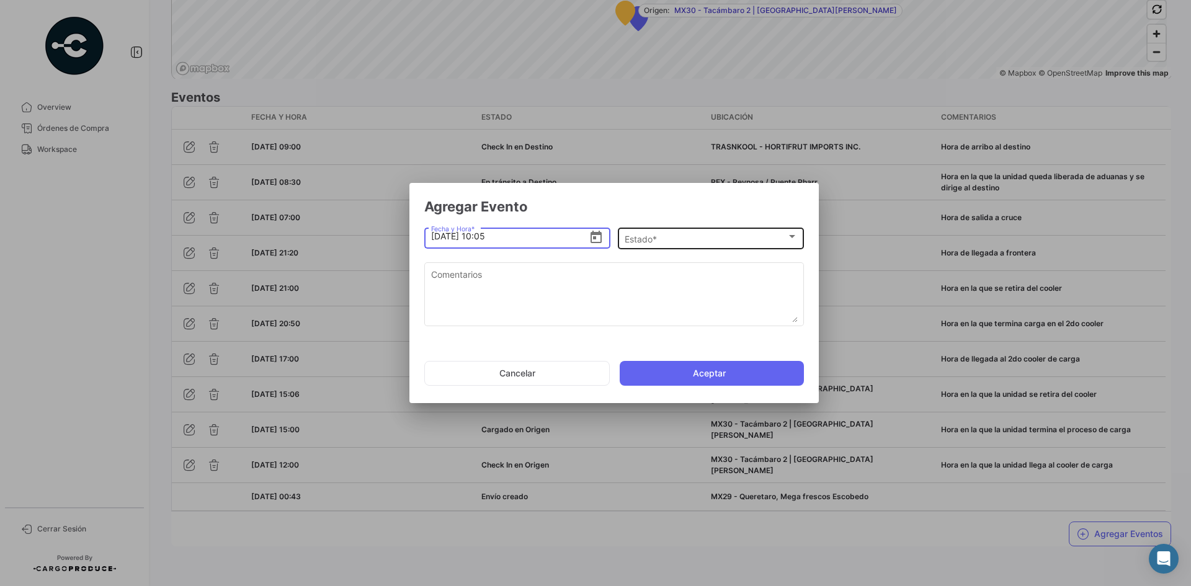
click at [700, 235] on div "Estado *" at bounding box center [706, 239] width 162 height 11
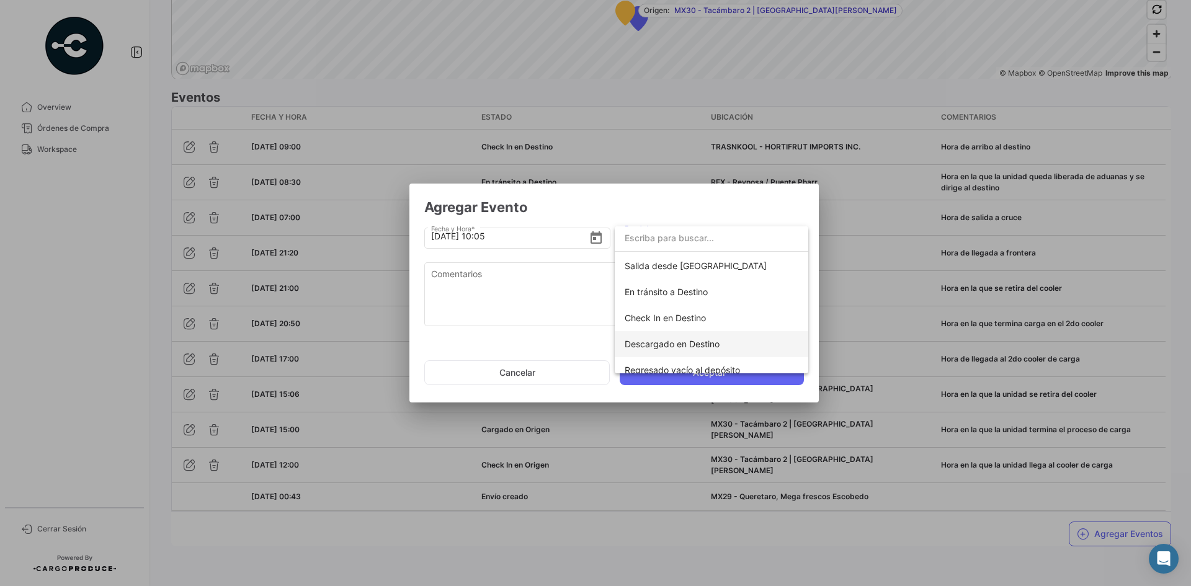
scroll to position [218, 0]
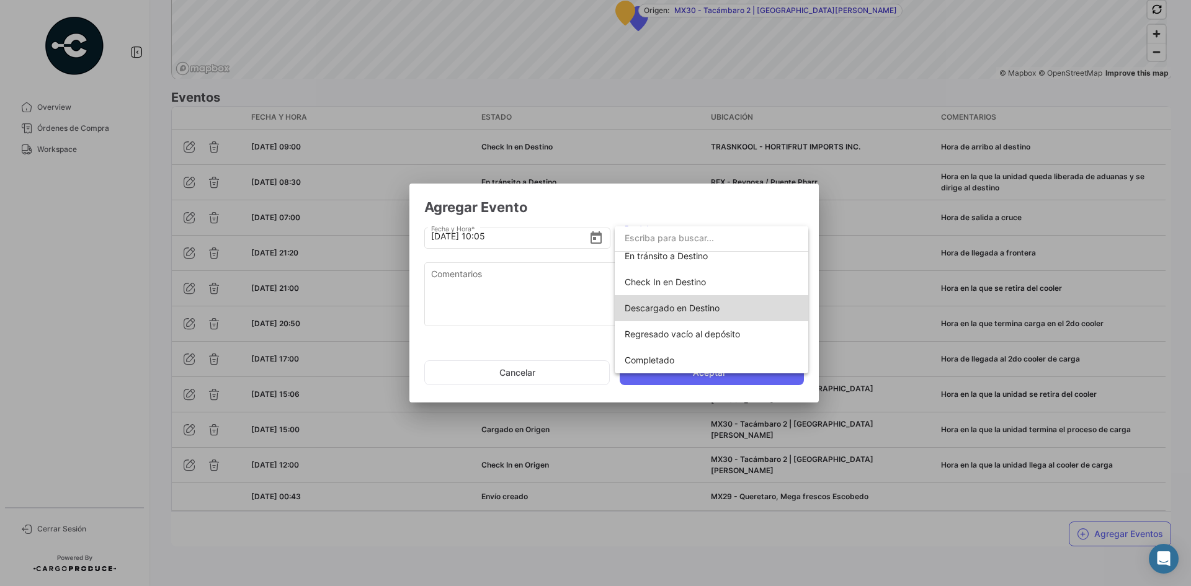
click at [717, 306] on span "Descargado en Destino" at bounding box center [672, 308] width 95 height 11
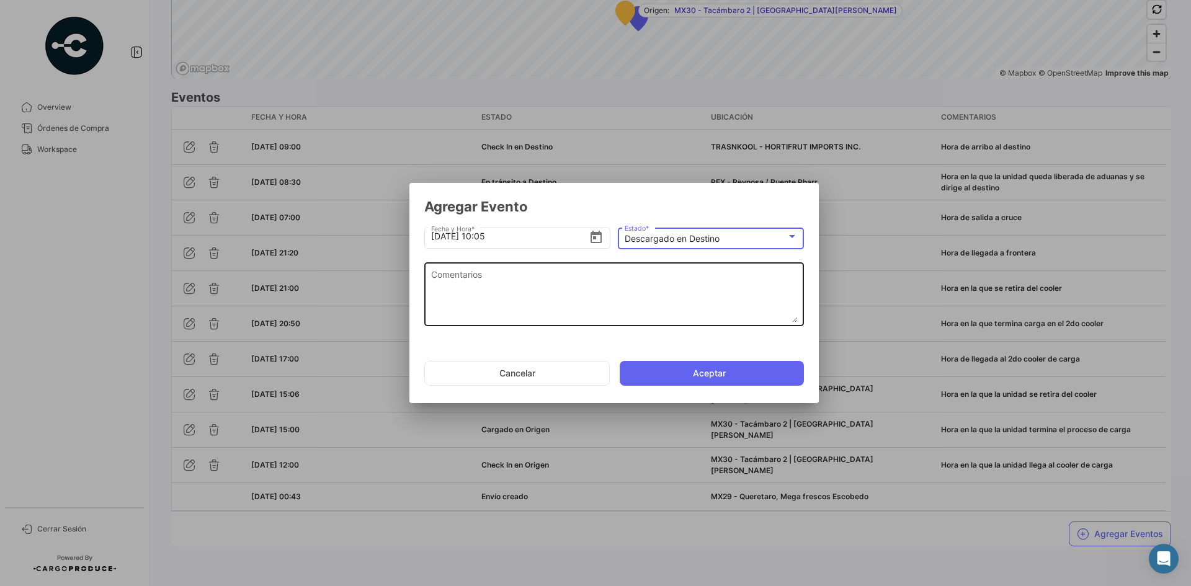
click at [632, 306] on textarea "Comentarios" at bounding box center [614, 295] width 367 height 55
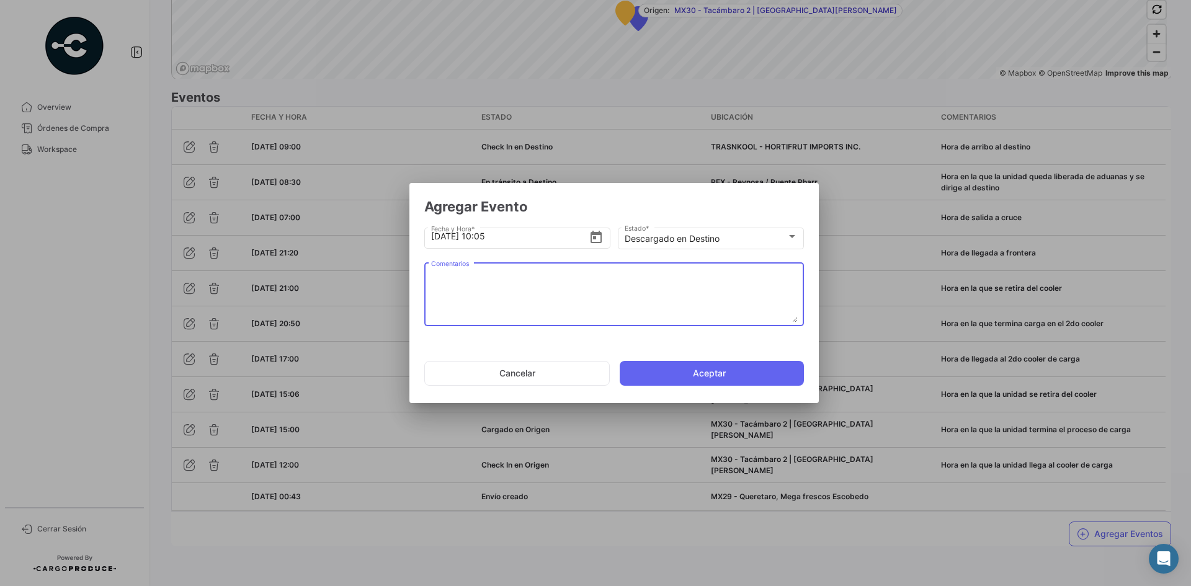
paste textarea "Hora en la que se termina la descarga, la unidad espera documentos de salida"
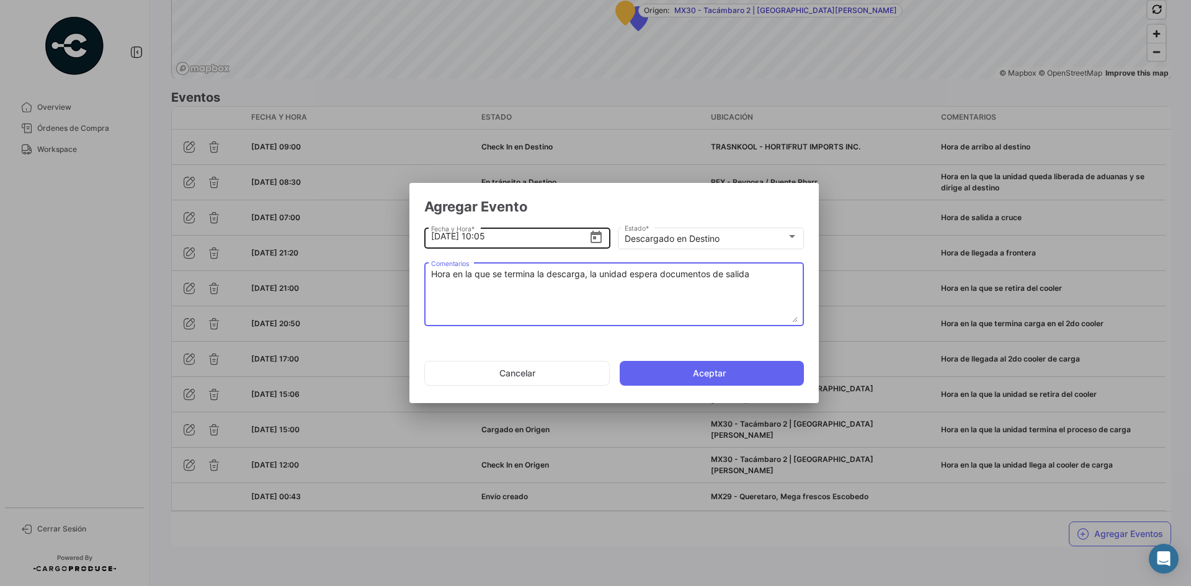
type textarea "Hora en la que se termina la descarga, la unidad espera documentos de salida"
click at [503, 236] on input "[DATE] 10:05" at bounding box center [510, 236] width 158 height 43
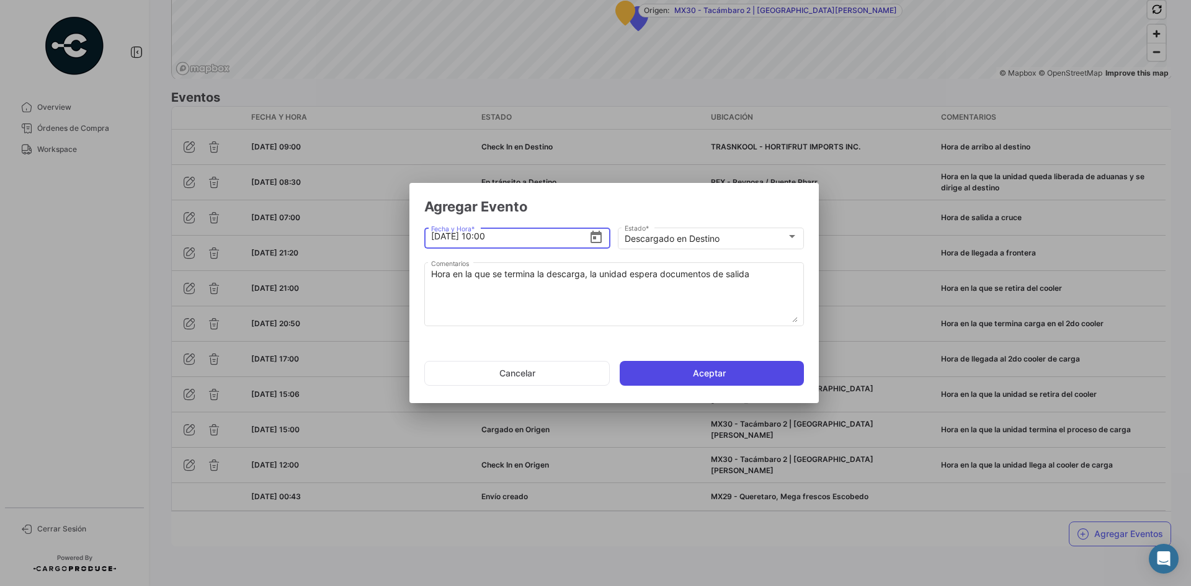
type input "[DATE] 10:00"
click at [656, 362] on button "Aceptar" at bounding box center [712, 373] width 184 height 25
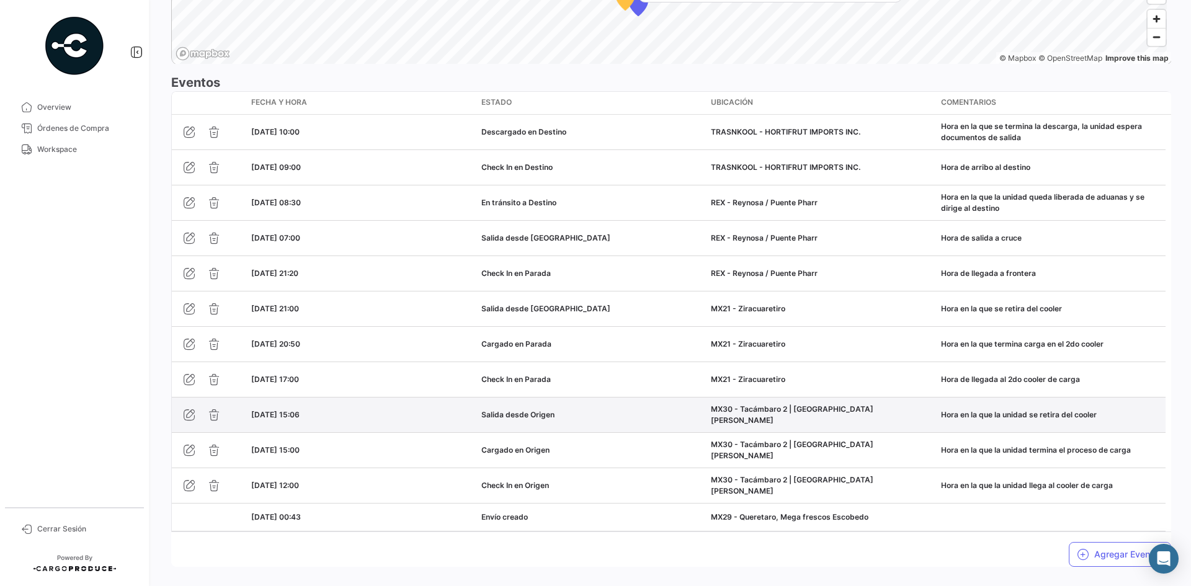
scroll to position [1075, 0]
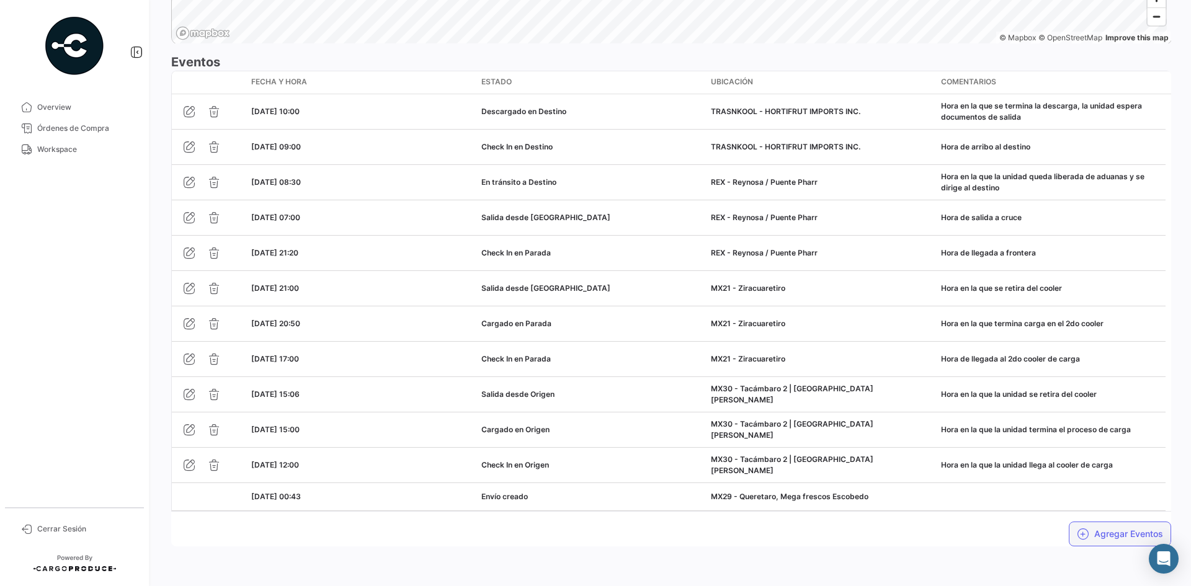
click at [1102, 538] on button "Agregar Eventos" at bounding box center [1120, 534] width 102 height 25
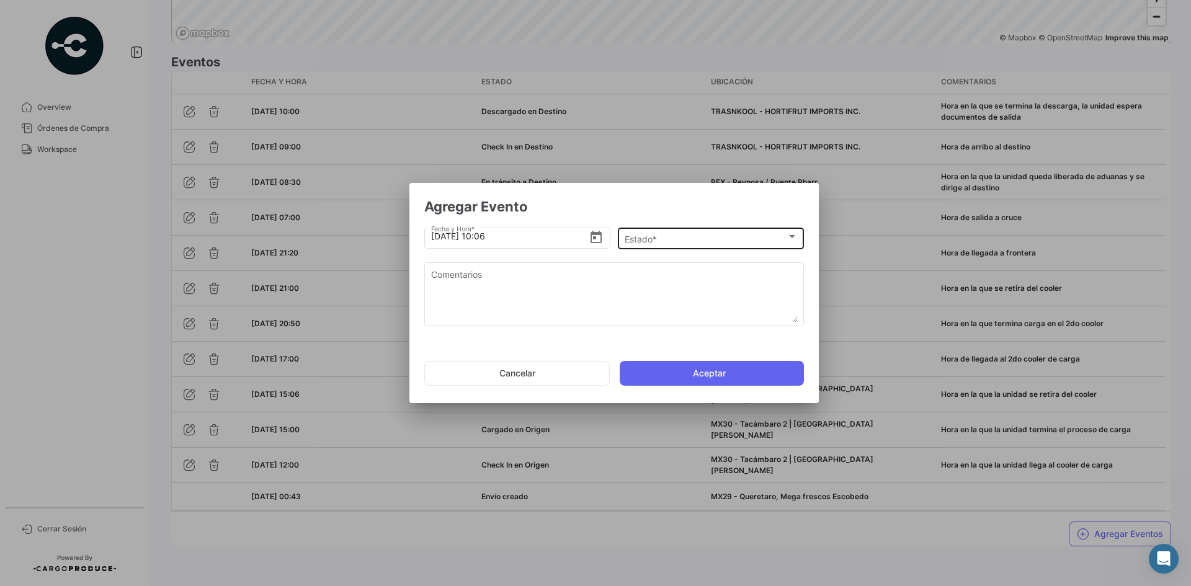
click at [704, 233] on div "Estado * Estado *" at bounding box center [711, 237] width 173 height 24
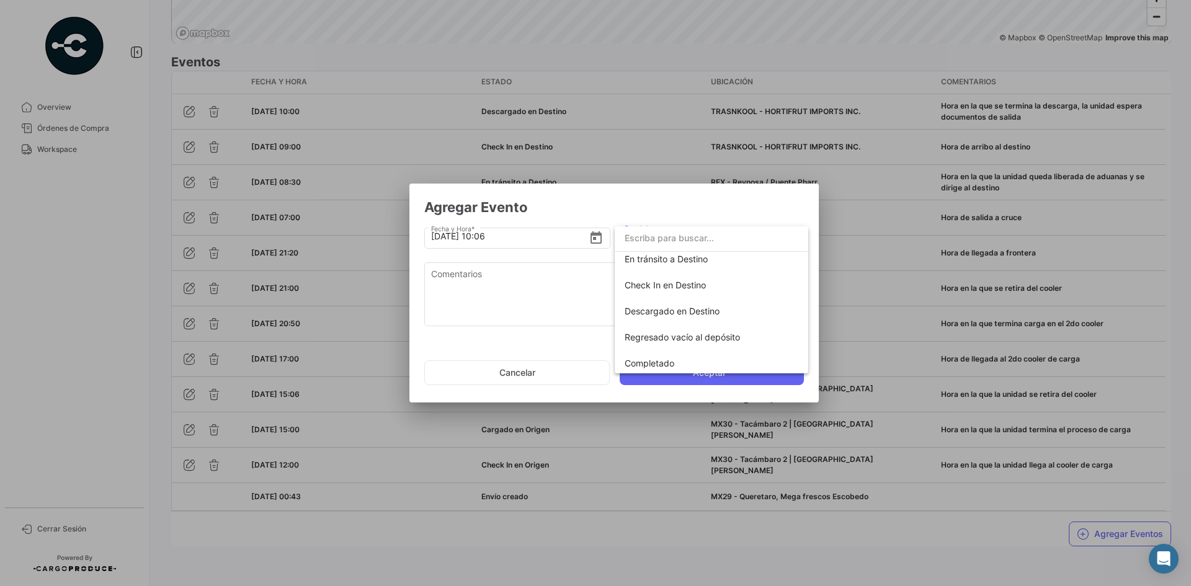
scroll to position [218, 0]
click at [652, 361] on span "Completado" at bounding box center [650, 360] width 50 height 11
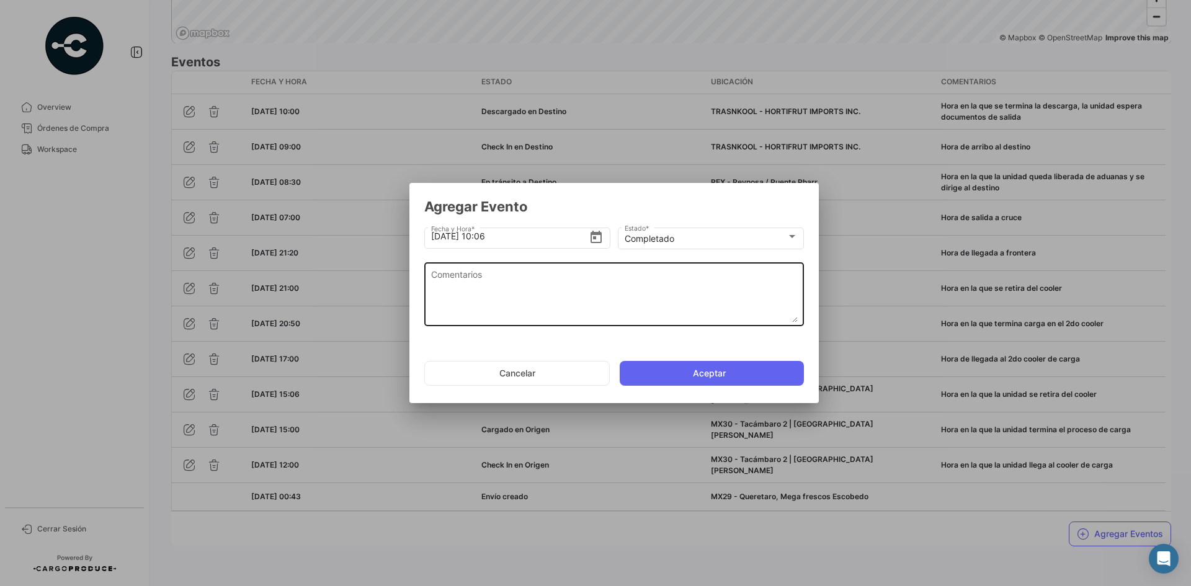
click at [495, 298] on textarea "Comentarios" at bounding box center [614, 295] width 367 height 55
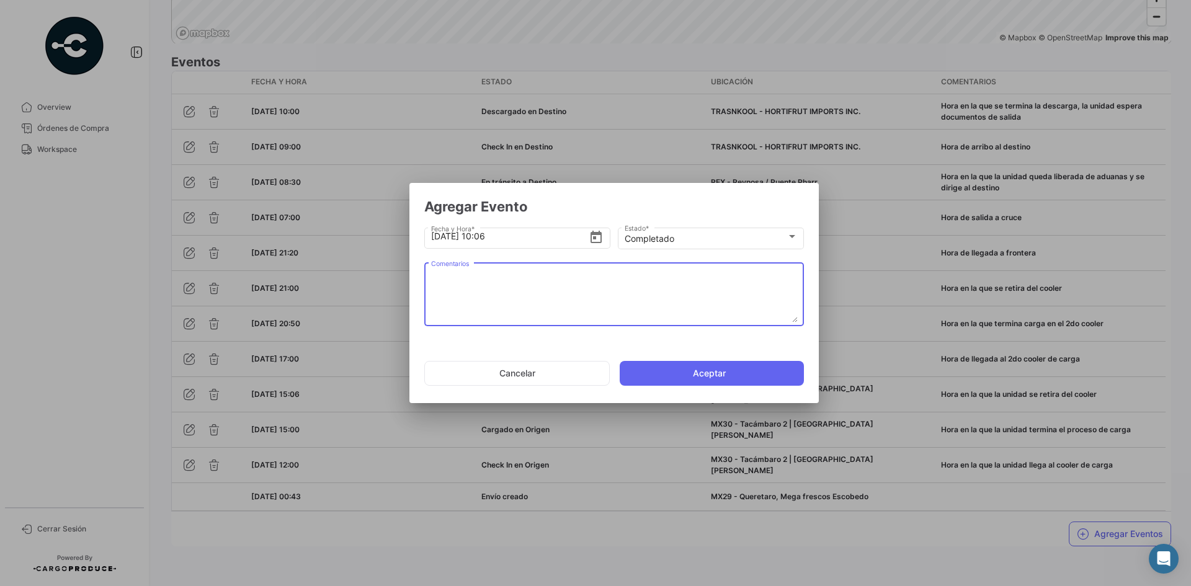
paste textarea "Fin del viaje, [PERSON_NAME] en la que se retira de la bodega del cliente"
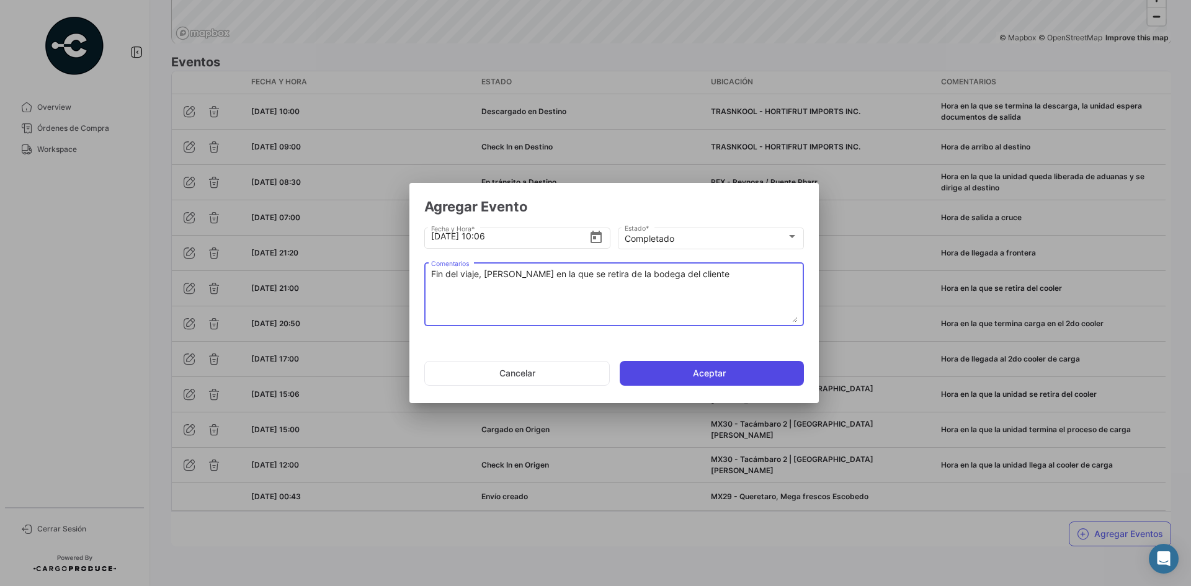
type textarea "Fin del viaje, [PERSON_NAME] en la que se retira de la bodega del cliente"
click at [674, 372] on button "Aceptar" at bounding box center [712, 373] width 184 height 25
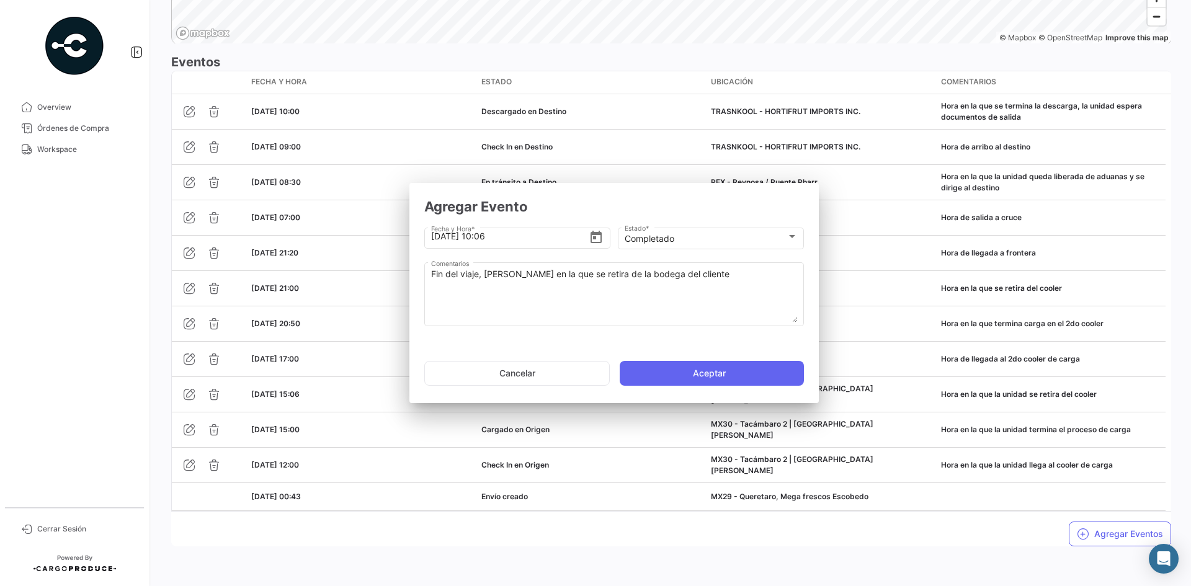
scroll to position [0, 0]
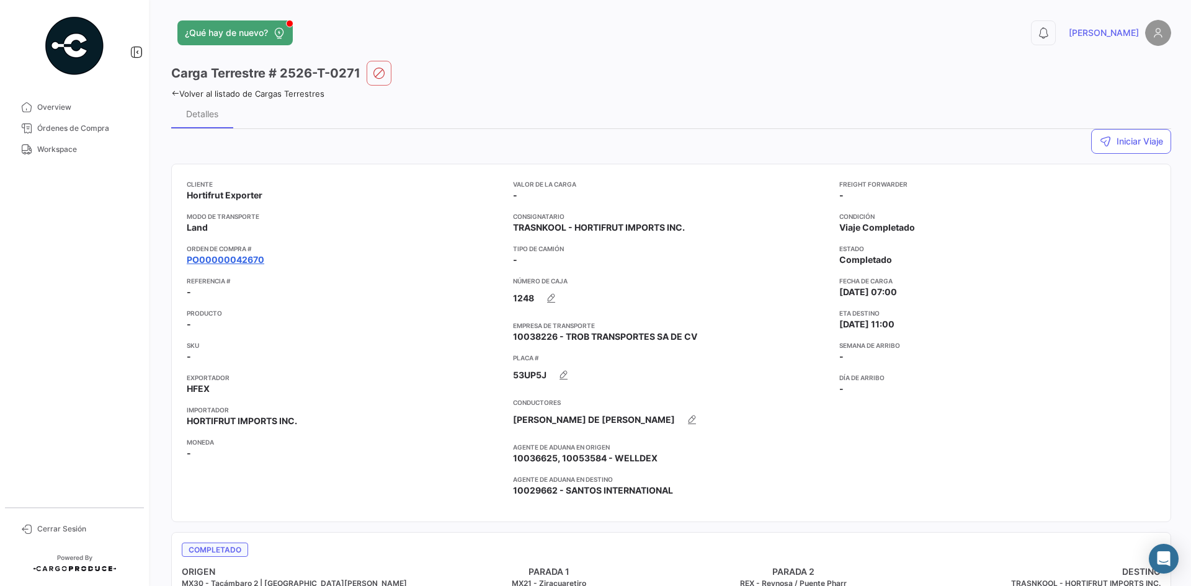
click at [251, 257] on link "PO00000042670" at bounding box center [226, 260] width 78 height 12
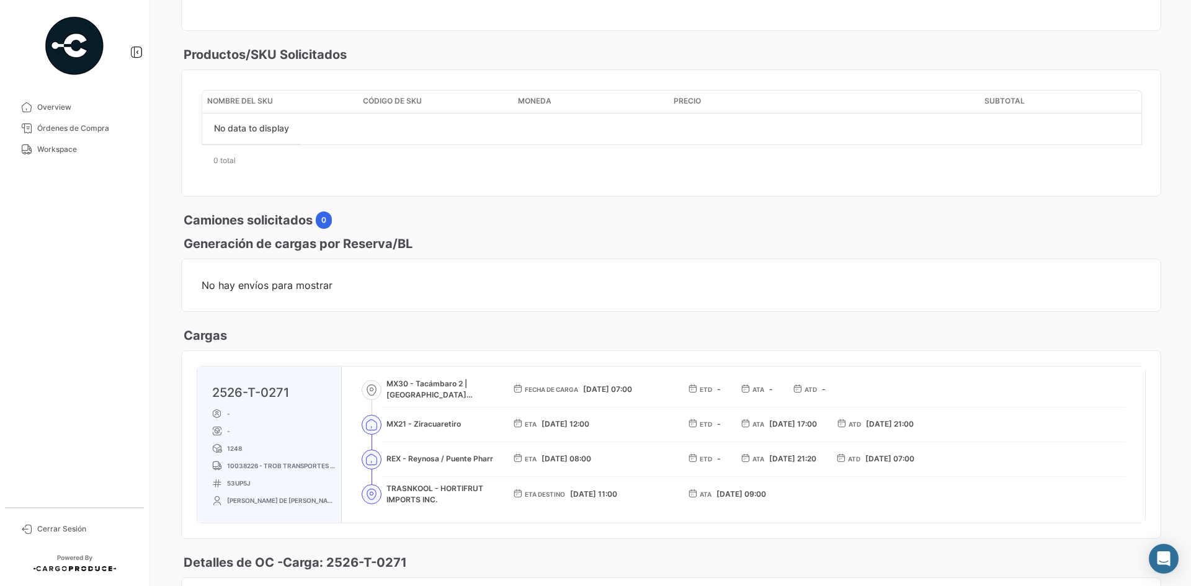
scroll to position [102, 0]
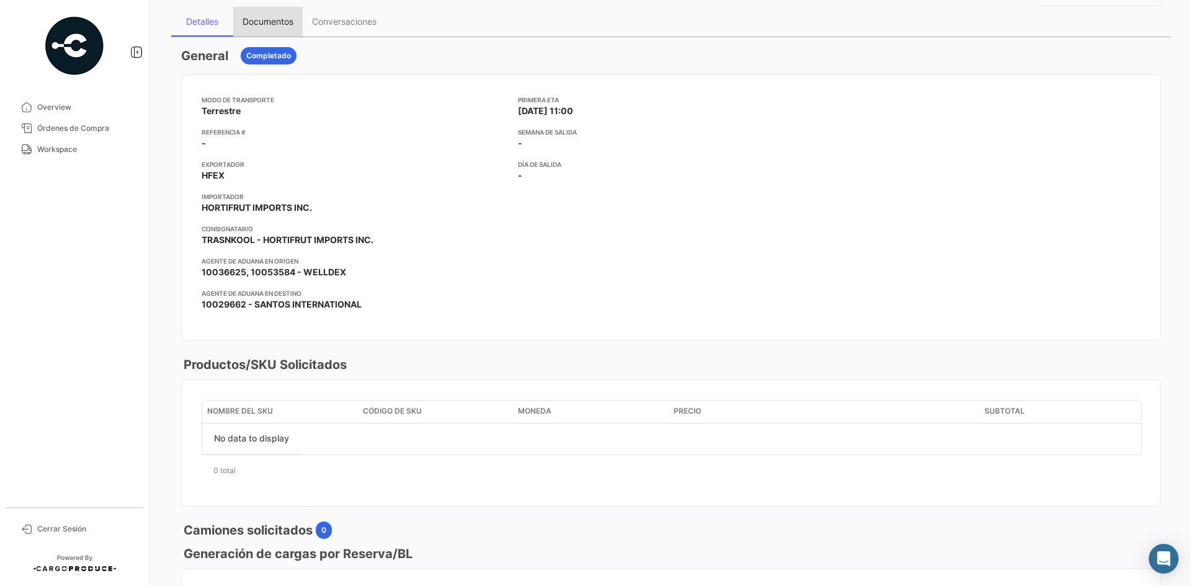
click at [272, 16] on div "Documentos" at bounding box center [268, 21] width 51 height 11
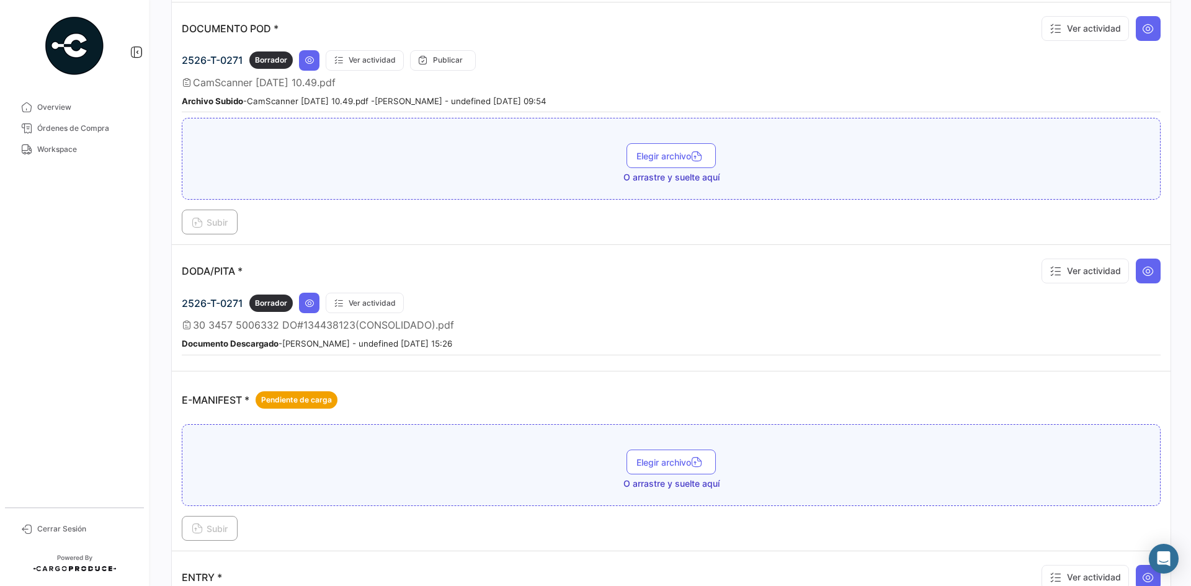
scroll to position [620, 0]
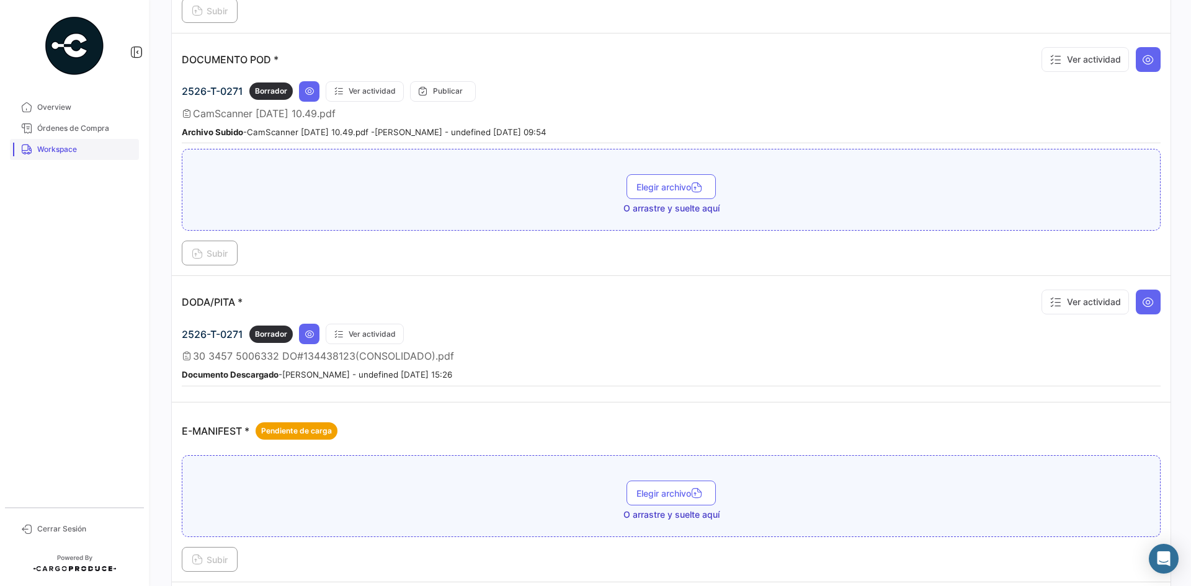
click at [60, 154] on span "Workspace" at bounding box center [85, 149] width 97 height 11
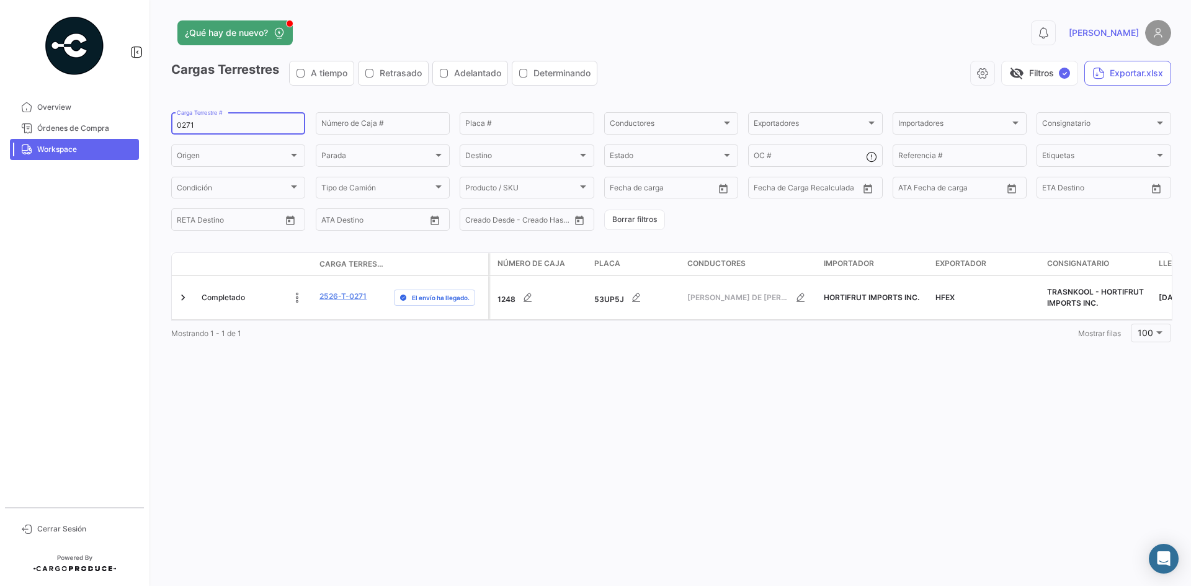
drag, startPoint x: 193, startPoint y: 125, endPoint x: 140, endPoint y: 137, distance: 54.0
click at [140, 136] on mat-sidenav-container "Overview Órdenes de Compra Workspace Cerrar Sesión ¿Qué hay de nuevo? 0 [PERSON…" at bounding box center [595, 293] width 1191 height 586
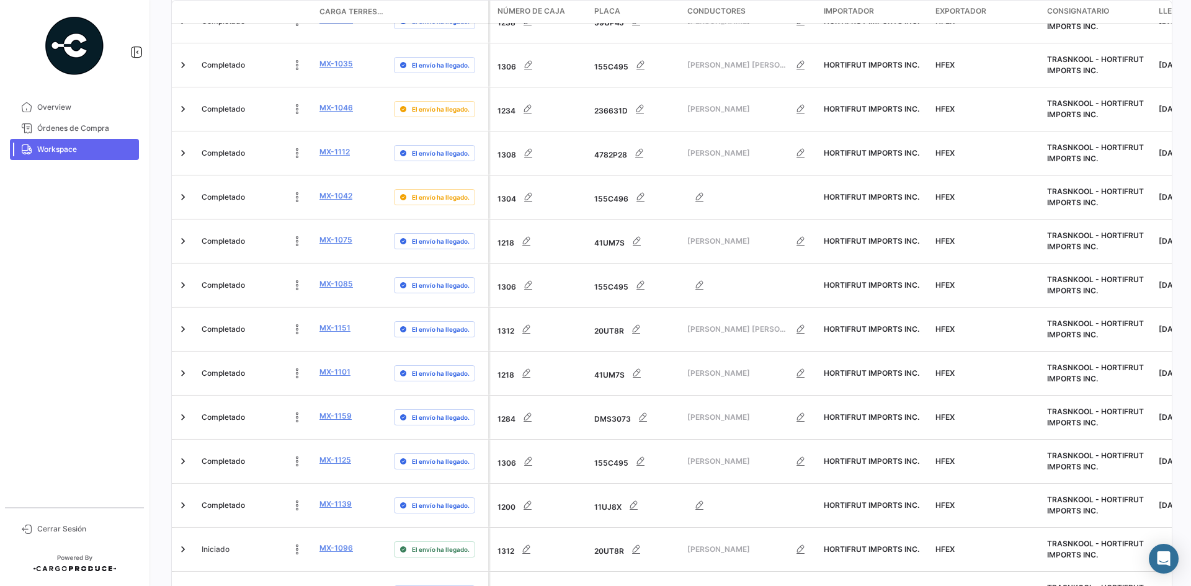
scroll to position [3872, 0]
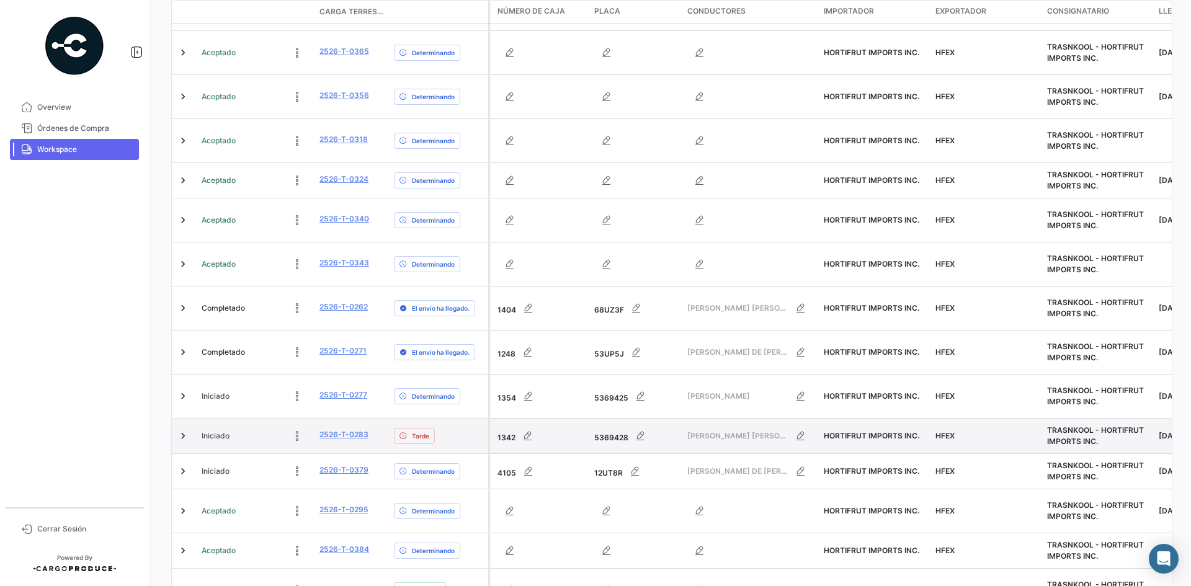
scroll to position [849, 0]
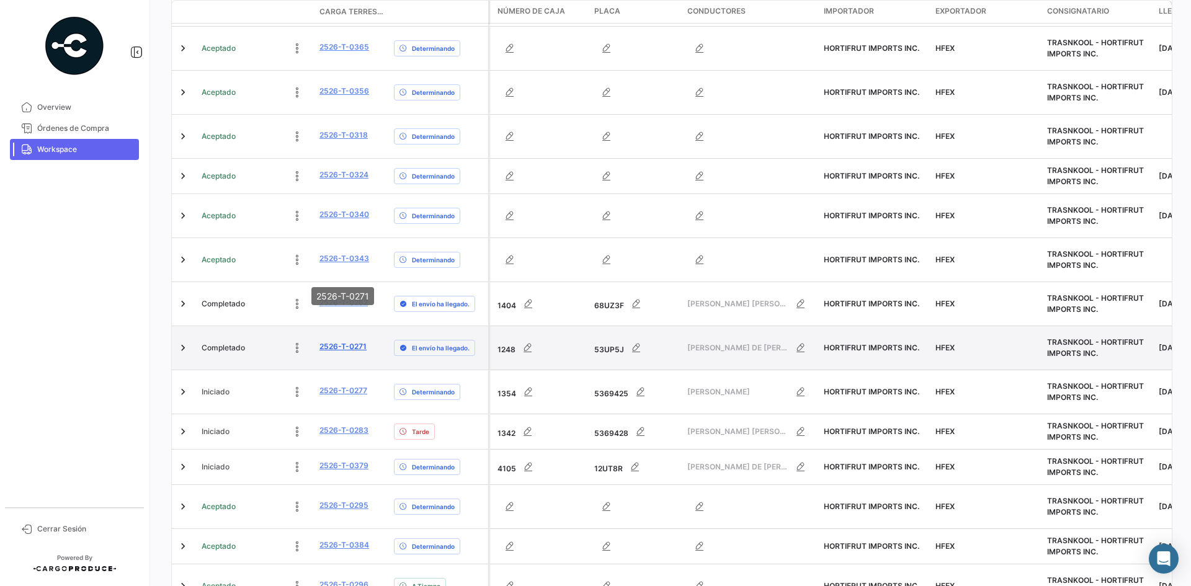
click at [346, 341] on link "2526-T-0271" at bounding box center [342, 346] width 47 height 11
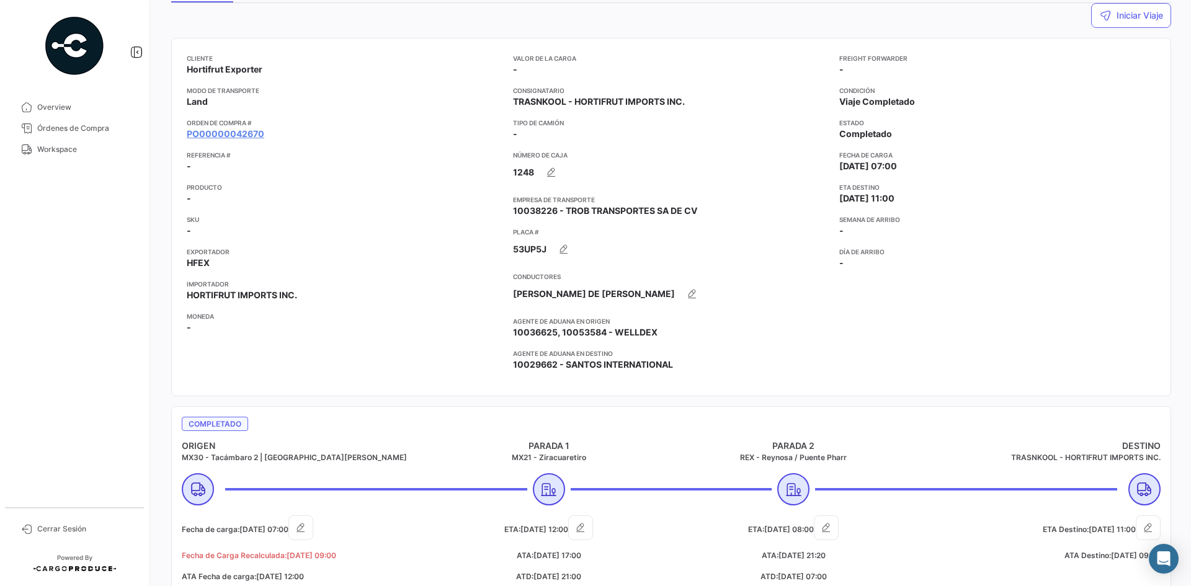
scroll to position [124, 0]
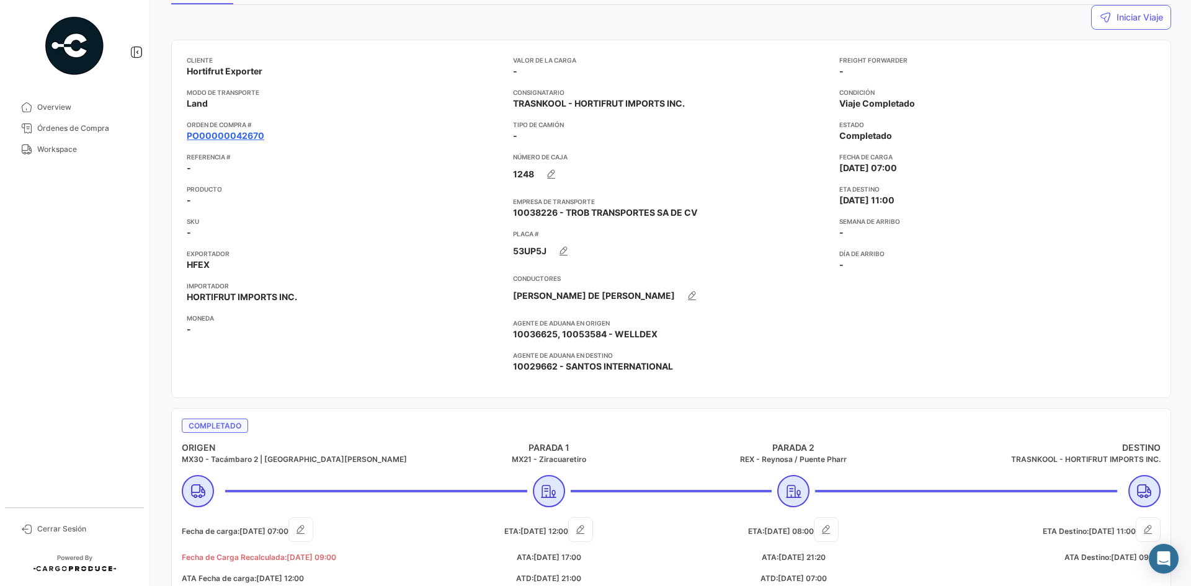
click at [249, 137] on link "PO00000042670" at bounding box center [226, 136] width 78 height 12
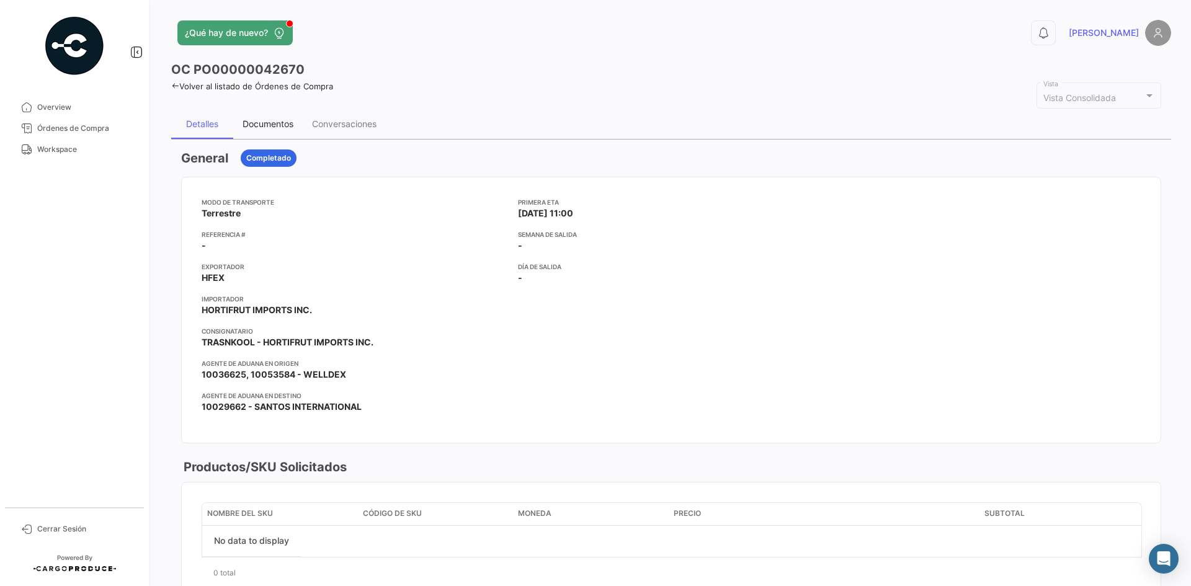
click at [265, 121] on div "Documentos" at bounding box center [268, 123] width 51 height 11
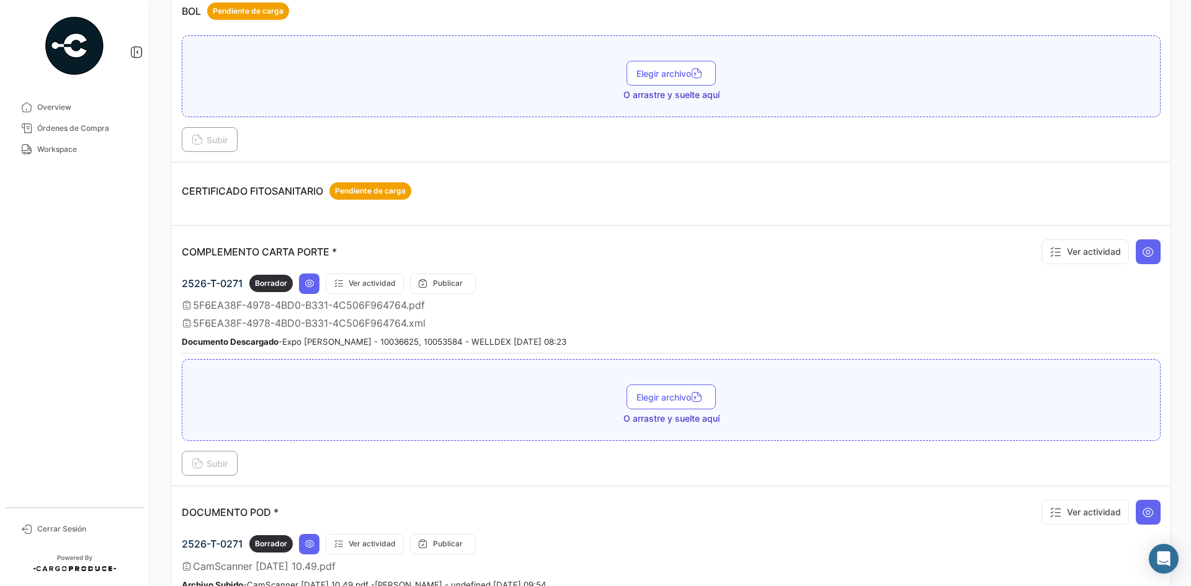
scroll to position [372, 0]
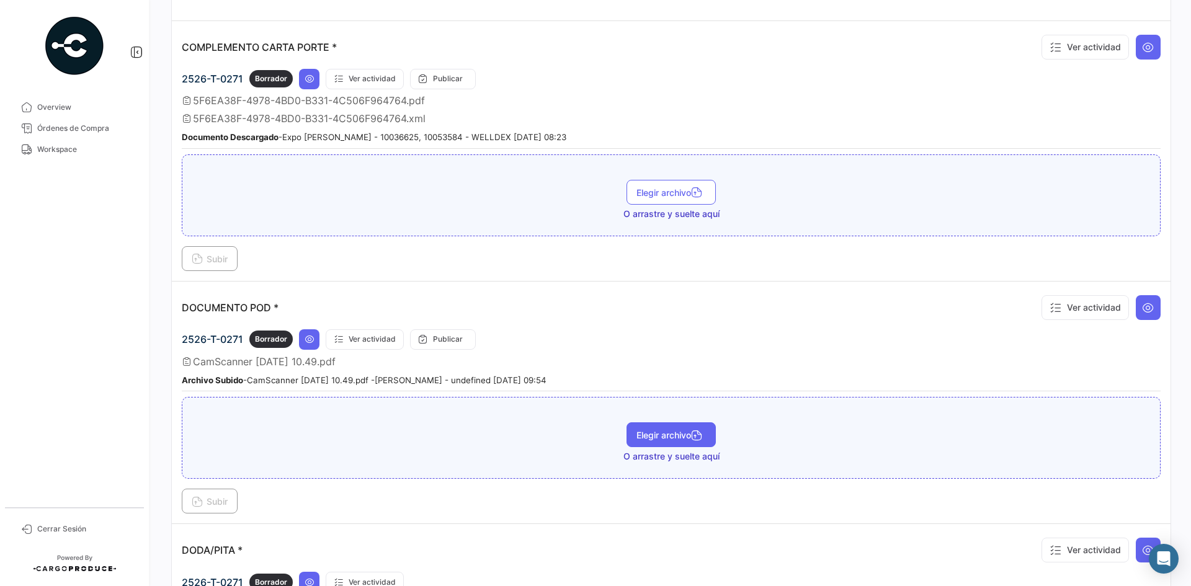
click at [650, 429] on button "Elegir archivo" at bounding box center [671, 434] width 89 height 25
click at [196, 507] on icon at bounding box center [197, 503] width 11 height 11
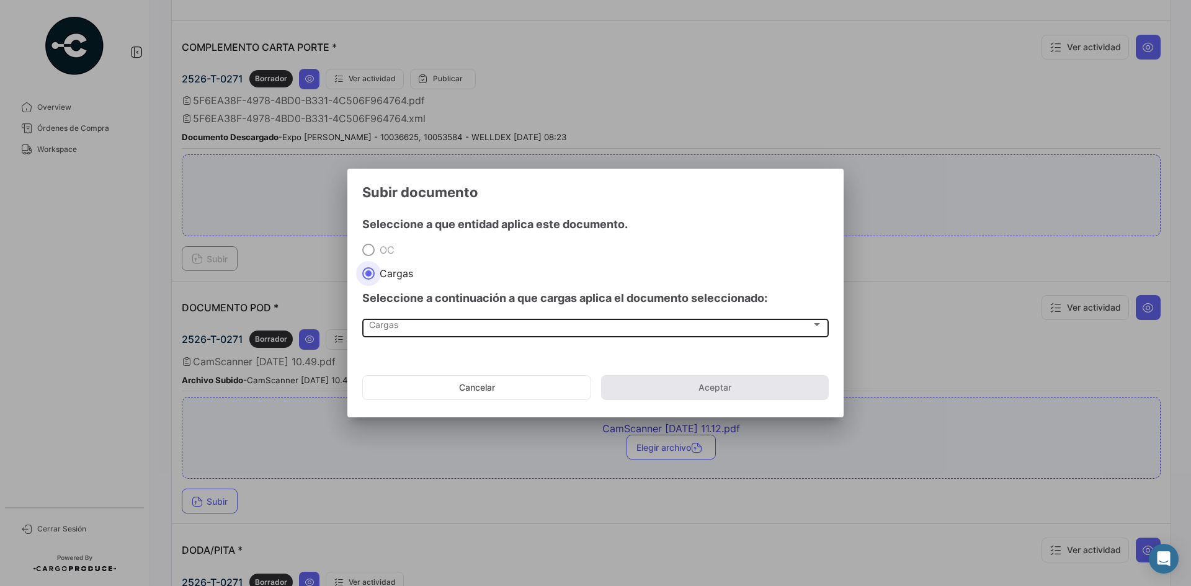
click at [415, 330] on div "Cargas" at bounding box center [590, 327] width 442 height 11
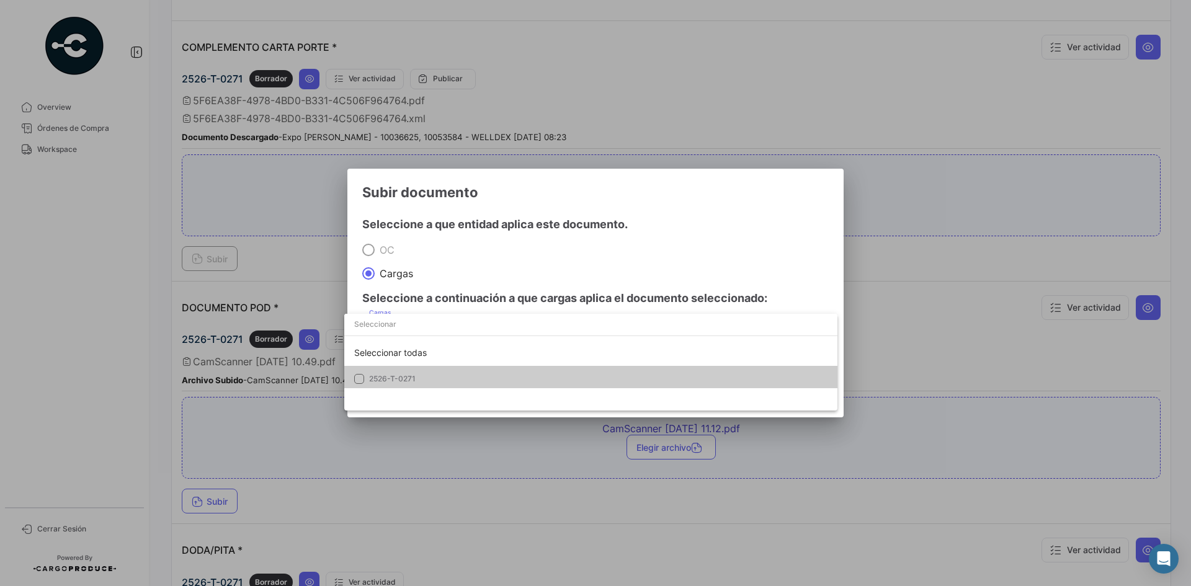
click at [418, 384] on span "2526-T-0271" at bounding box center [456, 378] width 174 height 11
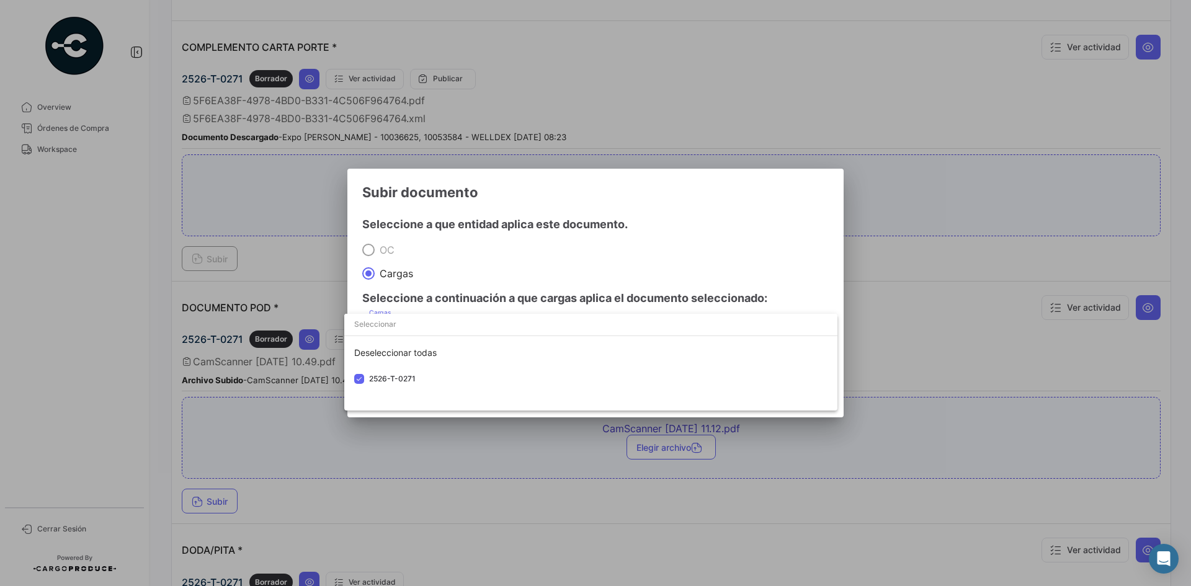
click at [653, 207] on div at bounding box center [595, 293] width 1191 height 586
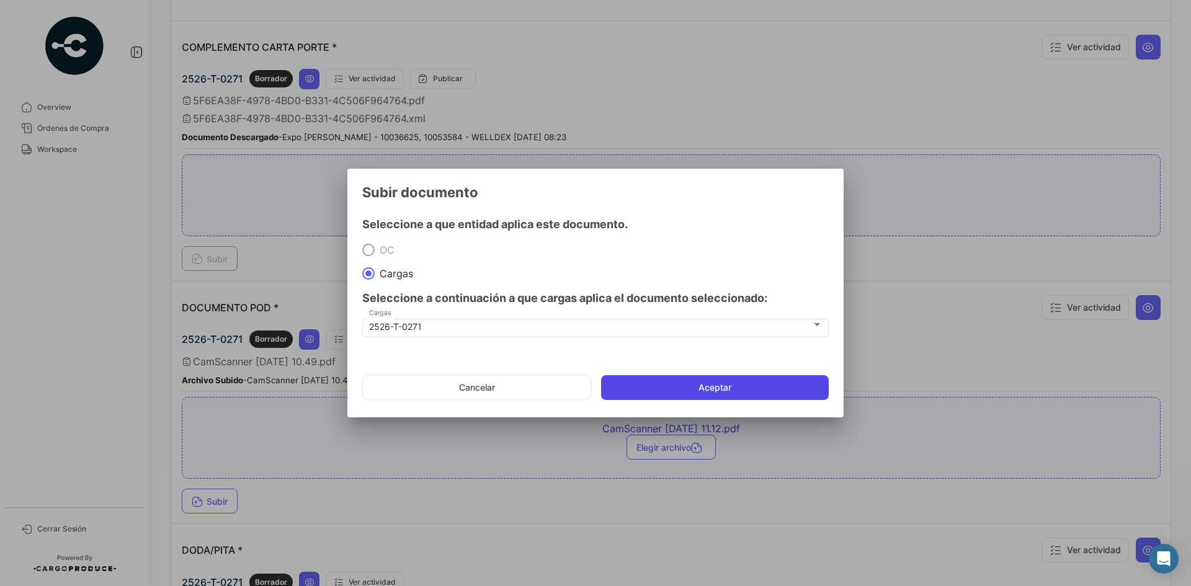
click at [658, 382] on button "Aceptar" at bounding box center [715, 387] width 228 height 25
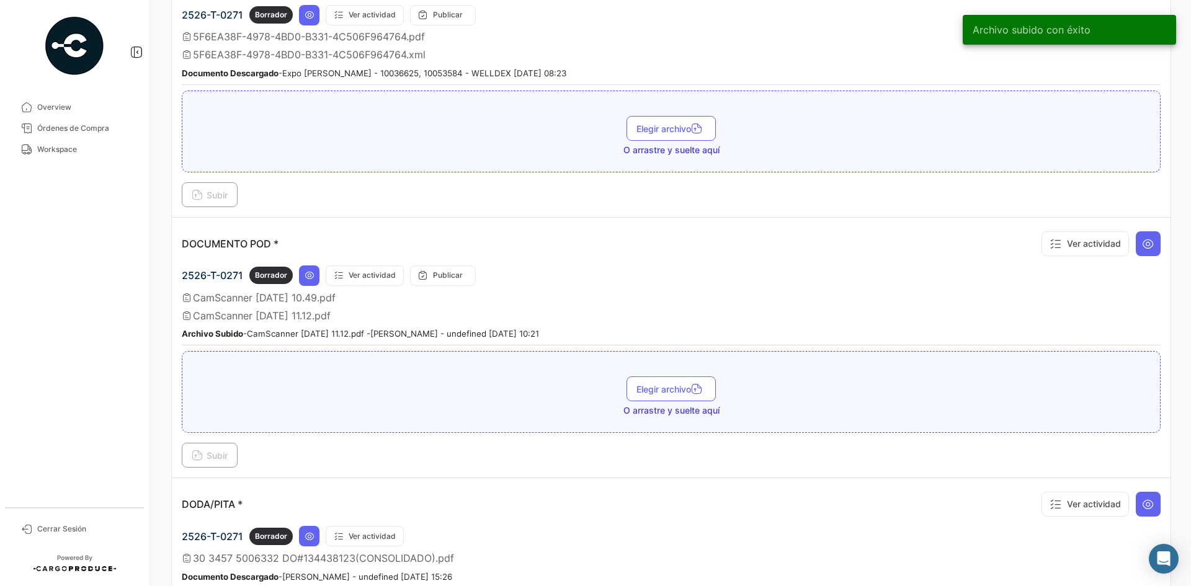
scroll to position [496, 0]
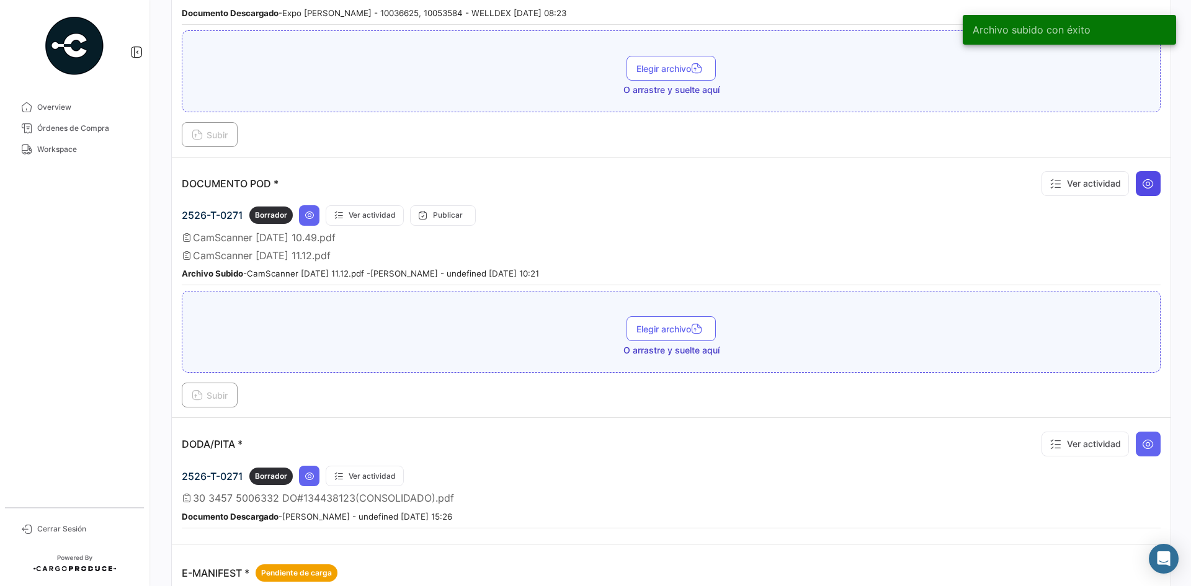
click at [1142, 182] on icon at bounding box center [1148, 183] width 12 height 12
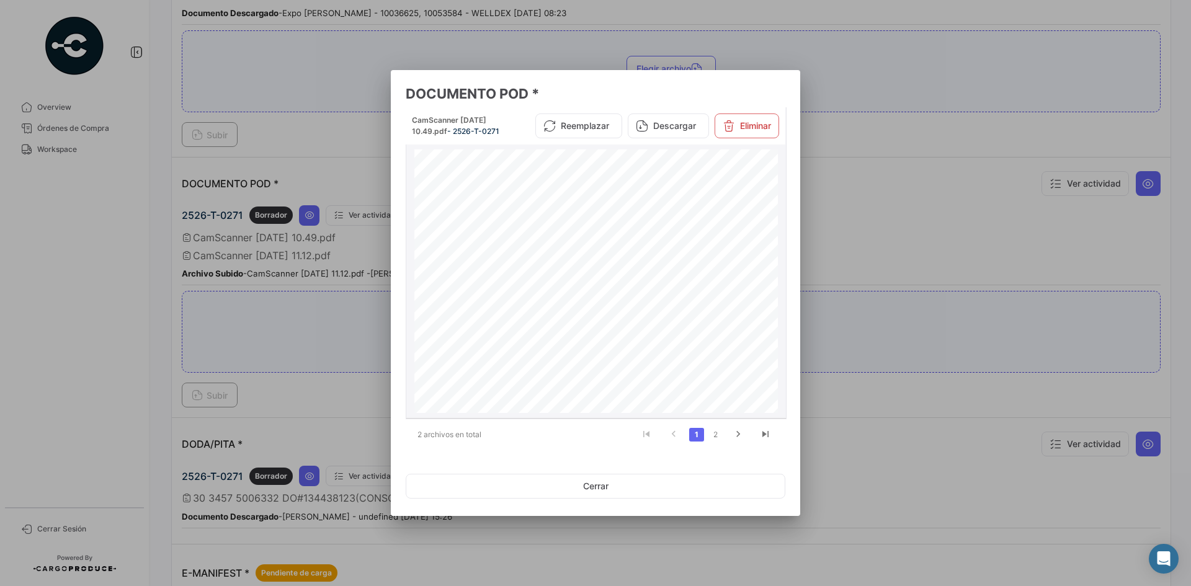
scroll to position [257, 0]
click at [713, 432] on link "2" at bounding box center [715, 435] width 15 height 14
click at [631, 483] on button "Cerrar" at bounding box center [596, 486] width 380 height 25
